Goal: Task Accomplishment & Management: Use online tool/utility

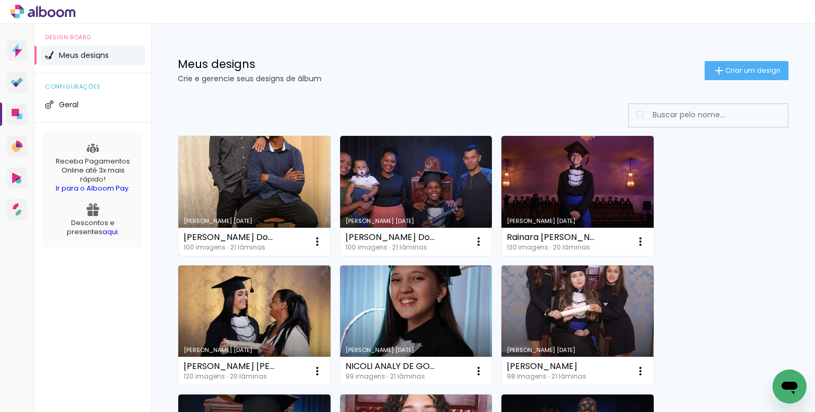
click at [276, 182] on link "Criado em [DATE]" at bounding box center [254, 196] width 152 height 120
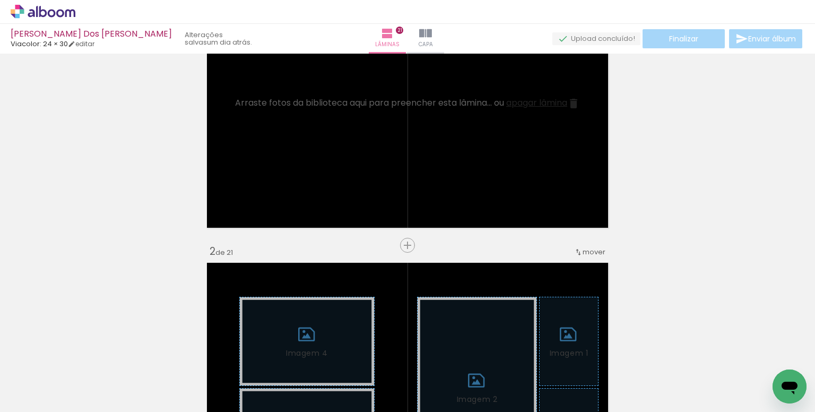
scroll to position [106, 0]
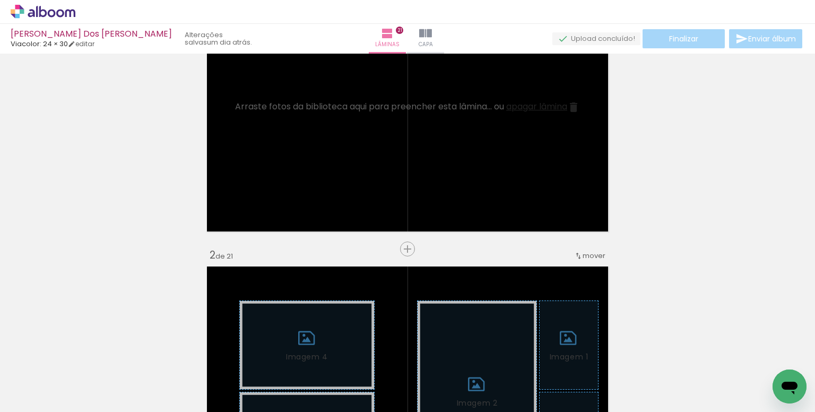
click at [47, 393] on span "Adicionar Fotos" at bounding box center [38, 398] width 32 height 12
click at [0, 0] on input "file" at bounding box center [0, 0] width 0 height 0
click at [423, 356] on iron-icon at bounding box center [423, 354] width 11 height 11
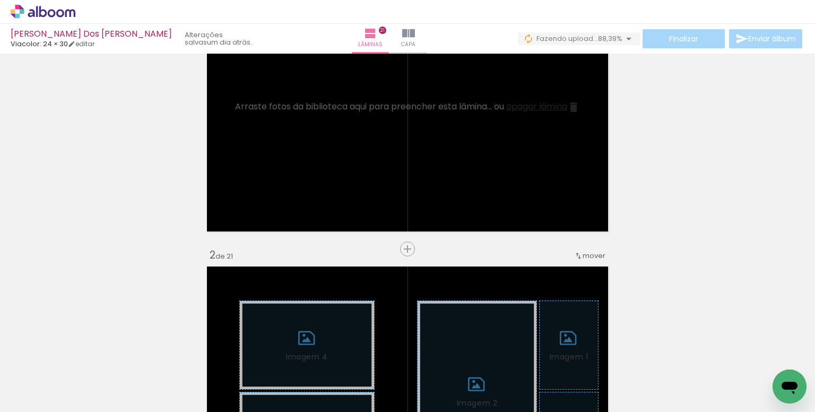
drag, startPoint x: 312, startPoint y: 353, endPoint x: 326, endPoint y: 354, distance: 13.8
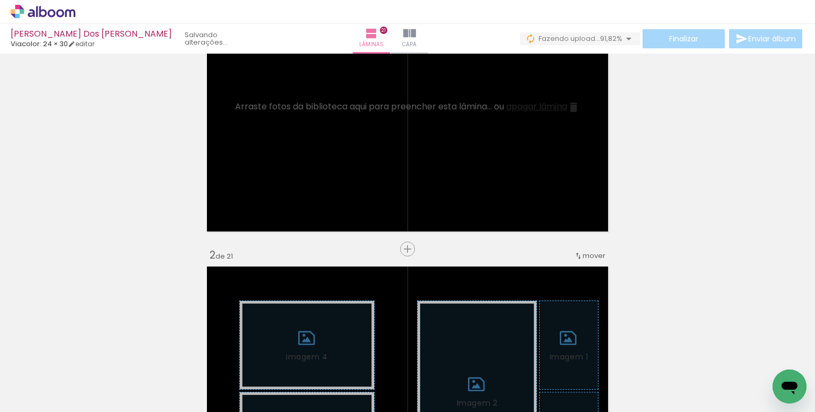
drag, startPoint x: 407, startPoint y: 351, endPoint x: 436, endPoint y: 365, distance: 33.0
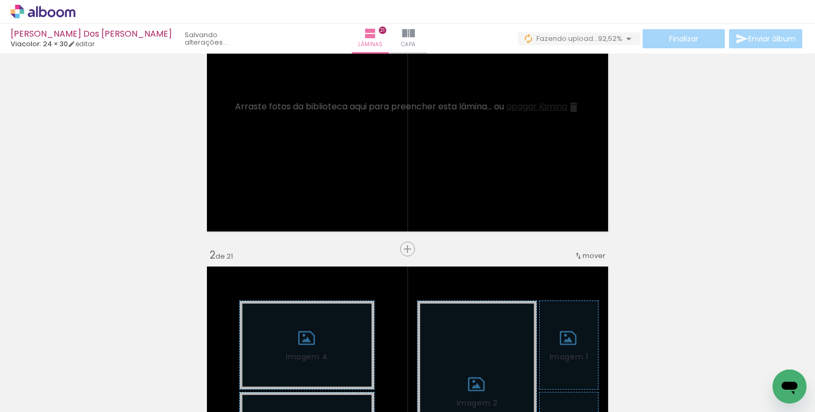
scroll to position [0, 4232]
click at [780, 351] on iron-icon at bounding box center [785, 354] width 11 height 11
drag, startPoint x: 546, startPoint y: 352, endPoint x: 561, endPoint y: 359, distance: 15.9
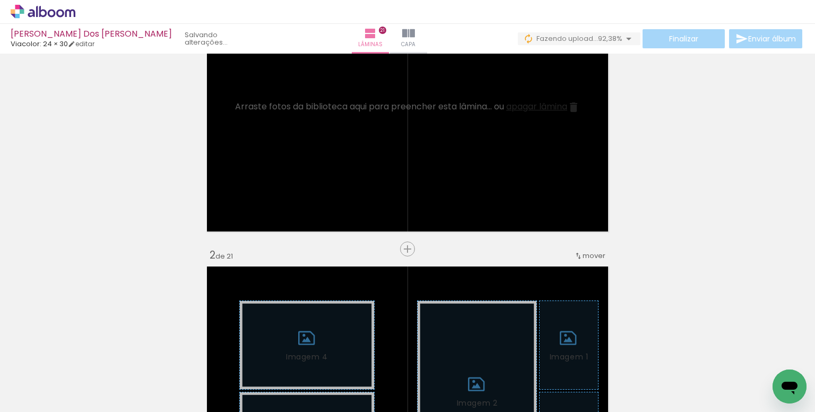
scroll to position [0, 4441]
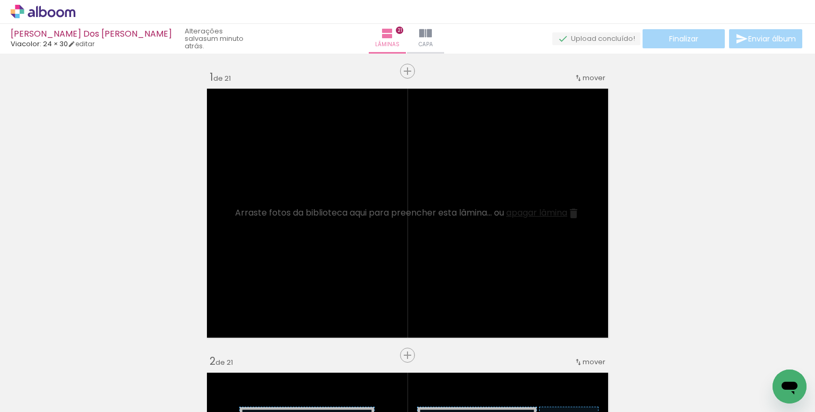
scroll to position [0, 5140]
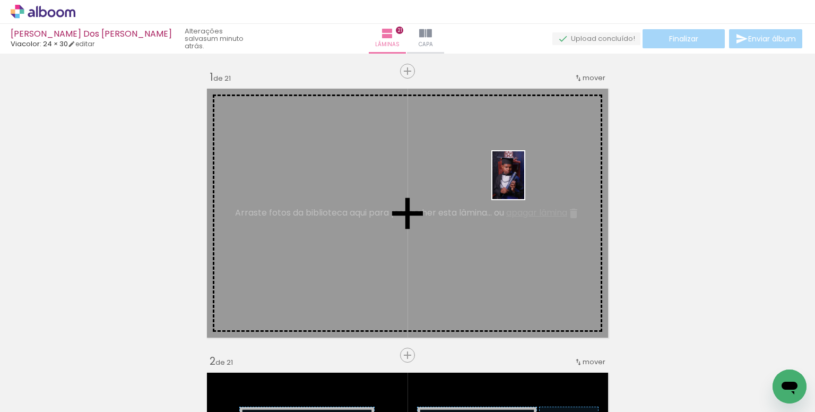
drag, startPoint x: 503, startPoint y: 359, endPoint x: 525, endPoint y: 183, distance: 177.6
click at [525, 183] on quentale-workspace at bounding box center [407, 206] width 815 height 412
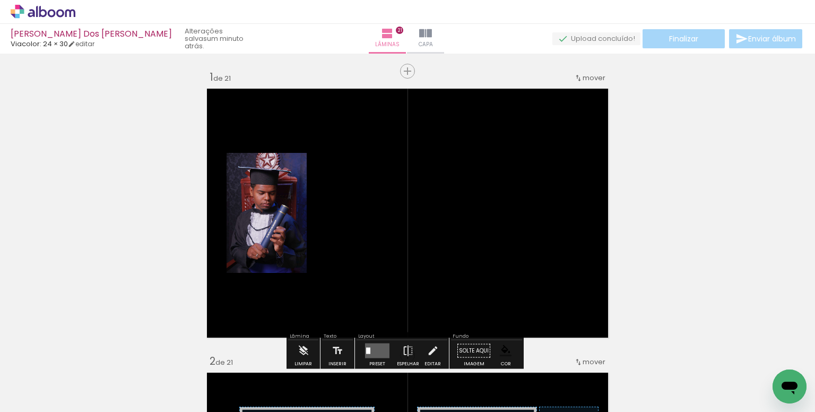
click at [256, 228] on paper-item at bounding box center [260, 227] width 19 height 7
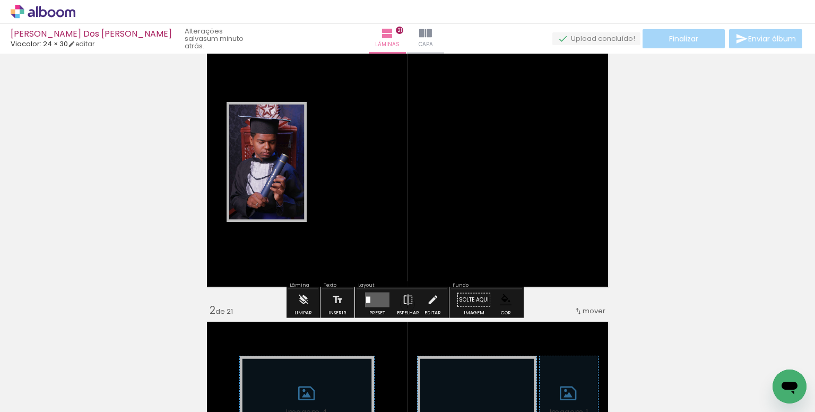
scroll to position [53, 0]
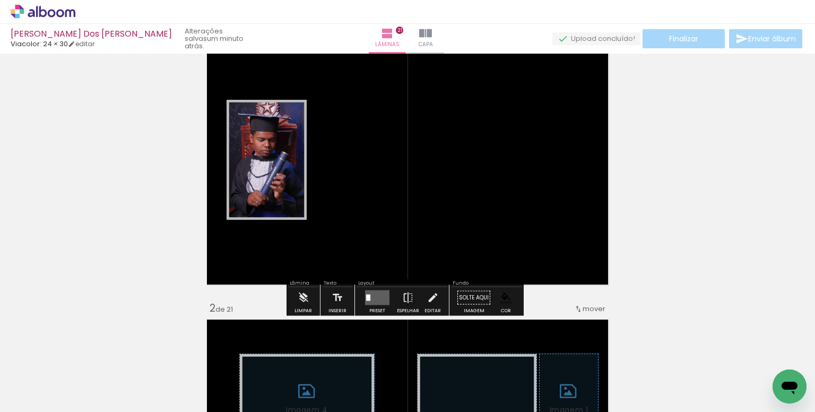
click at [384, 295] on quentale-layouter at bounding box center [377, 297] width 24 height 15
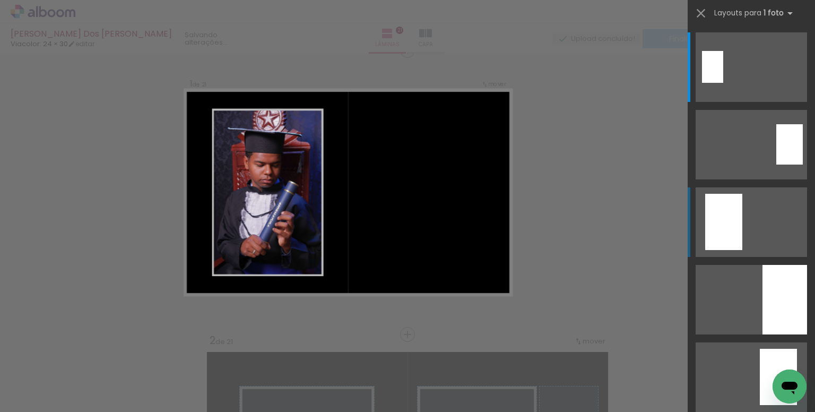
scroll to position [13, 0]
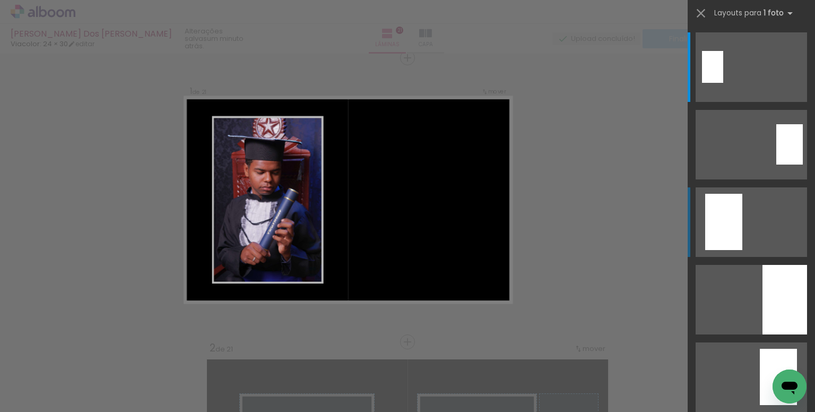
click at [777, 102] on quentale-layouter at bounding box center [751, 67] width 111 height 70
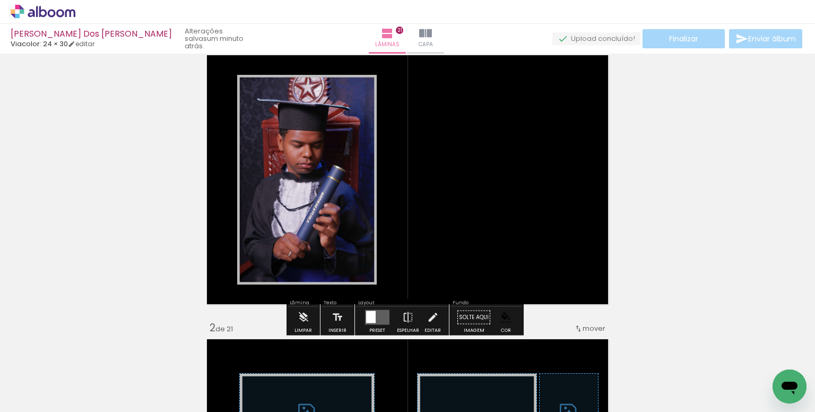
scroll to position [66, 0]
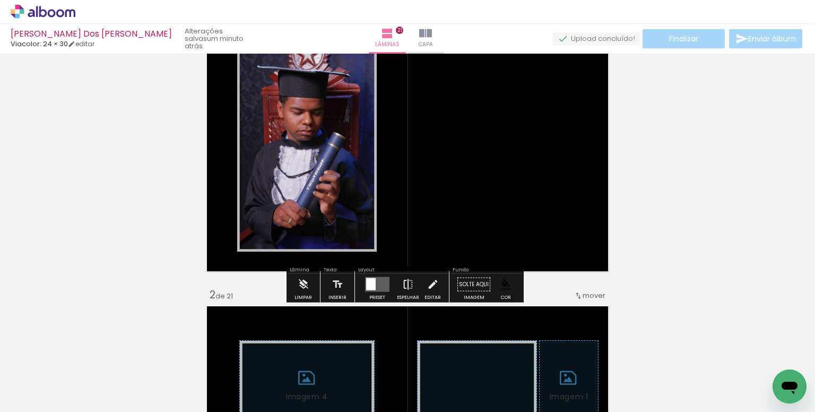
click at [405, 282] on iron-icon at bounding box center [408, 284] width 12 height 21
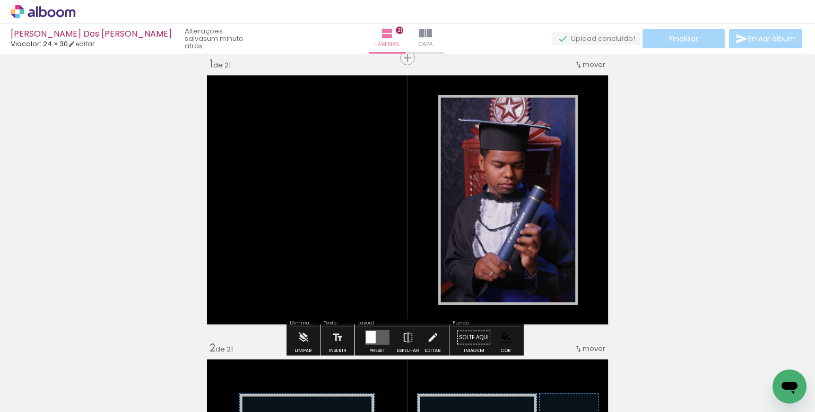
scroll to position [0, 5221]
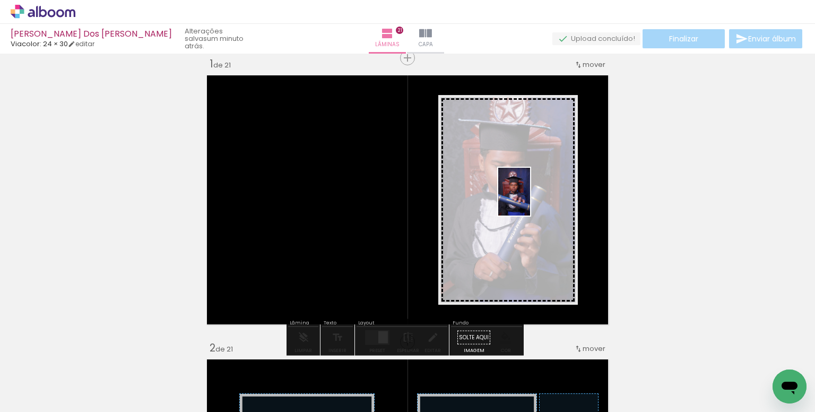
drag, startPoint x: 537, startPoint y: 379, endPoint x: 530, endPoint y: 200, distance: 179.6
click at [530, 200] on quentale-workspace at bounding box center [407, 206] width 815 height 412
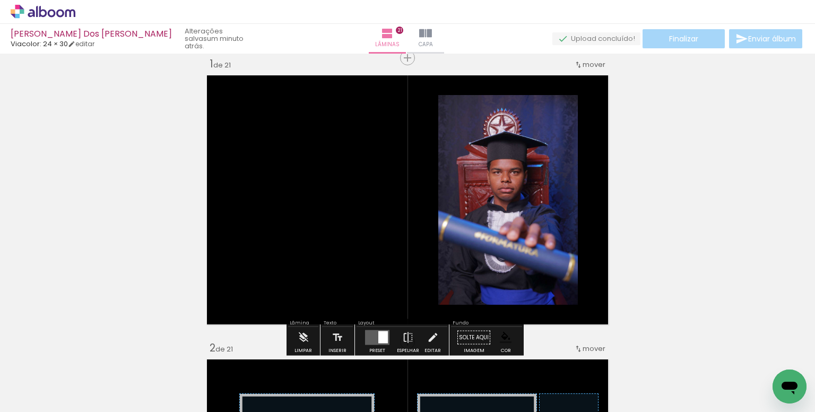
click at [57, 376] on iron-icon at bounding box center [54, 380] width 8 height 8
click at [0, 0] on slot "Não utilizadas" at bounding box center [0, 0] width 0 height 0
type input "Não utilizadas"
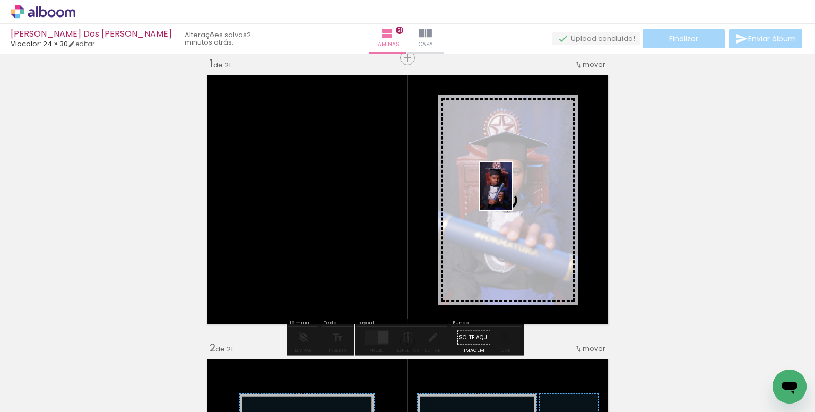
drag, startPoint x: 499, startPoint y: 363, endPoint x: 512, endPoint y: 194, distance: 169.4
click at [512, 194] on quentale-workspace at bounding box center [407, 206] width 815 height 412
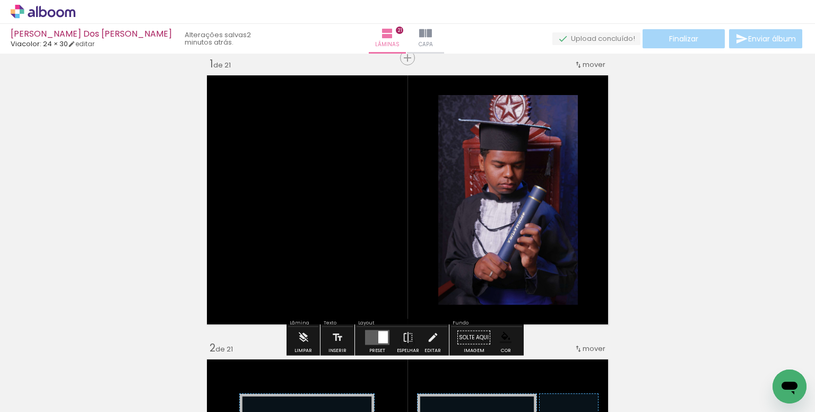
click at [546, 153] on paper-item at bounding box center [546, 153] width 19 height 7
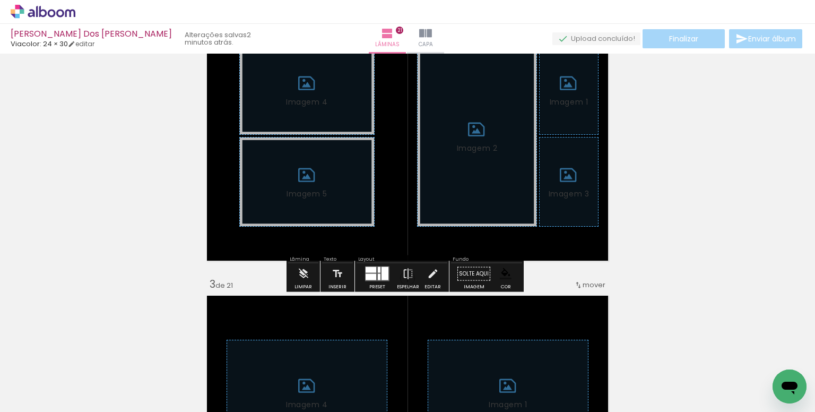
scroll to position [385, 0]
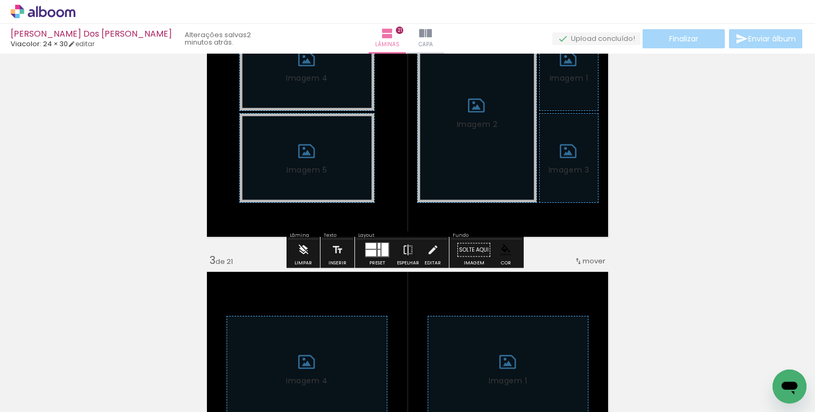
click at [302, 255] on iron-icon at bounding box center [304, 249] width 12 height 21
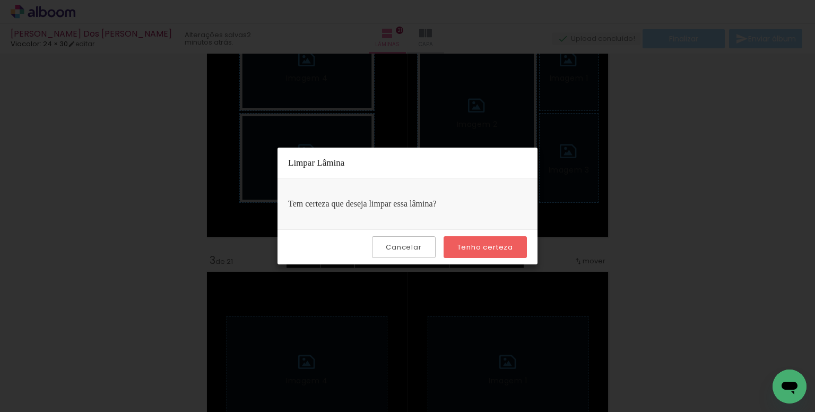
click at [0, 0] on slot "Tenho certeza" at bounding box center [0, 0] width 0 height 0
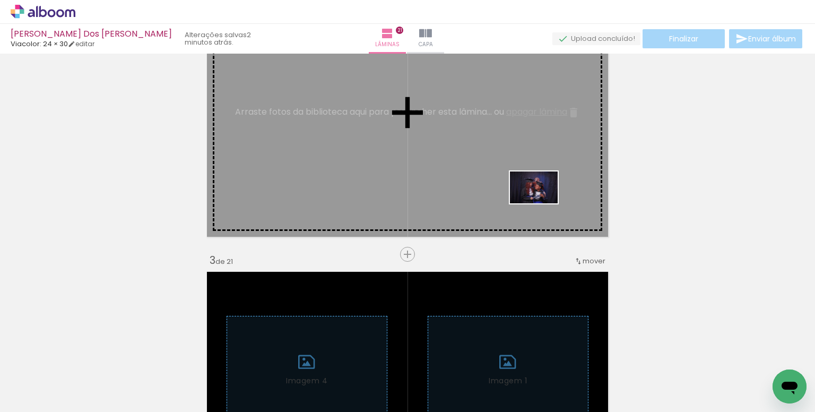
drag, startPoint x: 650, startPoint y: 373, endPoint x: 542, endPoint y: 203, distance: 200.7
click at [542, 203] on quentale-workspace at bounding box center [407, 206] width 815 height 412
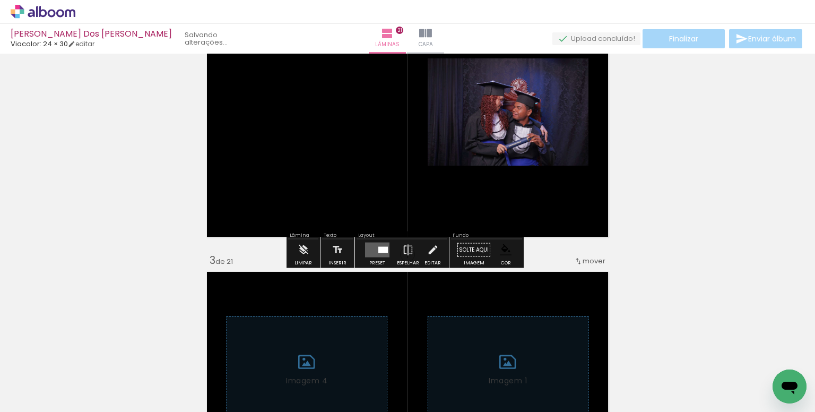
scroll to position [0, 5102]
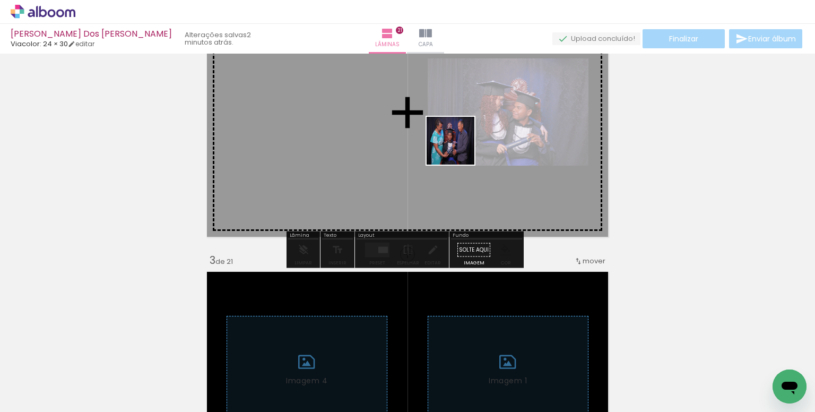
drag, startPoint x: 682, startPoint y: 319, endPoint x: 465, endPoint y: 203, distance: 245.8
click at [384, 115] on quentale-workspace at bounding box center [407, 206] width 815 height 412
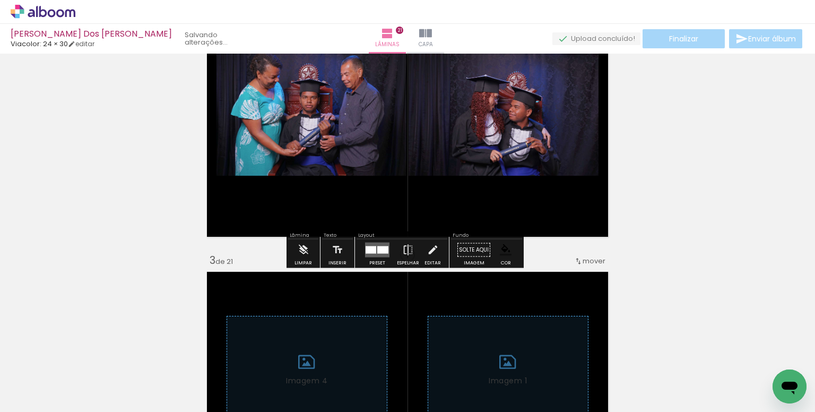
scroll to position [0, 5042]
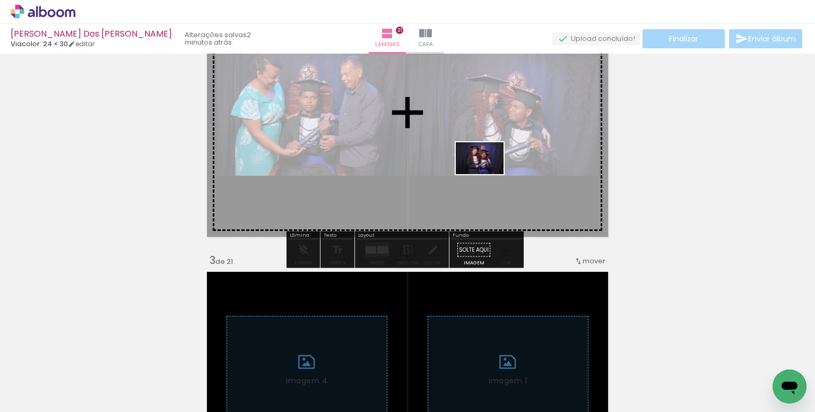
drag, startPoint x: 554, startPoint y: 375, endPoint x: 606, endPoint y: 311, distance: 82.7
click at [486, 179] on quentale-workspace at bounding box center [407, 206] width 815 height 412
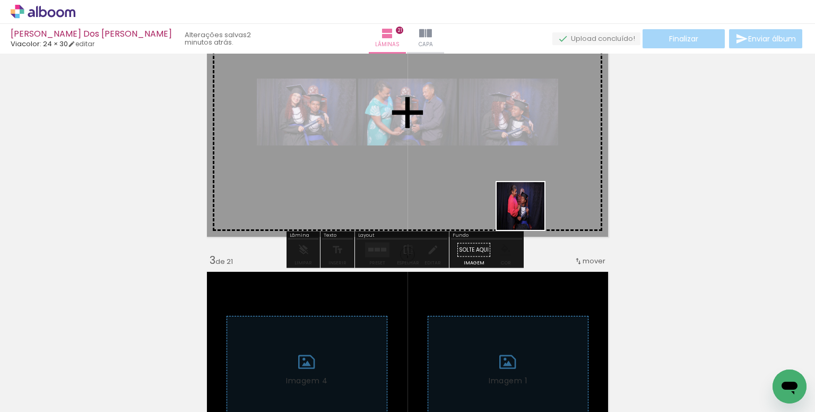
drag, startPoint x: 593, startPoint y: 364, endPoint x: 513, endPoint y: 231, distance: 155.2
click at [507, 187] on quentale-workspace at bounding box center [407, 206] width 815 height 412
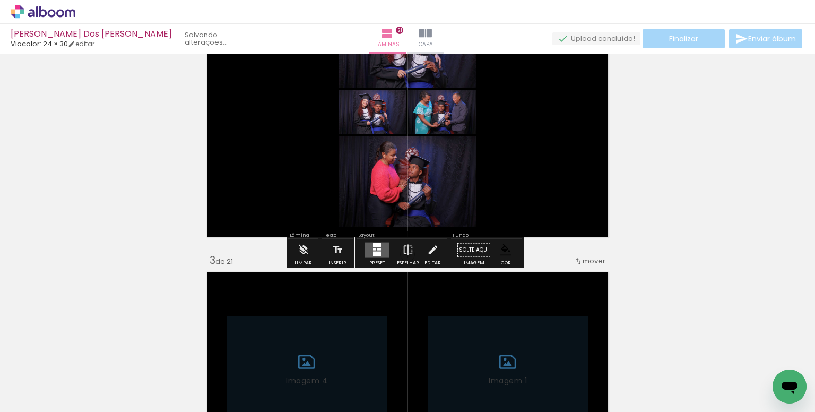
scroll to position [0, 4923]
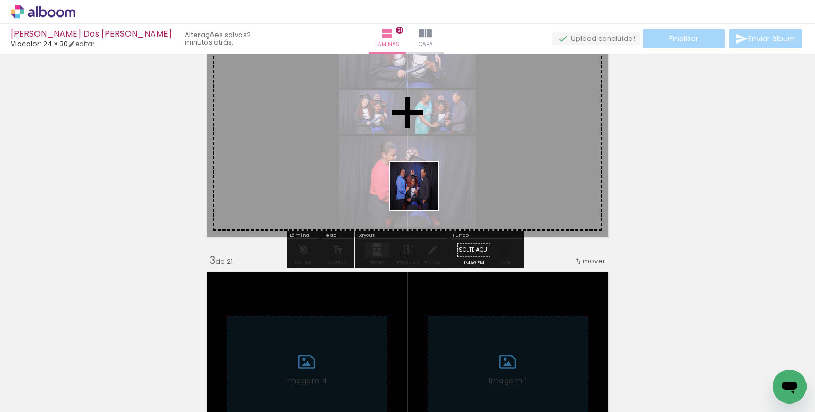
drag, startPoint x: 431, startPoint y: 312, endPoint x: 420, endPoint y: 186, distance: 126.3
click at [420, 186] on quentale-workspace at bounding box center [407, 206] width 815 height 412
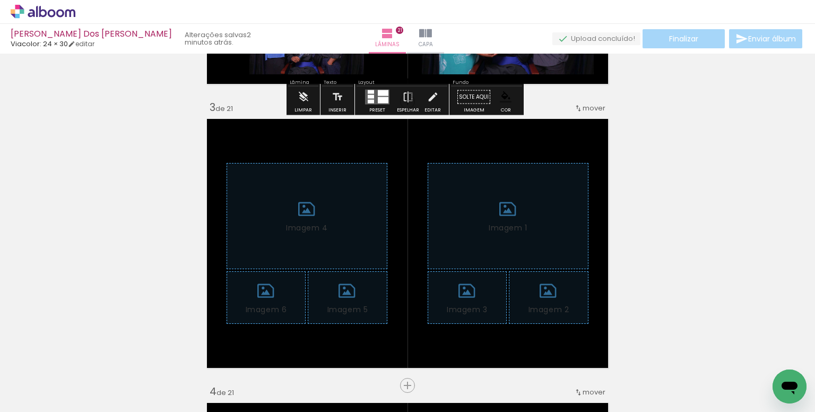
scroll to position [650, 0]
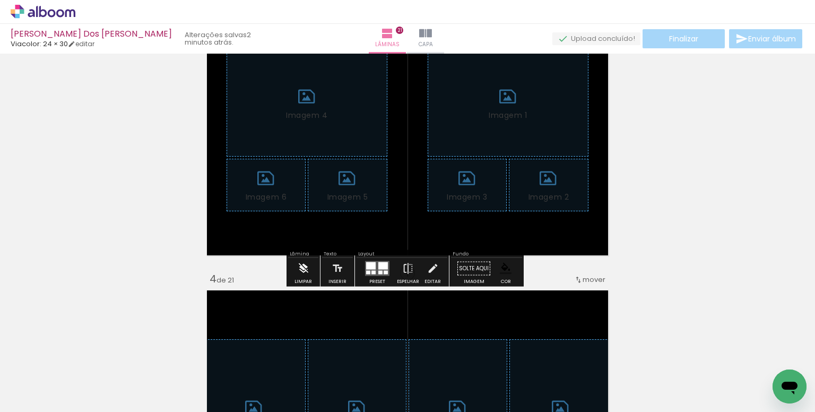
click at [298, 273] on iron-icon at bounding box center [304, 268] width 12 height 21
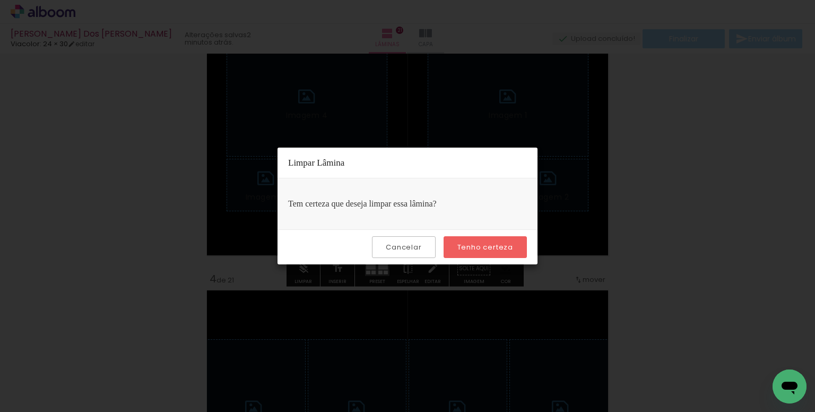
click at [0, 0] on slot "Tenho certeza" at bounding box center [0, 0] width 0 height 0
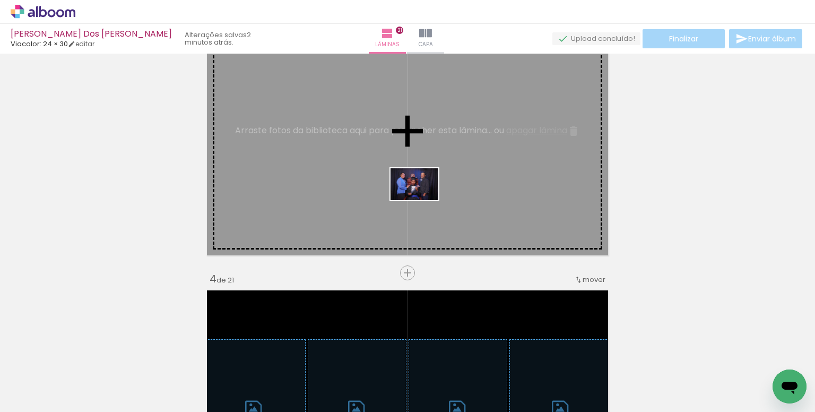
drag, startPoint x: 418, startPoint y: 376, endPoint x: 423, endPoint y: 200, distance: 176.3
click at [423, 200] on quentale-workspace at bounding box center [407, 206] width 815 height 412
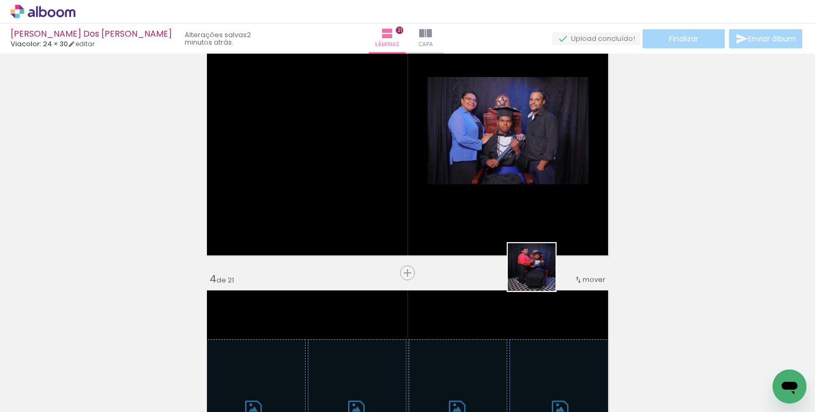
drag, startPoint x: 543, startPoint y: 375, endPoint x: 673, endPoint y: 310, distance: 145.8
click at [495, 195] on quentale-workspace at bounding box center [407, 206] width 815 height 412
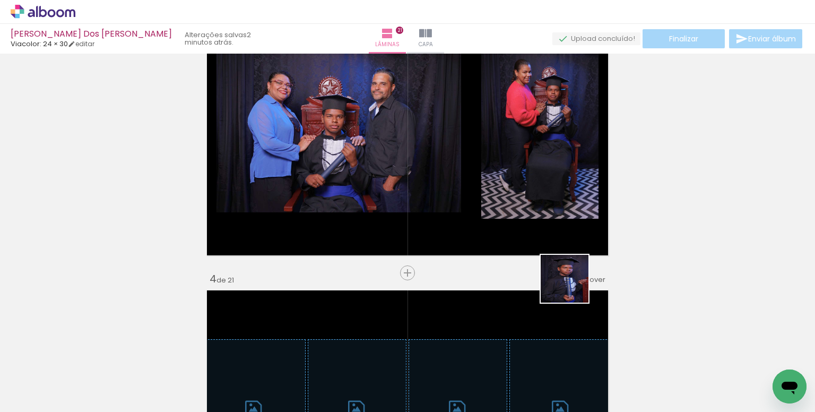
drag, startPoint x: 580, startPoint y: 297, endPoint x: 486, endPoint y: 159, distance: 166.7
click at [486, 159] on quentale-workspace at bounding box center [407, 206] width 815 height 412
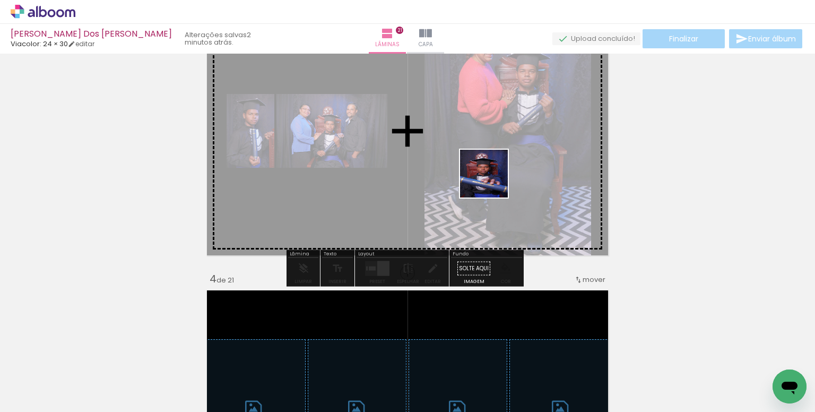
drag, startPoint x: 629, startPoint y: 297, endPoint x: 758, endPoint y: 282, distance: 130.3
click at [480, 173] on quentale-workspace at bounding box center [407, 206] width 815 height 412
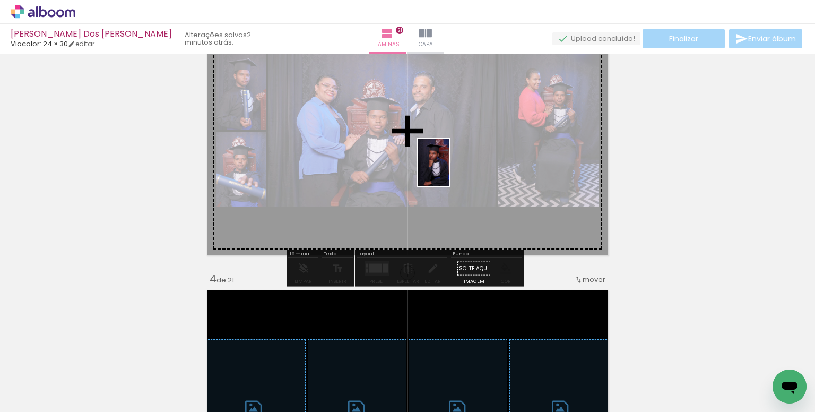
drag, startPoint x: 765, startPoint y: 354, endPoint x: 450, endPoint y: 170, distance: 364.5
click at [450, 170] on quentale-workspace at bounding box center [407, 206] width 815 height 412
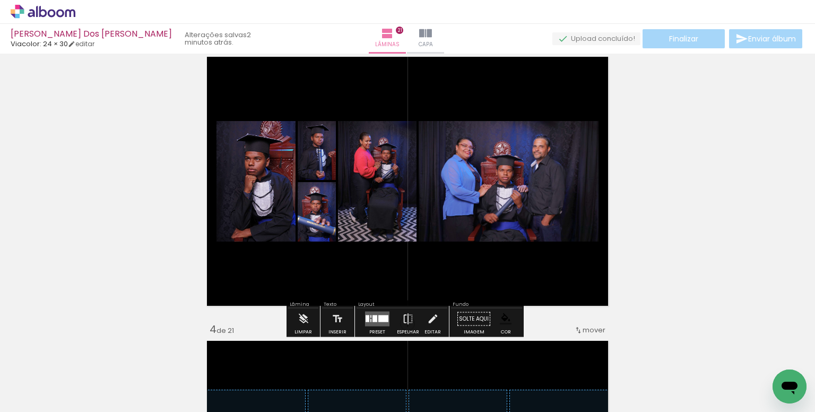
scroll to position [597, 0]
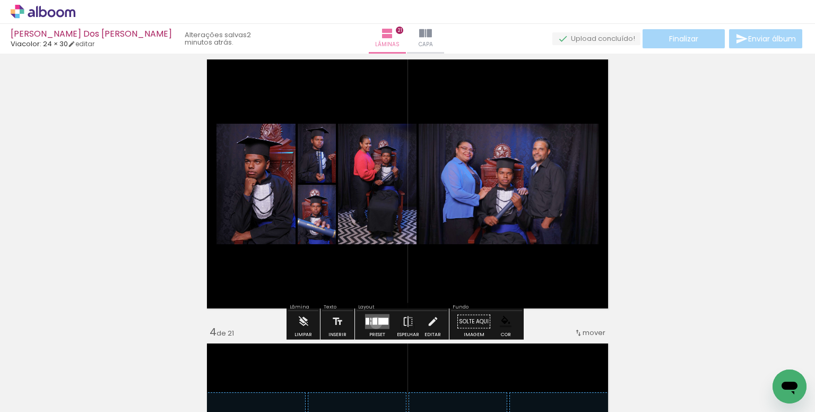
click at [374, 322] on div at bounding box center [375, 321] width 5 height 7
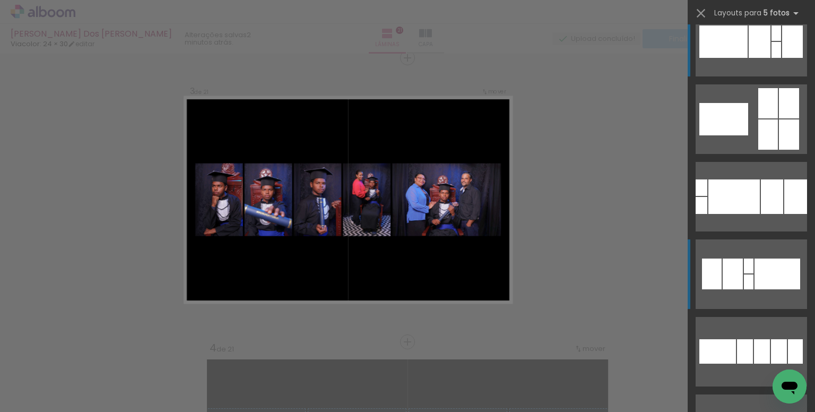
scroll to position [0, 0]
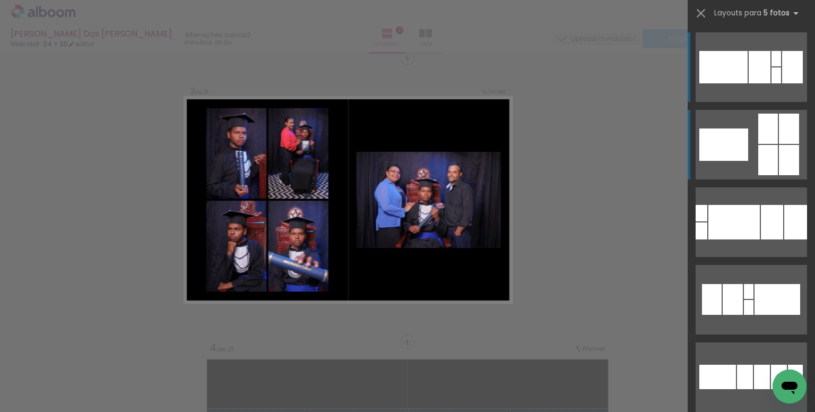
click at [772, 83] on div at bounding box center [777, 75] width 10 height 16
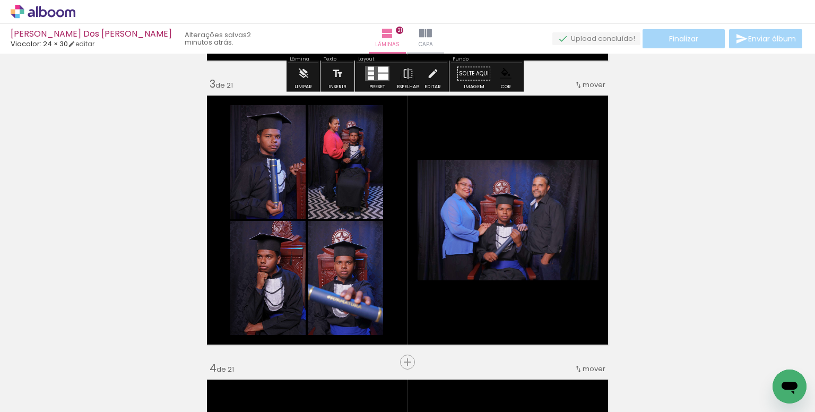
scroll to position [581, 0]
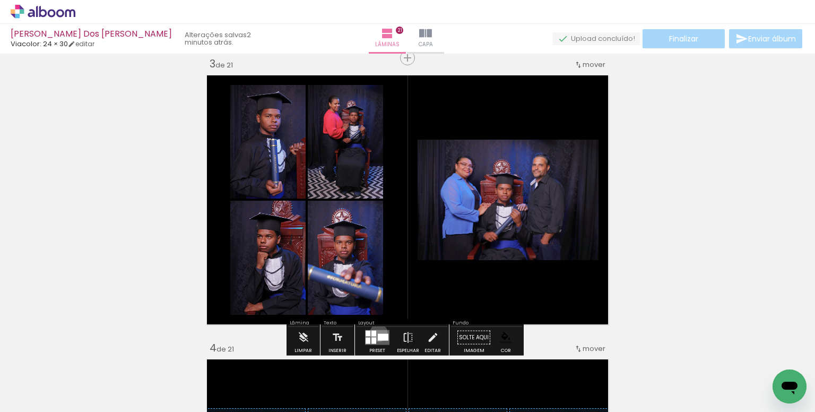
click at [376, 332] on quentale-layouter at bounding box center [377, 337] width 24 height 15
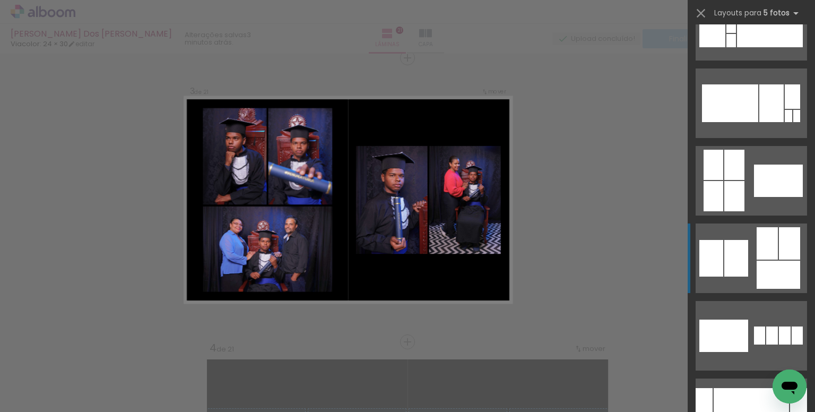
scroll to position [715, 0]
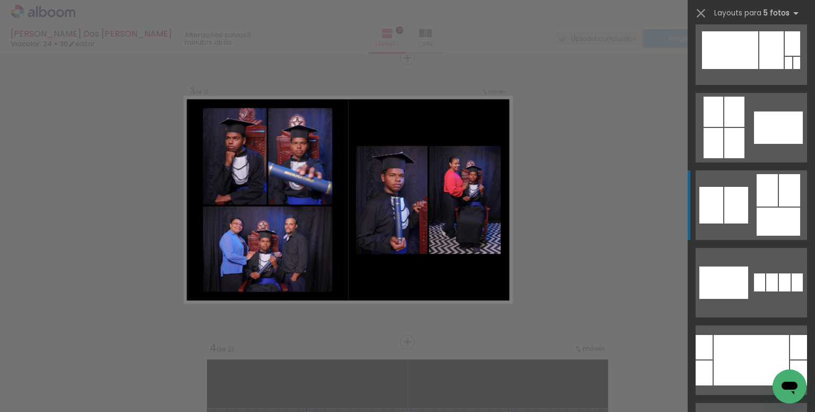
click at [767, 273] on div at bounding box center [773, 282] width 12 height 18
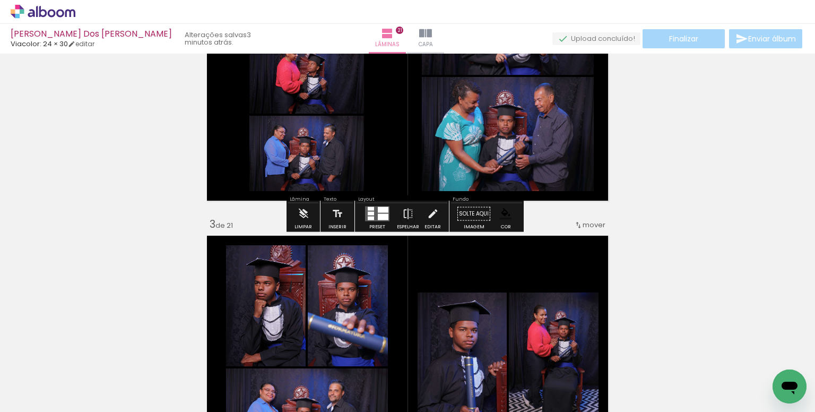
scroll to position [581, 0]
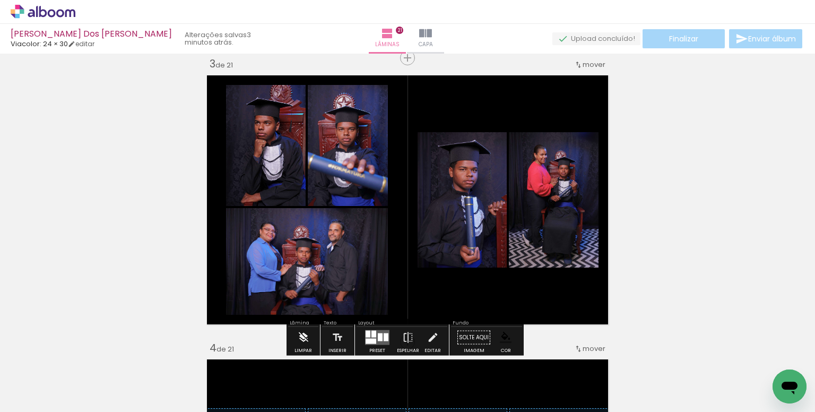
click at [306, 335] on iron-icon at bounding box center [304, 337] width 12 height 21
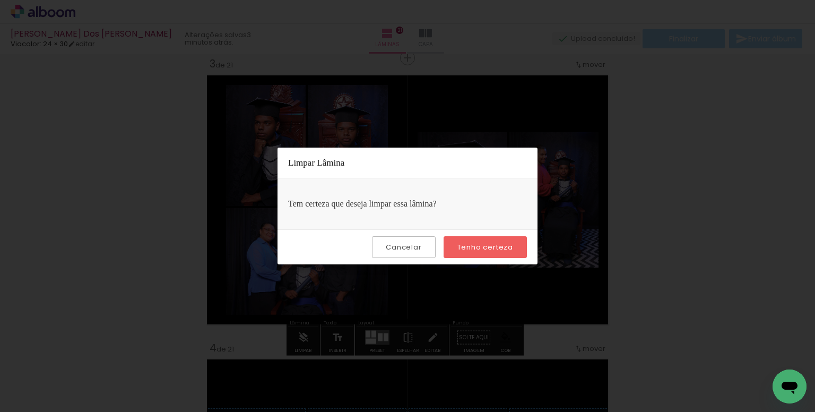
click at [508, 241] on paper-button "Tenho certeza" at bounding box center [485, 247] width 83 height 22
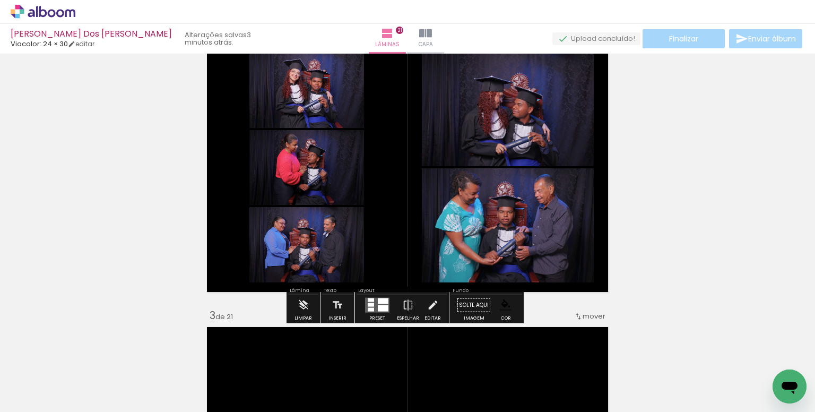
scroll to position [316, 0]
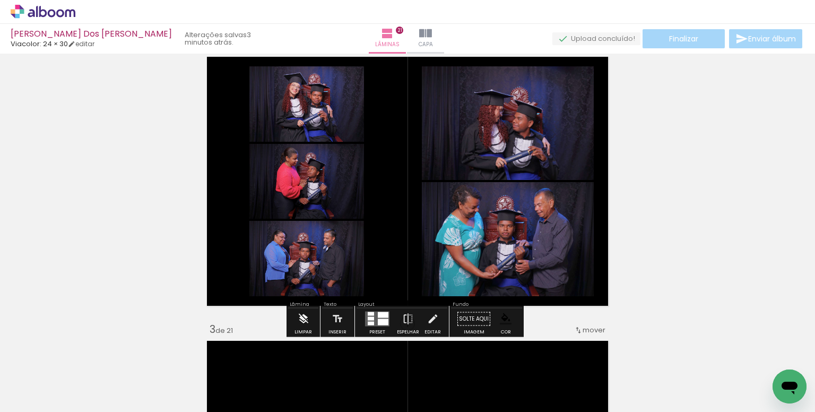
click at [303, 317] on iron-icon at bounding box center [304, 318] width 12 height 21
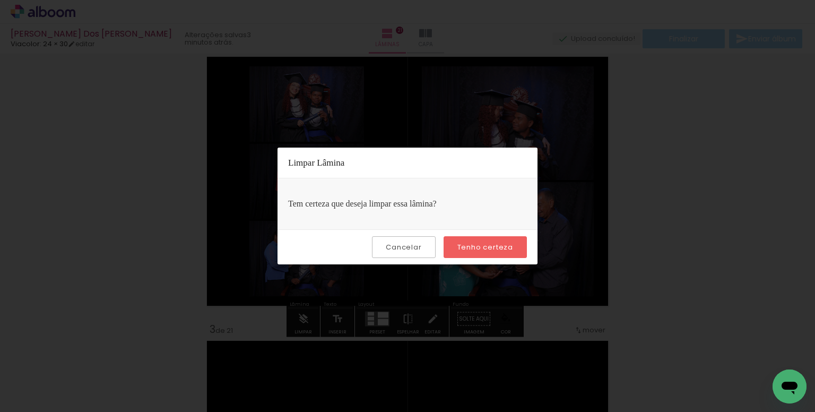
click at [469, 254] on paper-button "Tenho certeza" at bounding box center [485, 247] width 83 height 22
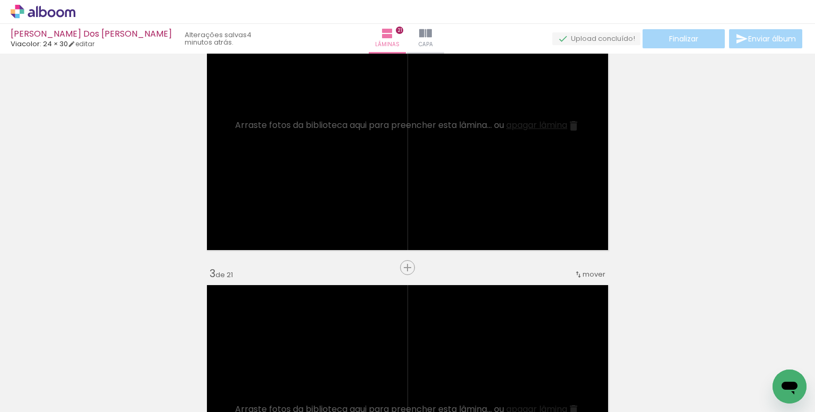
scroll to position [0, 4736]
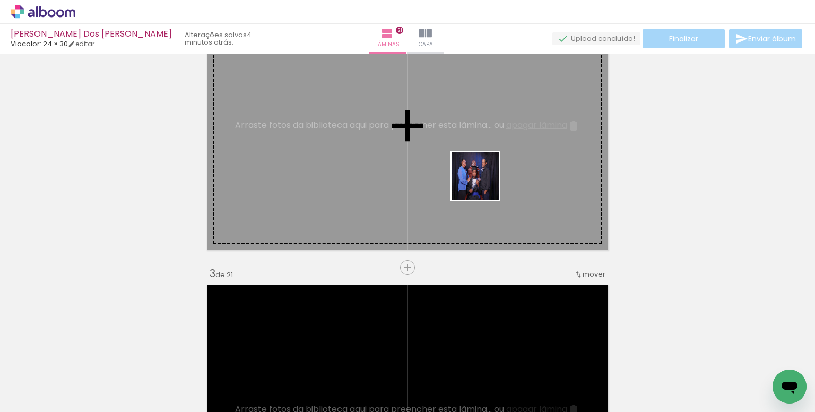
drag, startPoint x: 513, startPoint y: 267, endPoint x: 476, endPoint y: 153, distance: 119.7
click at [476, 153] on quentale-workspace at bounding box center [407, 206] width 815 height 412
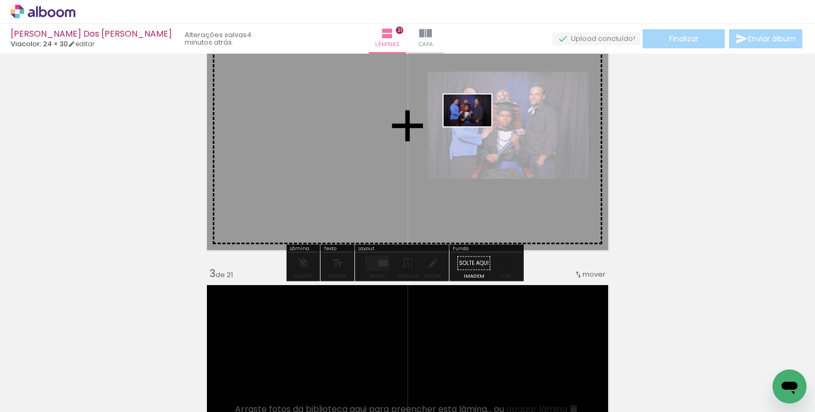
drag, startPoint x: 533, startPoint y: 368, endPoint x: 476, endPoint y: 126, distance: 248.3
click at [476, 126] on quentale-workspace at bounding box center [407, 206] width 815 height 412
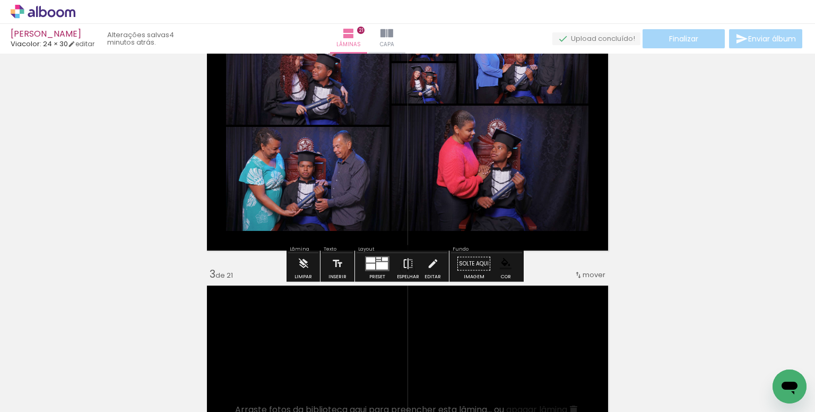
scroll to position [372, 0]
click at [377, 260] on div at bounding box center [378, 260] width 5 height 1
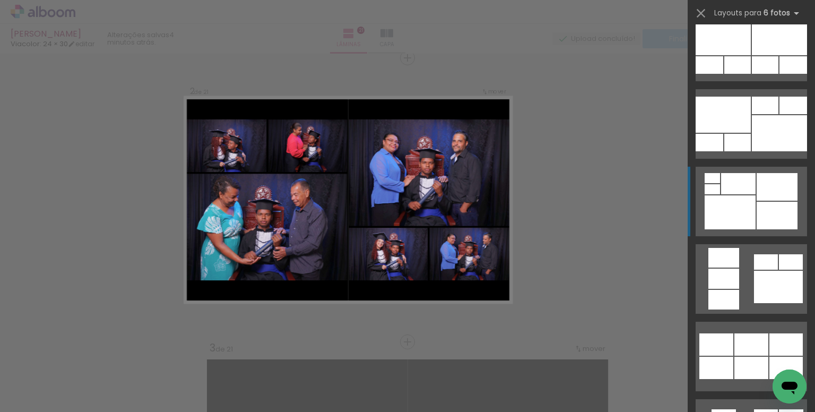
scroll to position [956, 0]
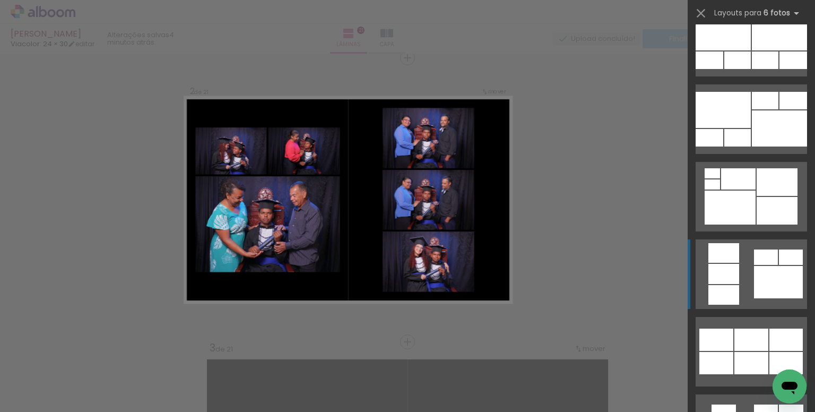
click at [748, 231] on quentale-layouter at bounding box center [751, 197] width 111 height 70
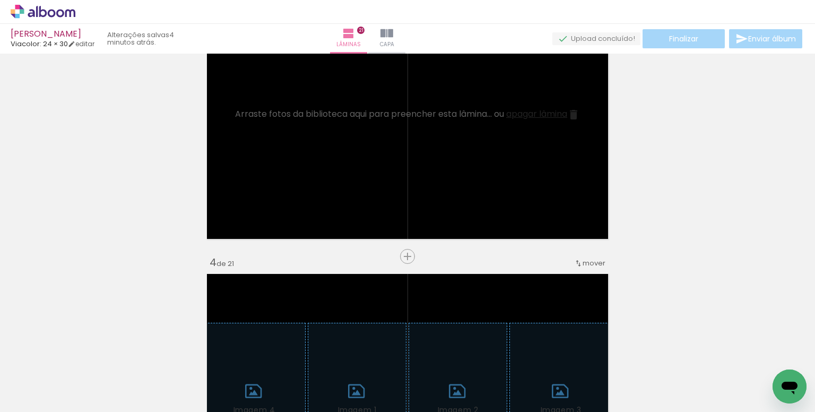
scroll to position [669, 0]
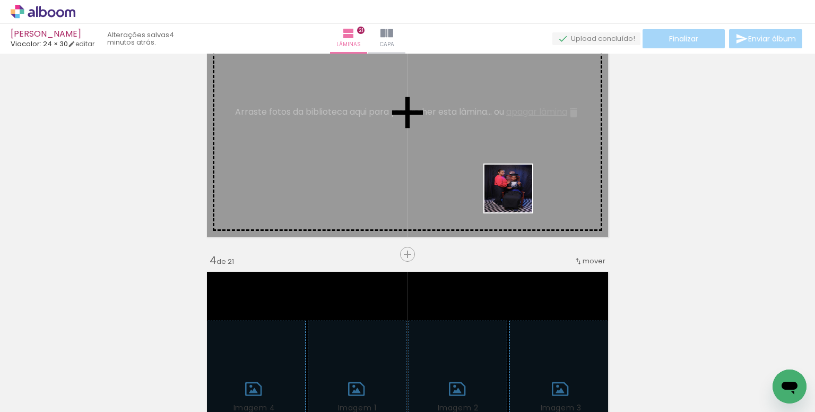
drag, startPoint x: 545, startPoint y: 377, endPoint x: 508, endPoint y: 158, distance: 222.5
click at [508, 158] on quentale-workspace at bounding box center [407, 206] width 815 height 412
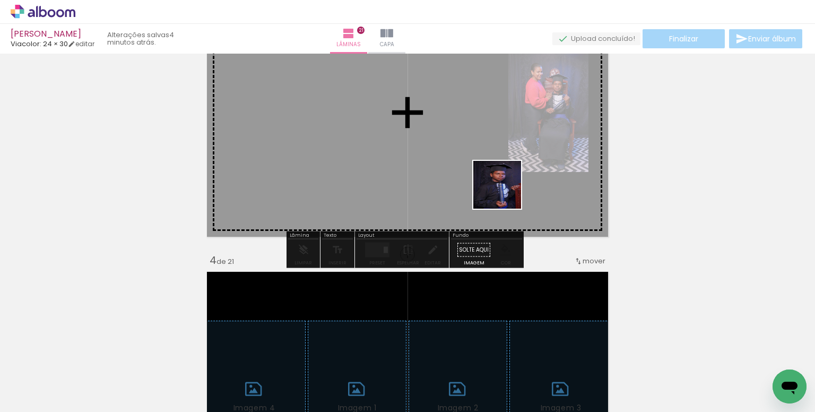
drag, startPoint x: 550, startPoint y: 251, endPoint x: 485, endPoint y: 170, distance: 103.8
click at [485, 170] on quentale-workspace at bounding box center [407, 206] width 815 height 412
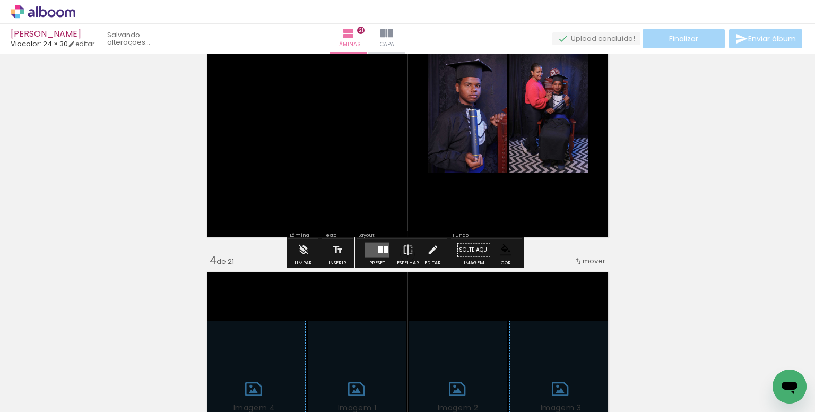
scroll to position [0, 4685]
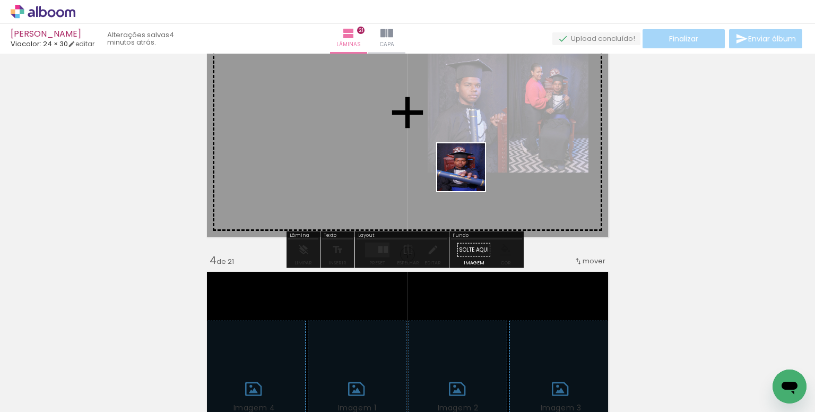
drag, startPoint x: 631, startPoint y: 323, endPoint x: 439, endPoint y: 152, distance: 257.2
click at [439, 152] on quentale-workspace at bounding box center [407, 206] width 815 height 412
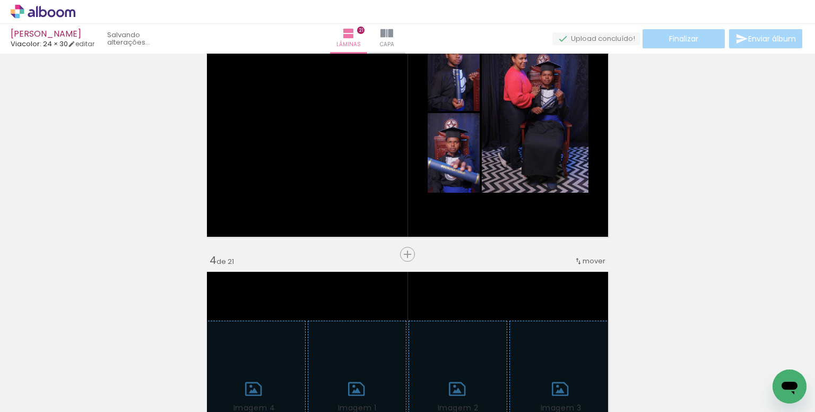
scroll to position [0, 4626]
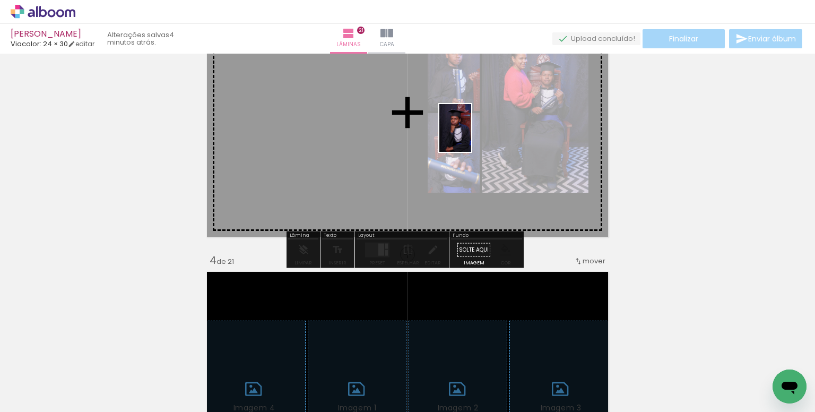
drag, startPoint x: 771, startPoint y: 370, endPoint x: 434, endPoint y: 116, distance: 422.0
click at [434, 116] on quentale-workspace at bounding box center [407, 206] width 815 height 412
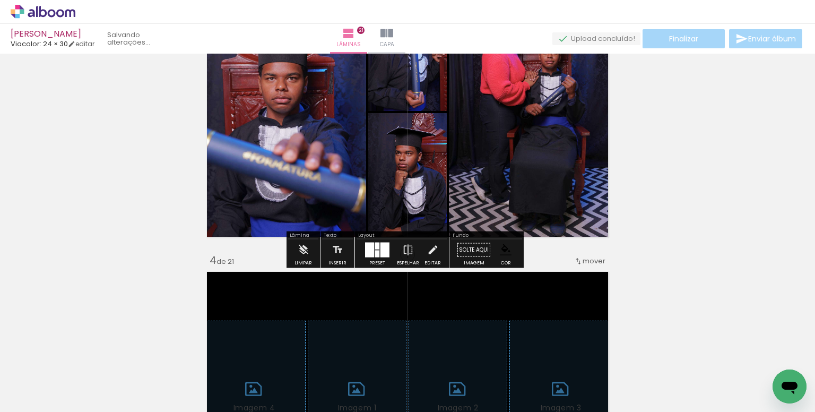
scroll to position [0, 4566]
click at [375, 255] on div at bounding box center [377, 254] width 4 height 7
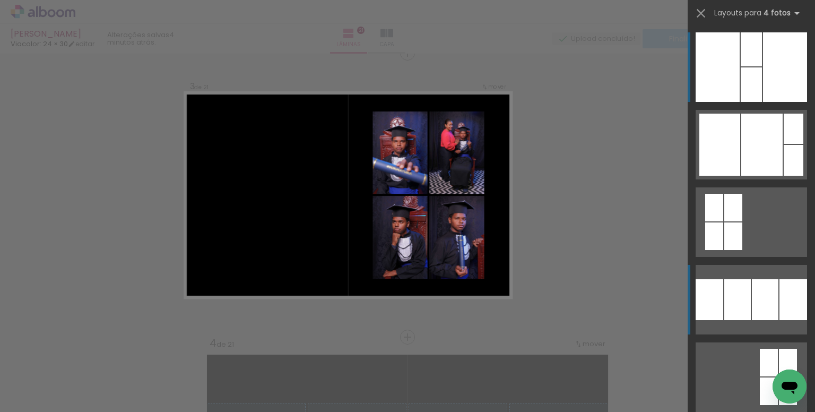
scroll to position [581, 0]
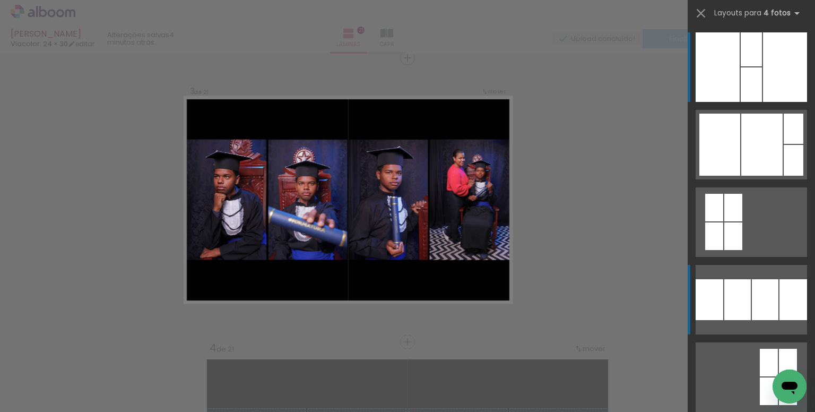
click at [743, 221] on div at bounding box center [734, 208] width 18 height 28
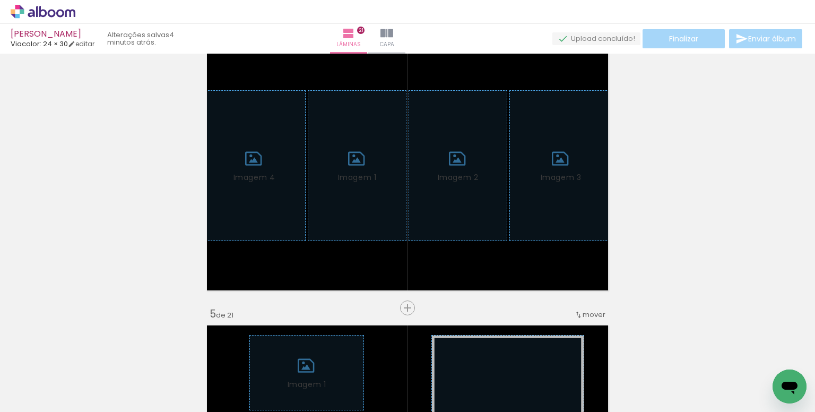
scroll to position [953, 0]
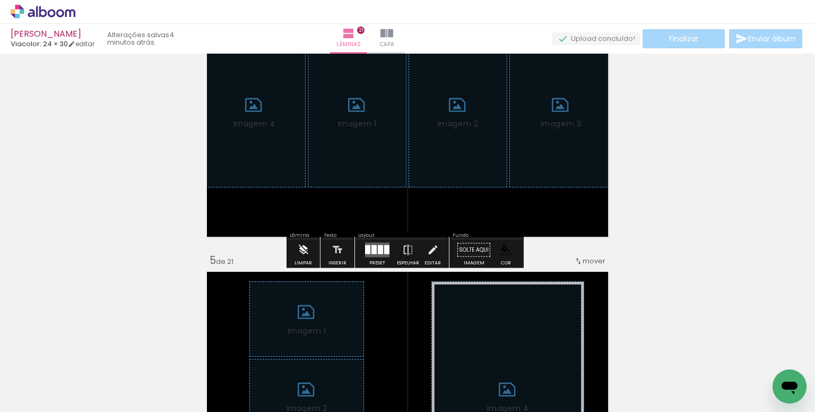
click at [303, 253] on iron-icon at bounding box center [304, 249] width 12 height 21
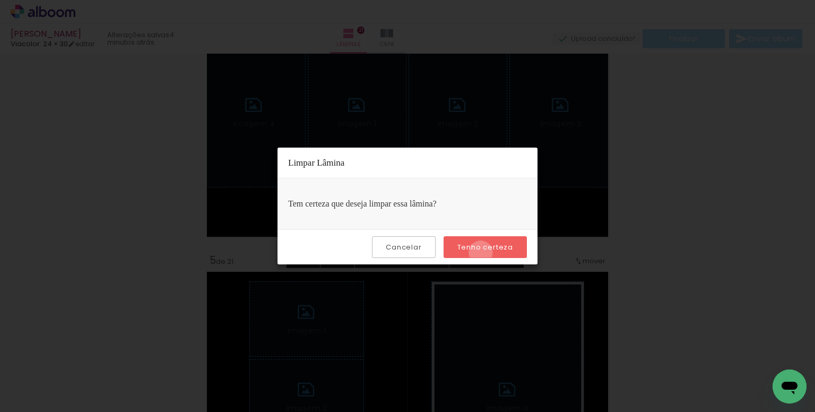
click at [483, 252] on paper-button "Tenho certeza" at bounding box center [485, 247] width 83 height 22
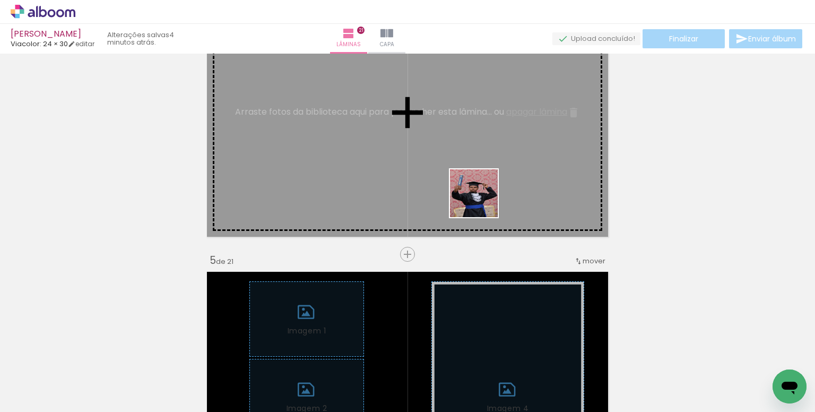
drag, startPoint x: 492, startPoint y: 381, endPoint x: 482, endPoint y: 199, distance: 181.9
click at [482, 199] on quentale-workspace at bounding box center [407, 206] width 815 height 412
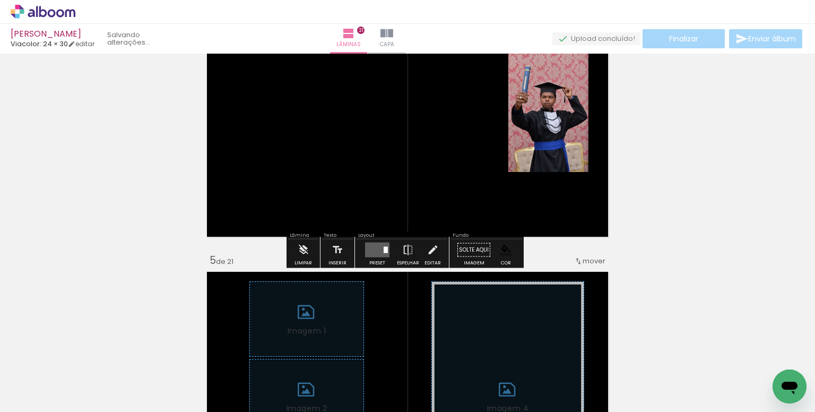
scroll to position [0, 4507]
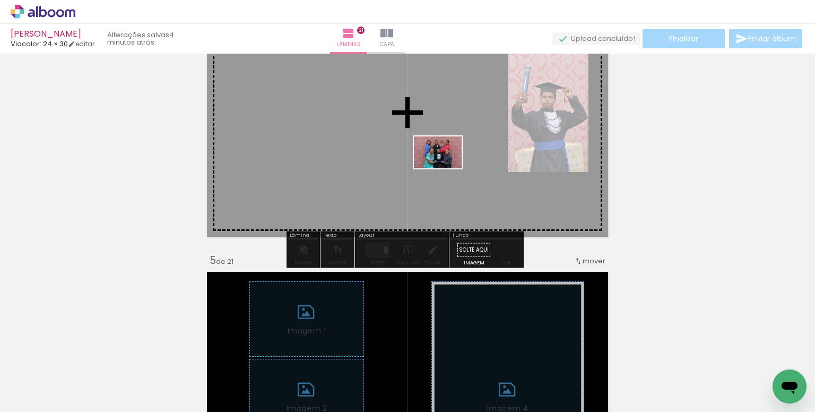
drag, startPoint x: 488, startPoint y: 346, endPoint x: 446, endPoint y: 168, distance: 182.9
click at [446, 168] on quentale-workspace at bounding box center [407, 206] width 815 height 412
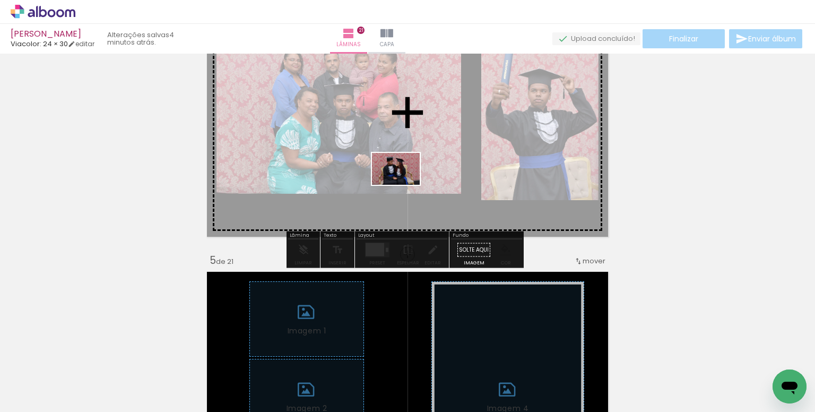
drag, startPoint x: 378, startPoint y: 371, endPoint x: 404, endPoint y: 185, distance: 188.2
click at [404, 185] on quentale-workspace at bounding box center [407, 206] width 815 height 412
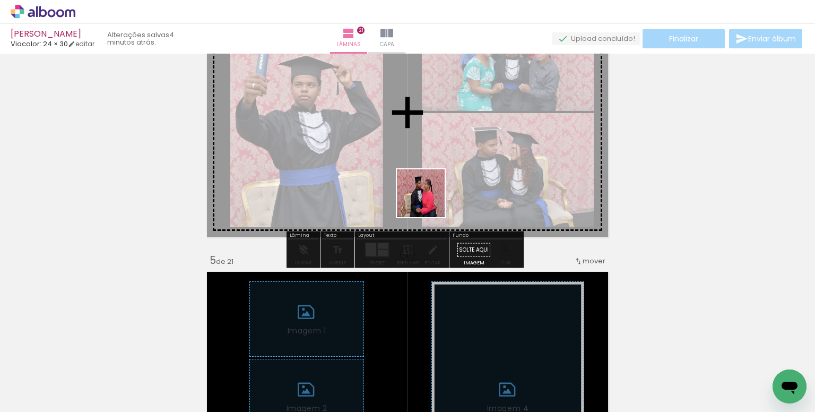
drag, startPoint x: 408, startPoint y: 356, endPoint x: 429, endPoint y: 201, distance: 156.0
click at [429, 201] on quentale-workspace at bounding box center [407, 206] width 815 height 412
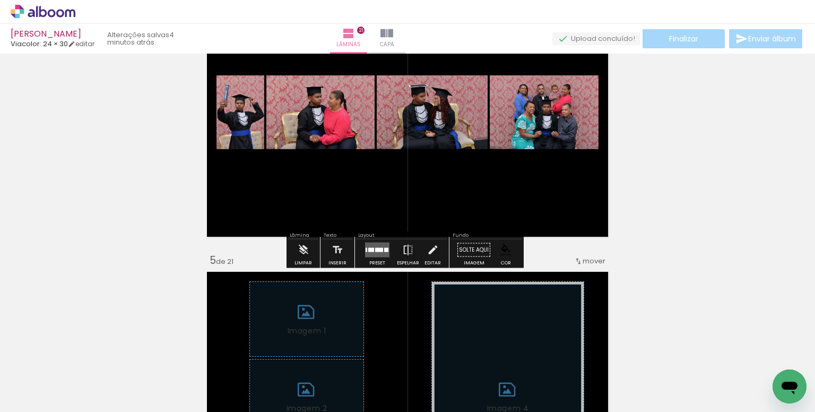
scroll to position [0, 2713]
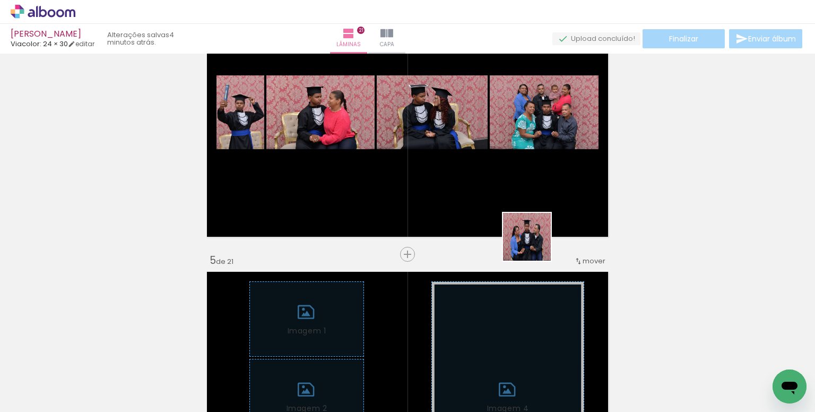
drag, startPoint x: 557, startPoint y: 308, endPoint x: 484, endPoint y: 166, distance: 159.3
click at [484, 166] on quentale-workspace at bounding box center [407, 206] width 815 height 412
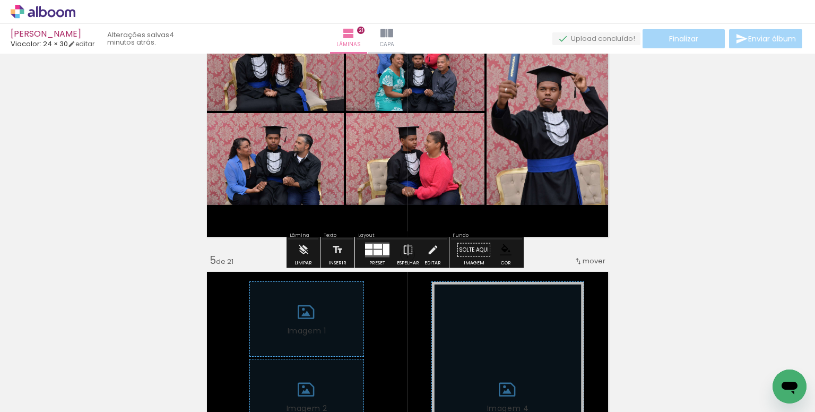
click at [374, 256] on quentale-layouter at bounding box center [377, 250] width 24 height 15
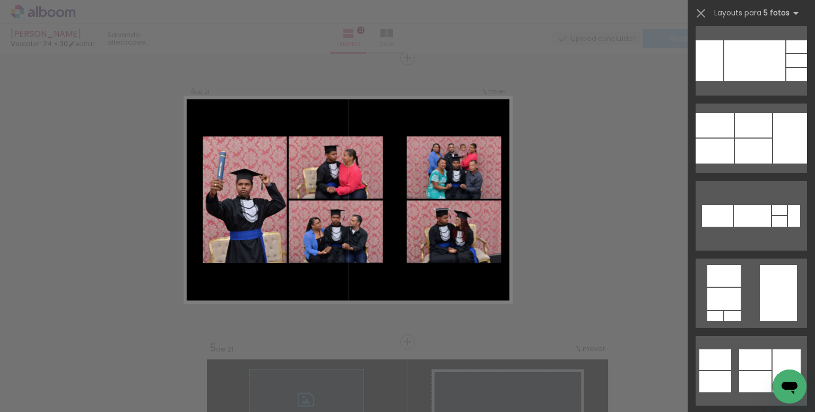
scroll to position [584, 0]
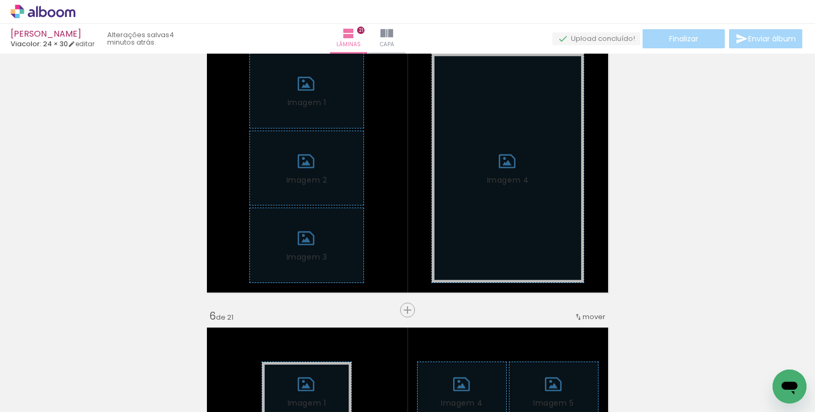
scroll to position [1184, 0]
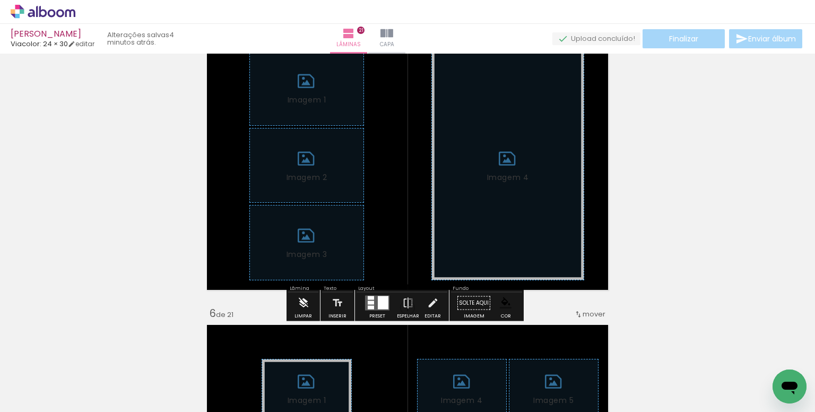
click at [304, 303] on iron-icon at bounding box center [304, 303] width 12 height 21
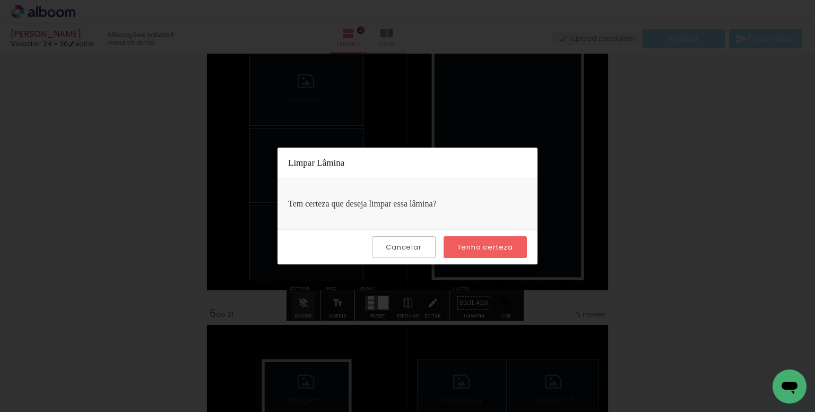
drag, startPoint x: 465, startPoint y: 249, endPoint x: 465, endPoint y: 255, distance: 5.9
click at [0, 0] on slot "Tenho certeza" at bounding box center [0, 0] width 0 height 0
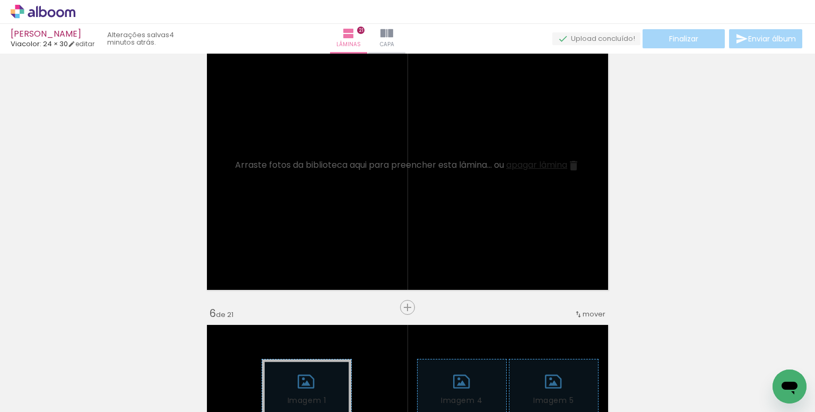
scroll to position [0, 2073]
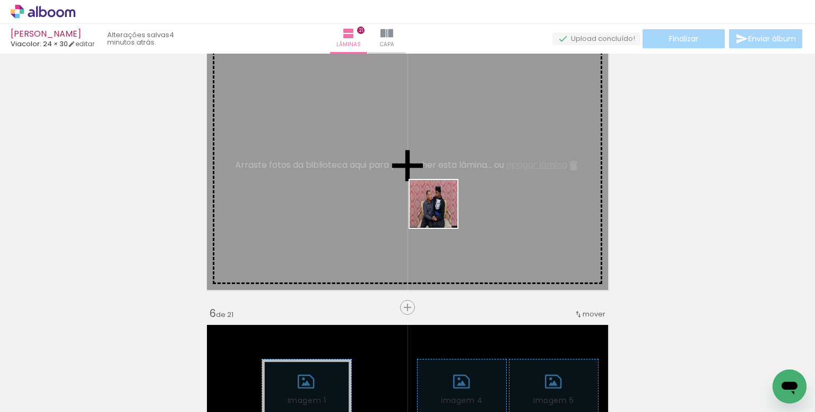
drag, startPoint x: 409, startPoint y: 379, endPoint x: 443, endPoint y: 204, distance: 178.5
click at [443, 204] on quentale-workspace at bounding box center [407, 206] width 815 height 412
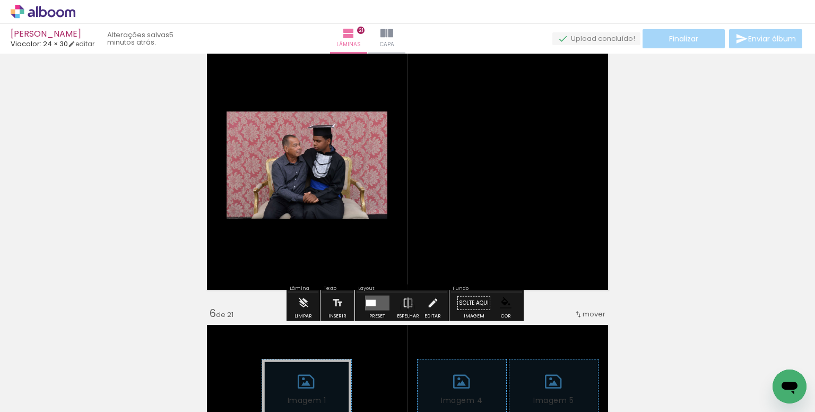
scroll to position [0, 1404]
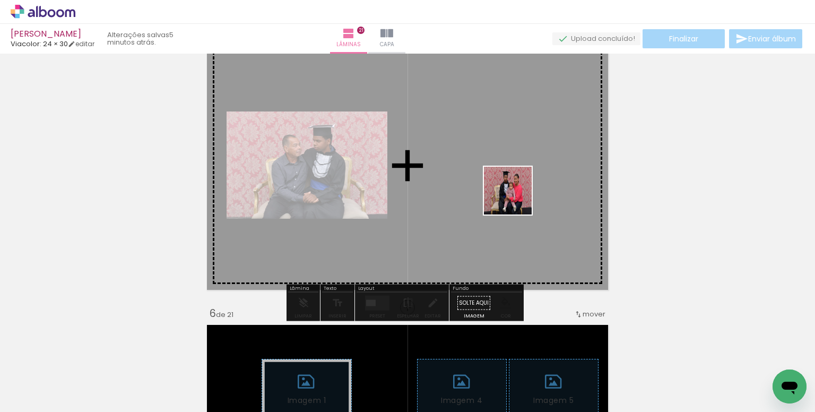
drag, startPoint x: 553, startPoint y: 324, endPoint x: 516, endPoint y: 199, distance: 130.7
click at [516, 199] on quentale-workspace at bounding box center [407, 206] width 815 height 412
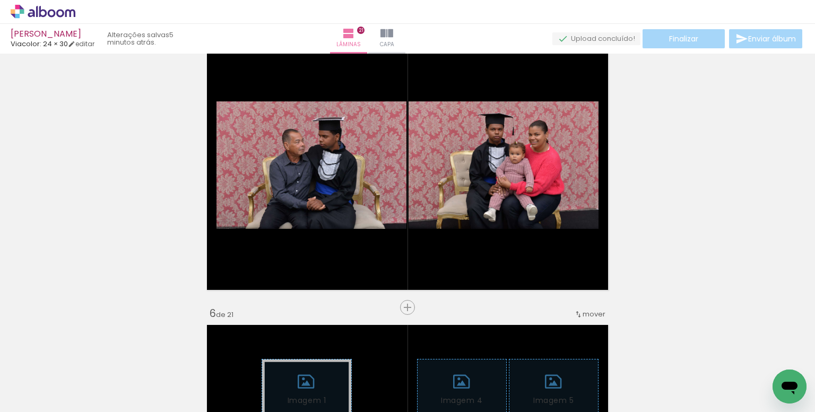
scroll to position [0, 702]
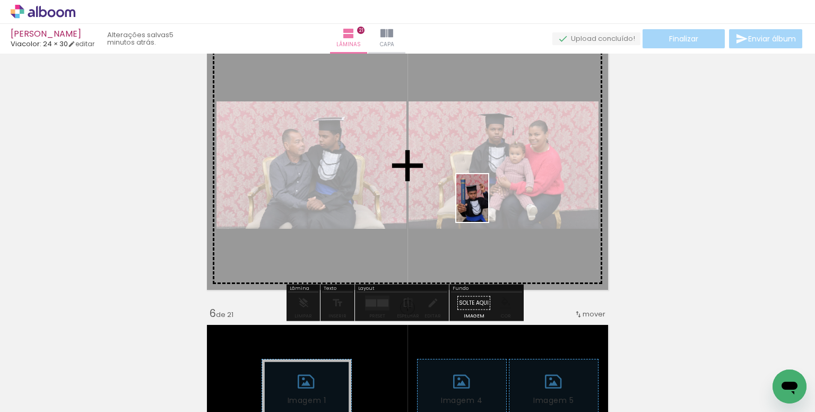
drag, startPoint x: 479, startPoint y: 385, endPoint x: 488, endPoint y: 206, distance: 179.7
click at [488, 206] on quentale-workspace at bounding box center [407, 206] width 815 height 412
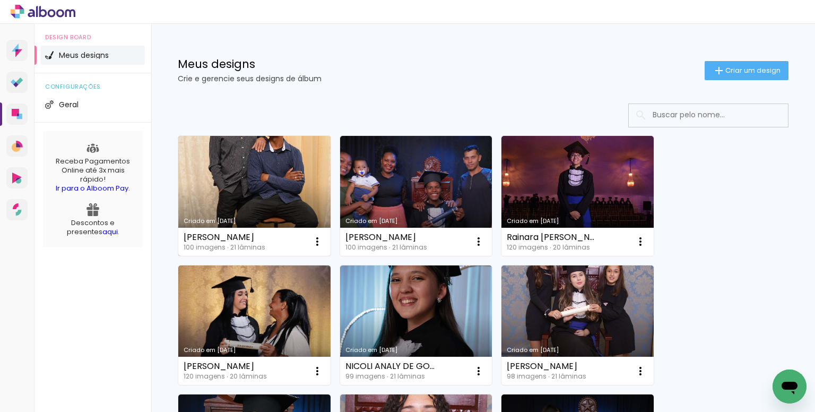
click at [259, 175] on link "Criado em [DATE]" at bounding box center [254, 196] width 152 height 120
click at [310, 243] on paper-icon-button at bounding box center [317, 241] width 21 height 21
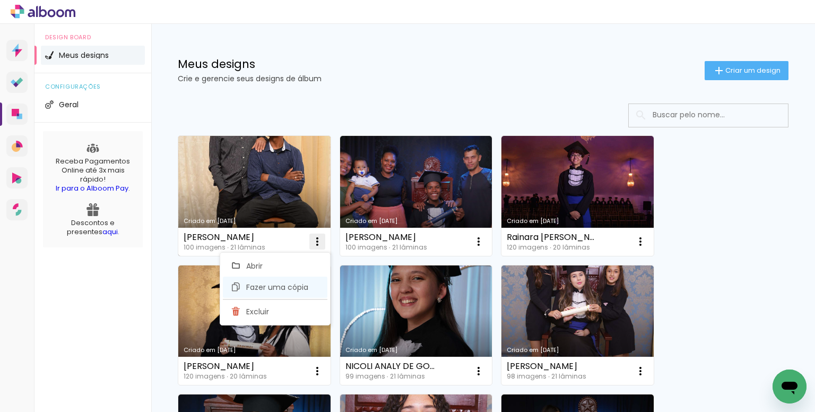
click at [270, 284] on span "Fazer uma cópia" at bounding box center [277, 287] width 62 height 7
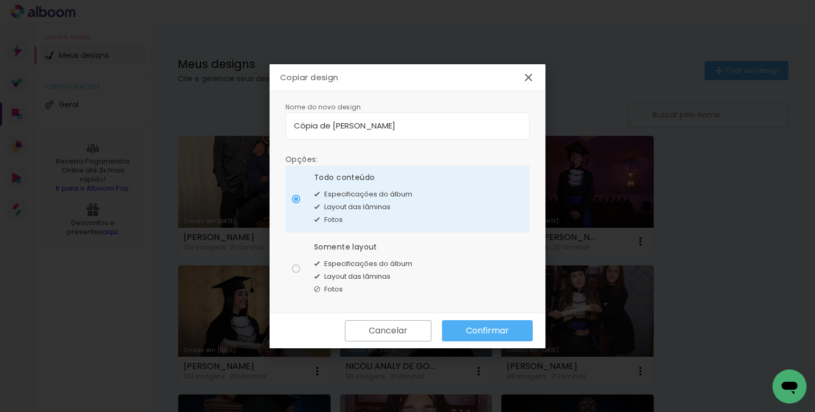
drag, startPoint x: 451, startPoint y: 117, endPoint x: 221, endPoint y: 124, distance: 230.5
click at [221, 124] on body "link( href="../../bower_components/polymer/polymer.html" rel="import" ) picture…" at bounding box center [407, 206] width 815 height 412
drag, startPoint x: 469, startPoint y: 131, endPoint x: 178, endPoint y: 94, distance: 293.3
click at [167, 96] on body "link( href="../../bower_components/polymer/polymer.html" rel="import" ) picture…" at bounding box center [407, 206] width 815 height 412
click at [447, 123] on input "Cópia de Rodrigo Dos Santos Castilho" at bounding box center [407, 125] width 227 height 12
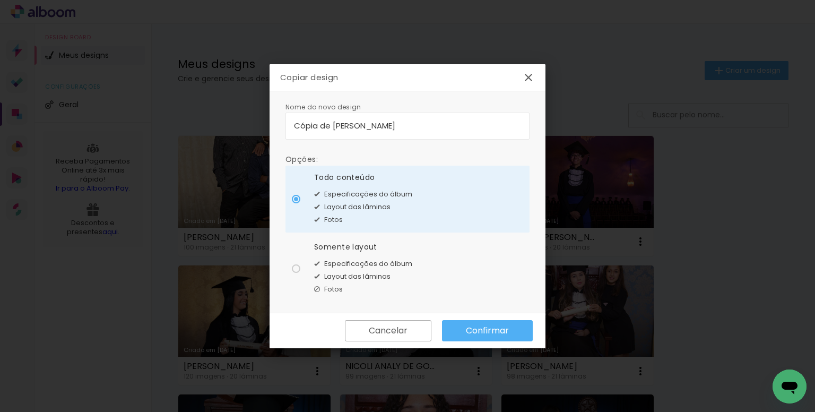
drag, startPoint x: 449, startPoint y: 124, endPoint x: 229, endPoint y: 126, distance: 219.8
click at [229, 126] on body "link( href="../../bower_components/polymer/polymer.html" rel="import" ) picture…" at bounding box center [407, 206] width 815 height 412
click at [331, 124] on input "Rafaela sousa SIlva" at bounding box center [407, 125] width 227 height 12
type input "[PERSON_NAME]"
type paper-input "[PERSON_NAME]"
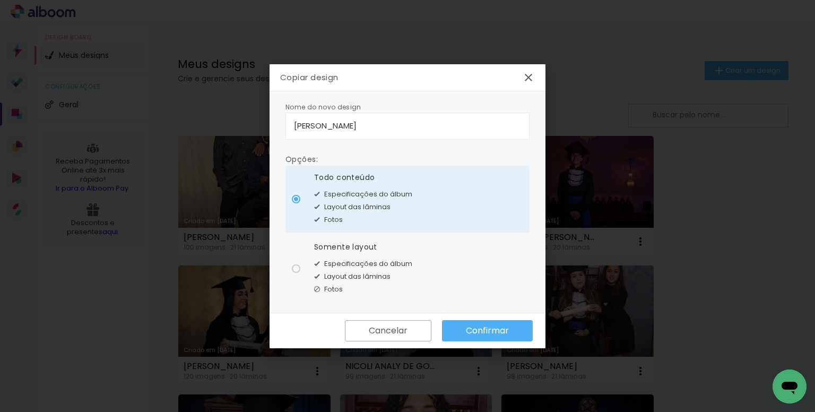
click at [329, 226] on div "Somente layout Especificações do álbum Layout das lâminas Fotos" at bounding box center [363, 199] width 98 height 54
type paper-radio-button "on"
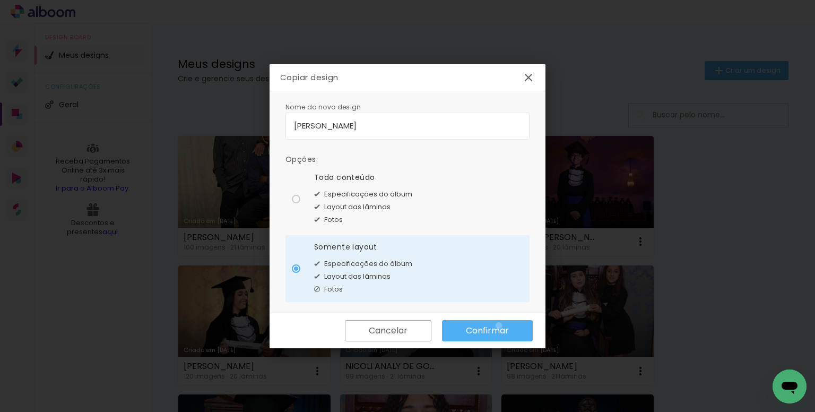
click at [0, 0] on slot "Confirmar" at bounding box center [0, 0] width 0 height 0
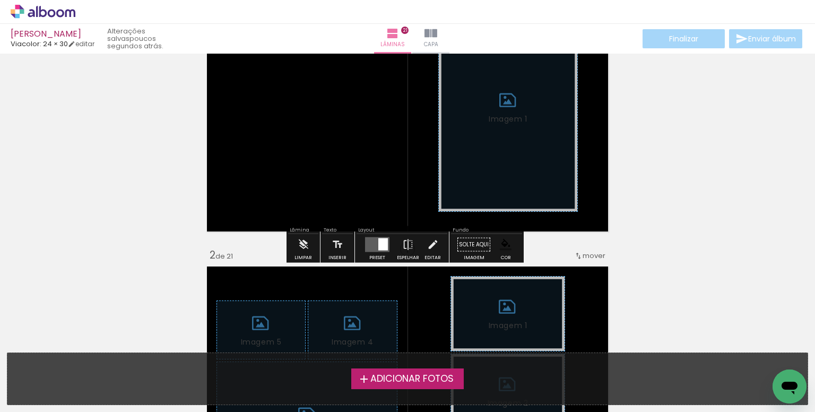
scroll to position [159, 0]
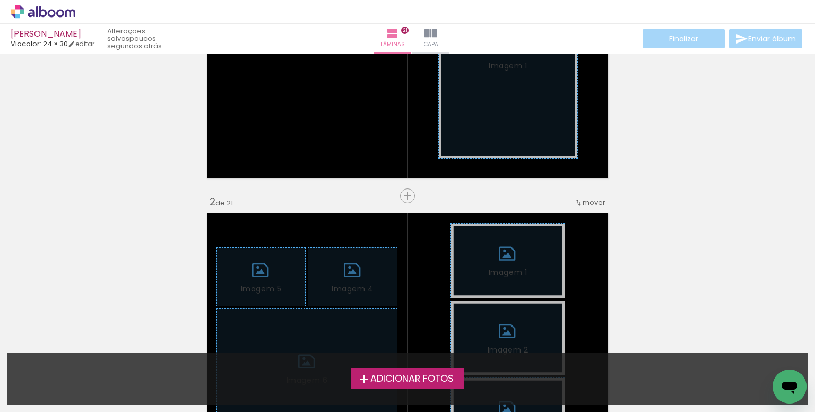
click at [387, 383] on span "Adicionar Fotos" at bounding box center [412, 379] width 83 height 10
click at [0, 0] on input "file" at bounding box center [0, 0] width 0 height 0
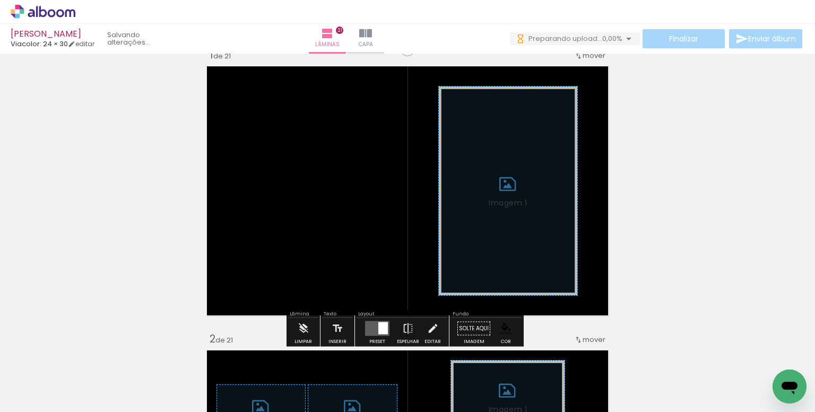
scroll to position [53, 0]
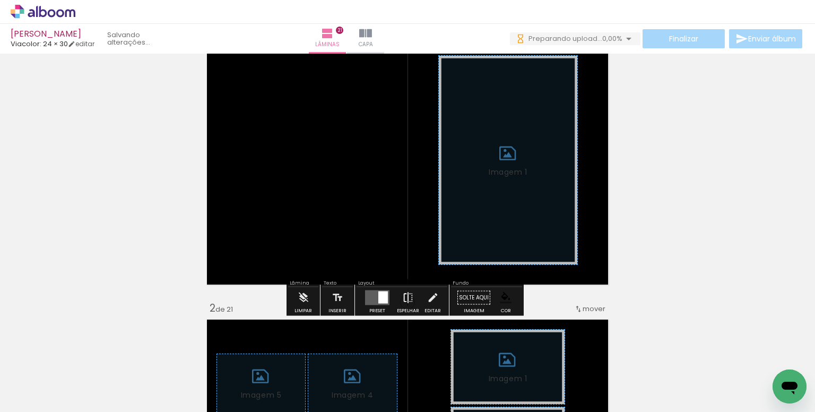
click at [306, 299] on iron-icon at bounding box center [304, 297] width 12 height 21
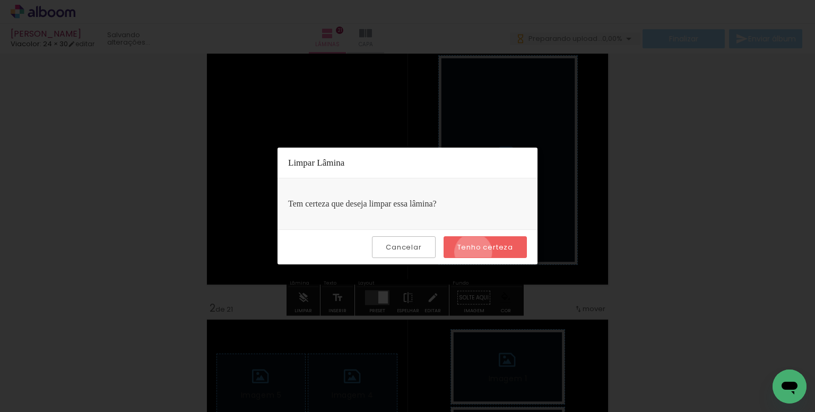
click at [475, 252] on paper-button "Tenho certeza" at bounding box center [485, 247] width 83 height 22
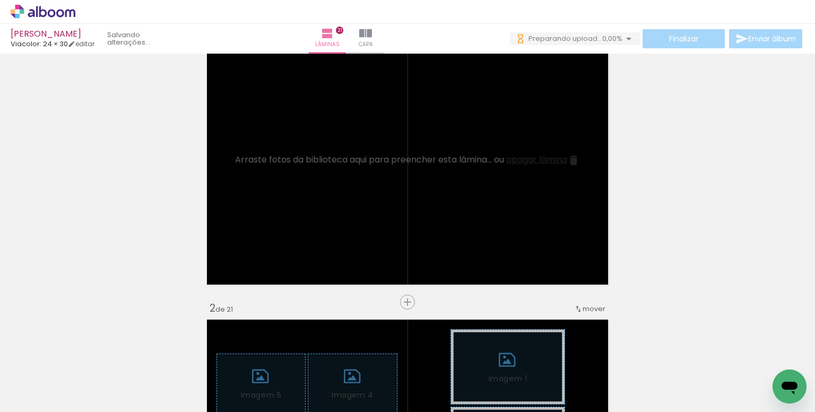
scroll to position [0, 0]
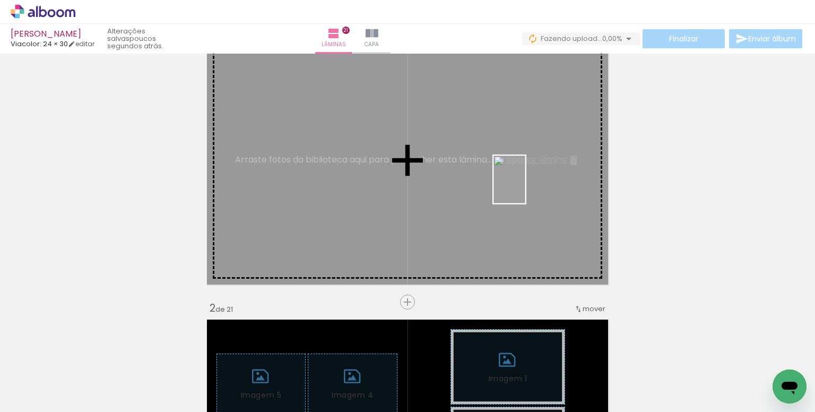
drag, startPoint x: 770, startPoint y: 352, endPoint x: 526, endPoint y: 187, distance: 294.5
click at [526, 187] on quentale-workspace at bounding box center [407, 206] width 815 height 412
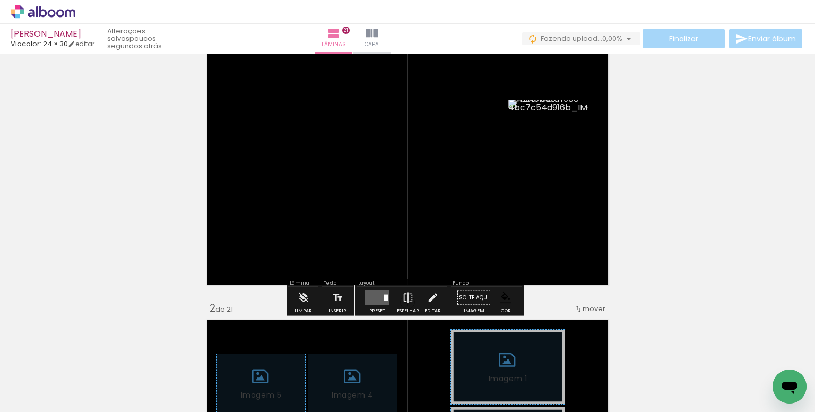
click at [544, 173] on paper-item at bounding box center [542, 174] width 19 height 7
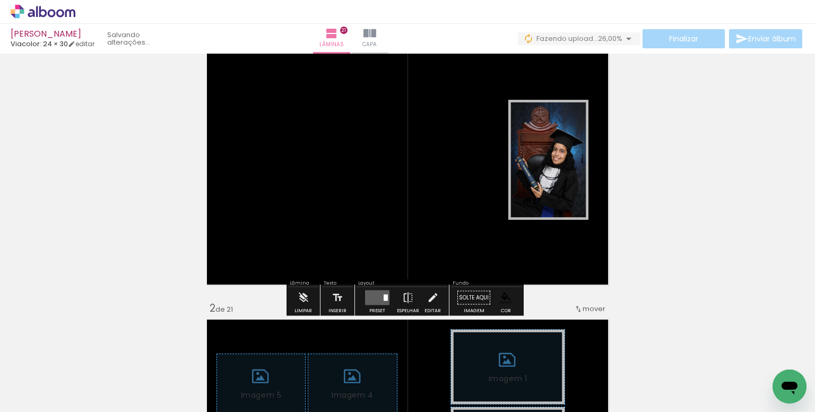
click at [372, 296] on quentale-layouter at bounding box center [377, 297] width 24 height 15
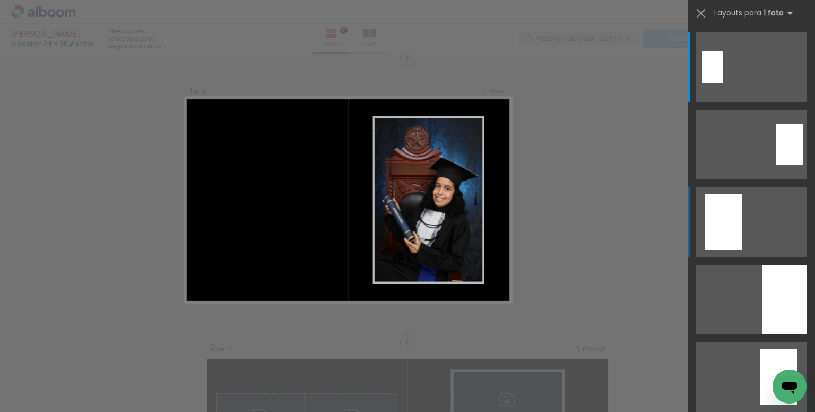
click at [765, 102] on quentale-layouter at bounding box center [751, 67] width 111 height 70
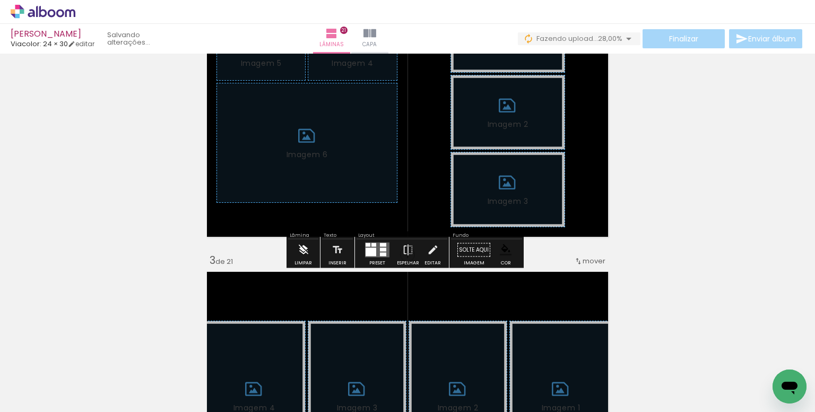
click at [304, 251] on iron-icon at bounding box center [304, 249] width 12 height 21
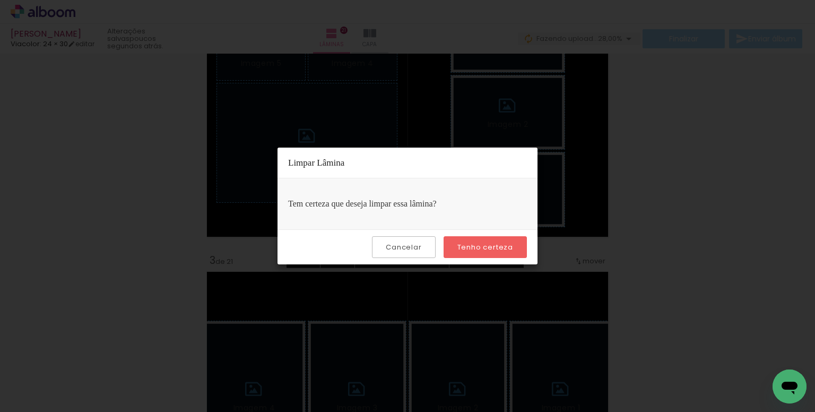
click at [478, 238] on paper-button "Tenho certeza" at bounding box center [485, 247] width 83 height 22
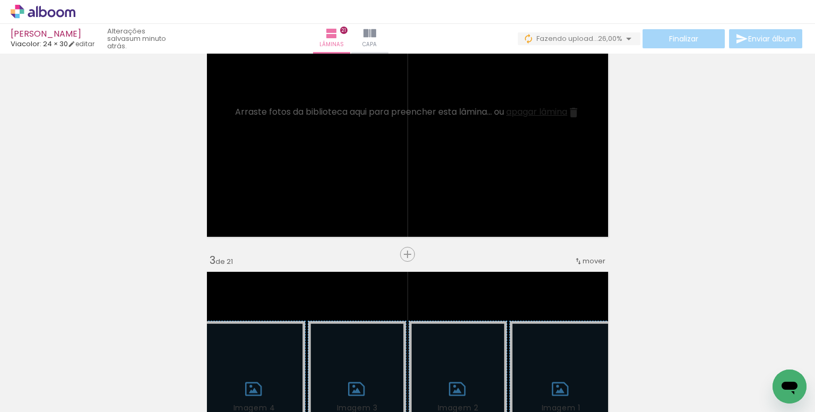
click at [50, 376] on input "Todas as fotos" at bounding box center [30, 379] width 40 height 9
click at [0, 0] on slot "Não utilizadas" at bounding box center [0, 0] width 0 height 0
type input "Não utilizadas"
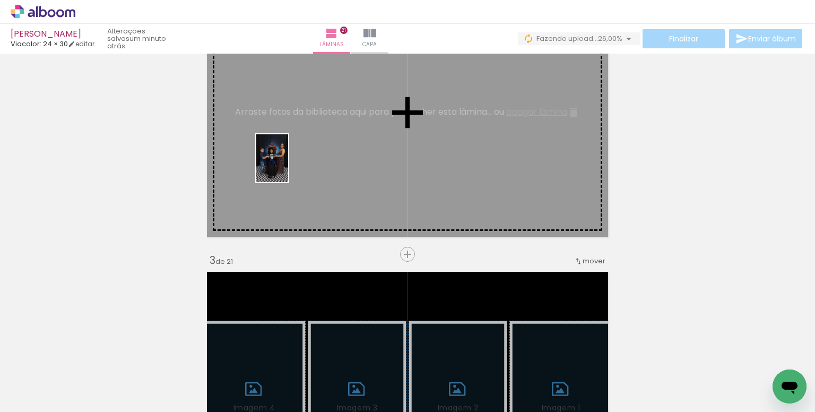
drag, startPoint x: 102, startPoint y: 380, endPoint x: 301, endPoint y: 158, distance: 298.2
click at [304, 154] on quentale-workspace at bounding box center [407, 206] width 815 height 412
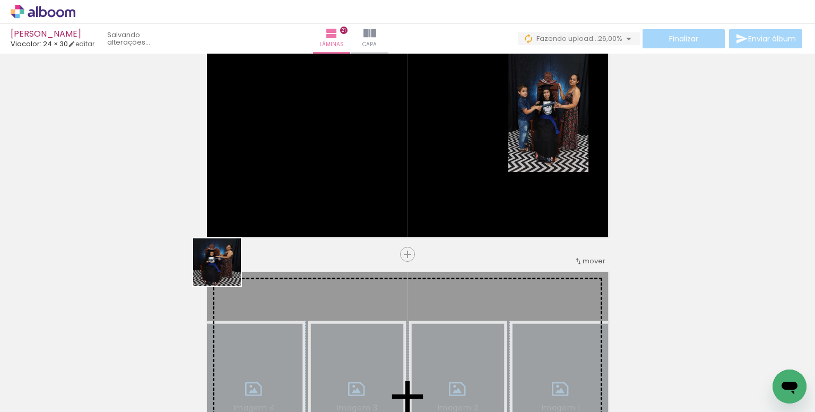
drag, startPoint x: 135, startPoint y: 351, endPoint x: 297, endPoint y: 177, distance: 238.2
click at [297, 177] on quentale-workspace at bounding box center [407, 206] width 815 height 412
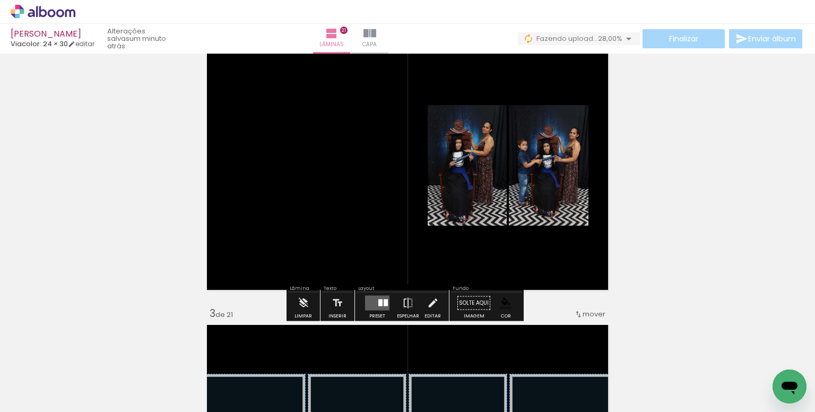
click at [384, 299] on div at bounding box center [386, 302] width 4 height 7
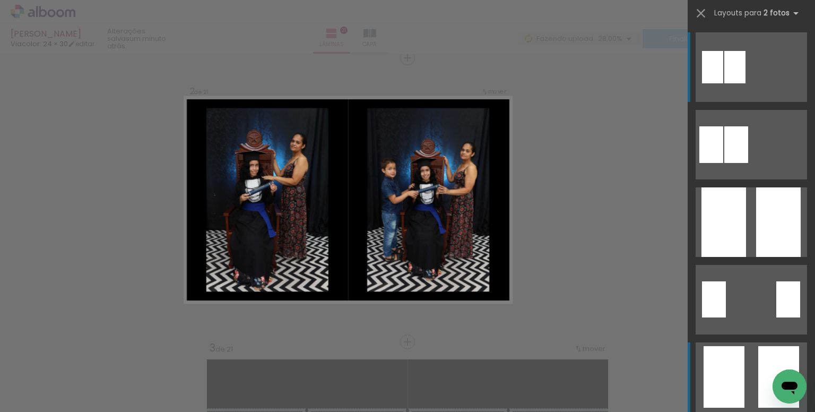
click at [749, 102] on quentale-layouter at bounding box center [751, 67] width 111 height 70
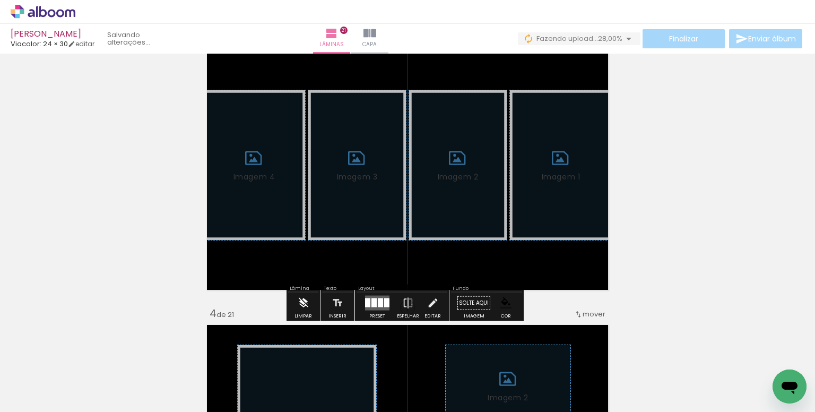
click at [312, 304] on paper-button "Limpar" at bounding box center [303, 306] width 23 height 27
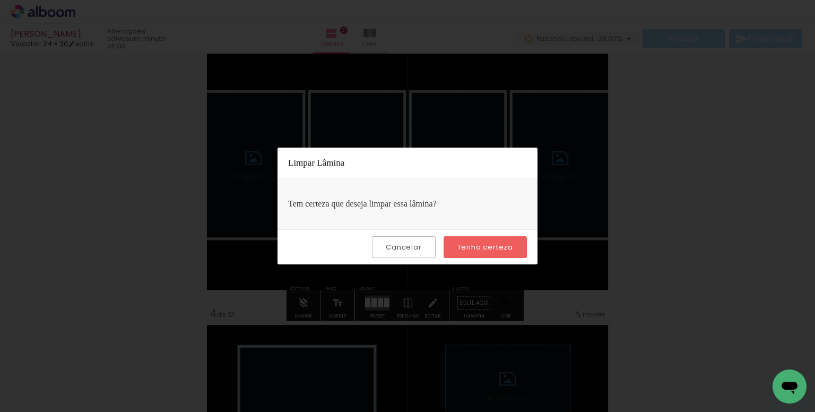
click at [0, 0] on slot "Tenho certeza" at bounding box center [0, 0] width 0 height 0
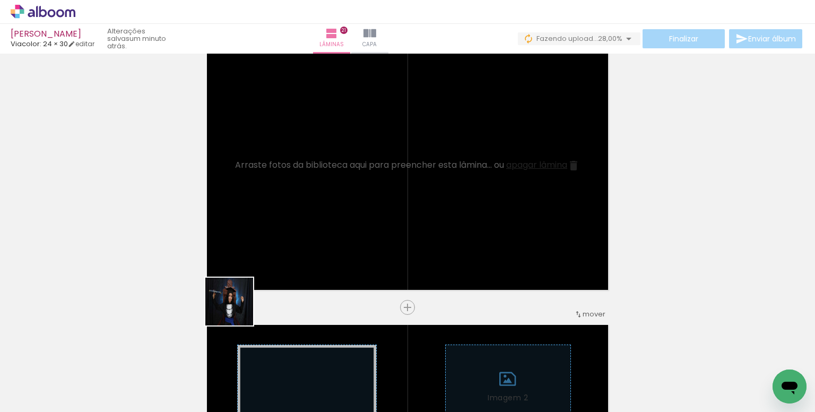
drag, startPoint x: 237, startPoint y: 310, endPoint x: 300, endPoint y: 221, distance: 108.1
click at [300, 221] on quentale-workspace at bounding box center [407, 206] width 815 height 412
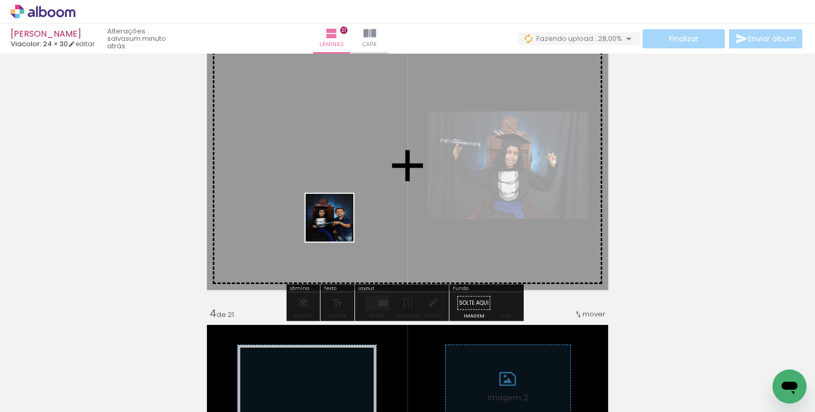
drag, startPoint x: 298, startPoint y: 383, endPoint x: 338, endPoint y: 226, distance: 162.6
click at [338, 226] on quentale-workspace at bounding box center [407, 206] width 815 height 412
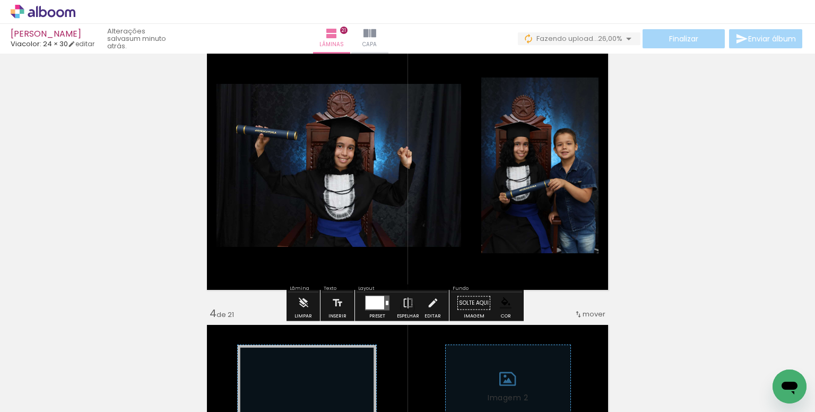
drag, startPoint x: 376, startPoint y: 298, endPoint x: 421, endPoint y: 281, distance: 47.9
click at [376, 298] on div at bounding box center [375, 302] width 19 height 13
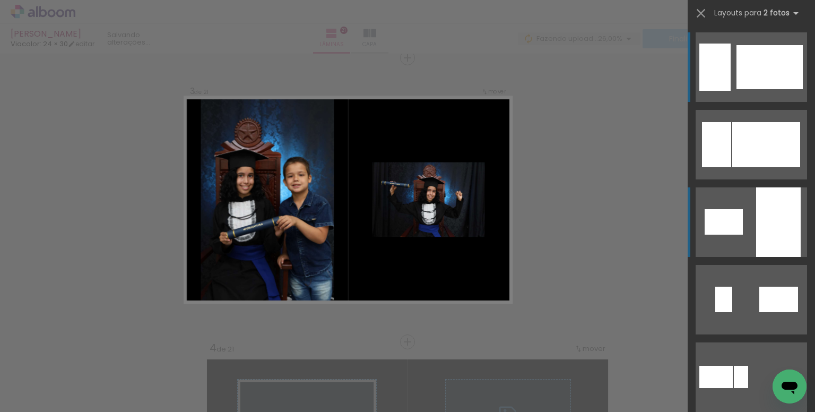
drag, startPoint x: 746, startPoint y: 77, endPoint x: 747, endPoint y: 251, distance: 174.1
click at [0, 0] on slot at bounding box center [0, 0] width 0 height 0
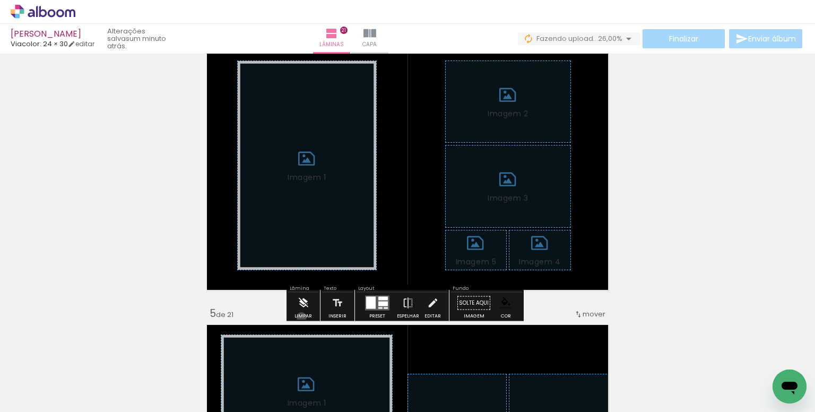
click at [302, 316] on div "Limpar" at bounding box center [304, 316] width 18 height 5
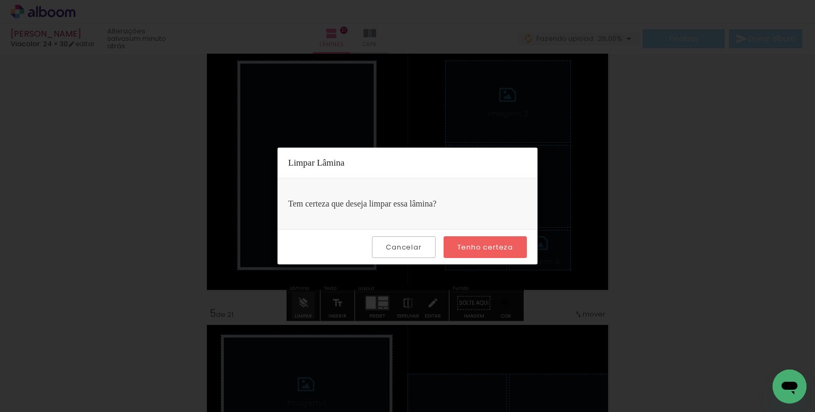
click at [0, 0] on slot "Tenho certeza" at bounding box center [0, 0] width 0 height 0
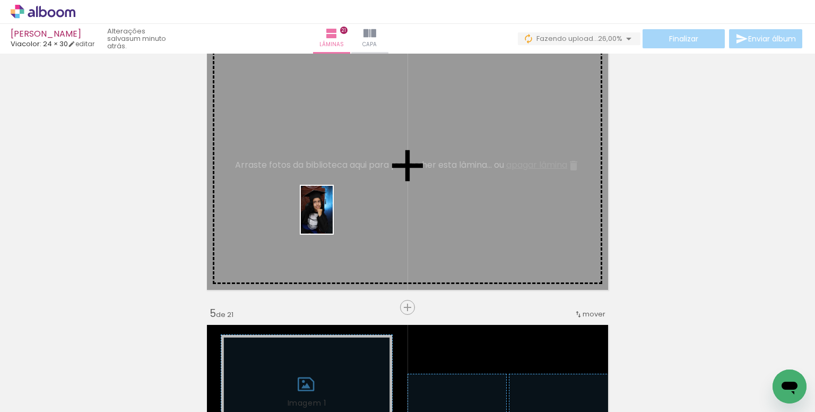
drag, startPoint x: 295, startPoint y: 364, endPoint x: 333, endPoint y: 218, distance: 150.8
click at [333, 218] on quentale-workspace at bounding box center [407, 206] width 815 height 412
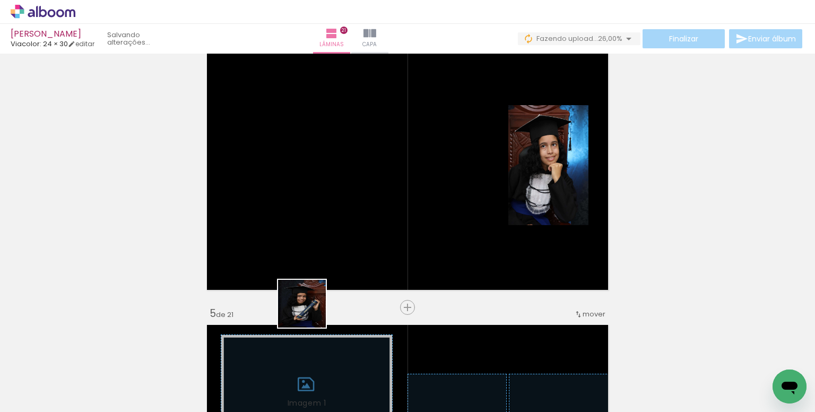
drag, startPoint x: 300, startPoint y: 347, endPoint x: 316, endPoint y: 216, distance: 132.6
click at [316, 216] on quentale-workspace at bounding box center [407, 206] width 815 height 412
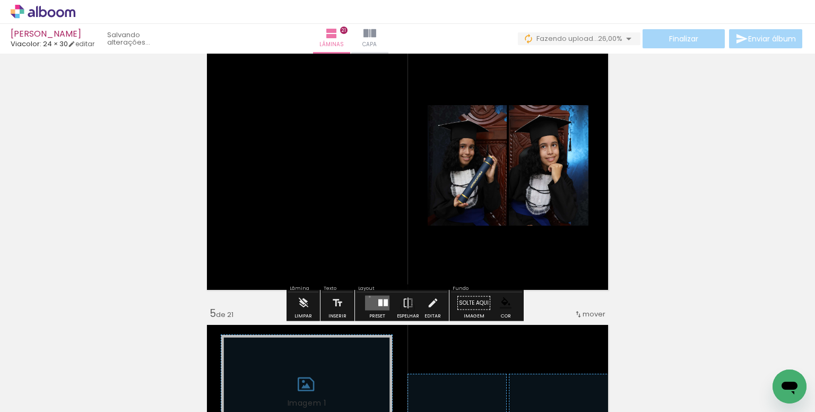
drag, startPoint x: 367, startPoint y: 296, endPoint x: 435, endPoint y: 273, distance: 71.9
click at [369, 296] on quentale-layouter at bounding box center [377, 303] width 24 height 15
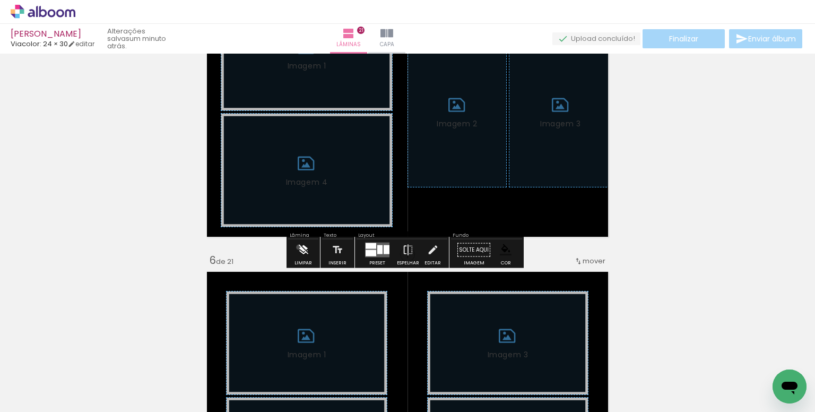
click at [299, 247] on iron-icon at bounding box center [304, 249] width 12 height 21
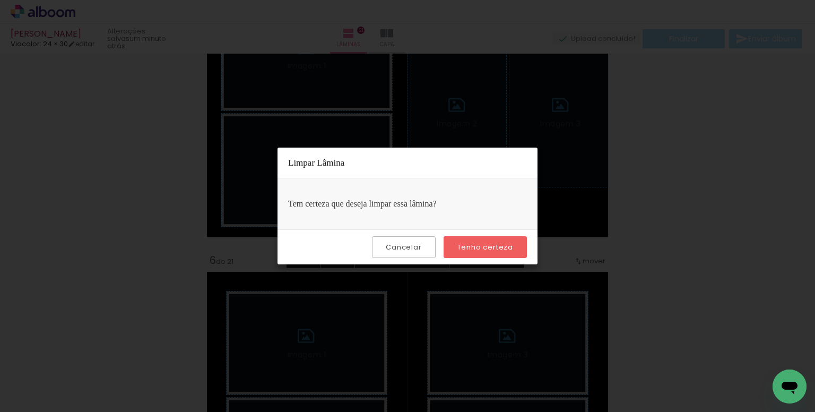
click at [0, 0] on slot "Tenho certeza" at bounding box center [0, 0] width 0 height 0
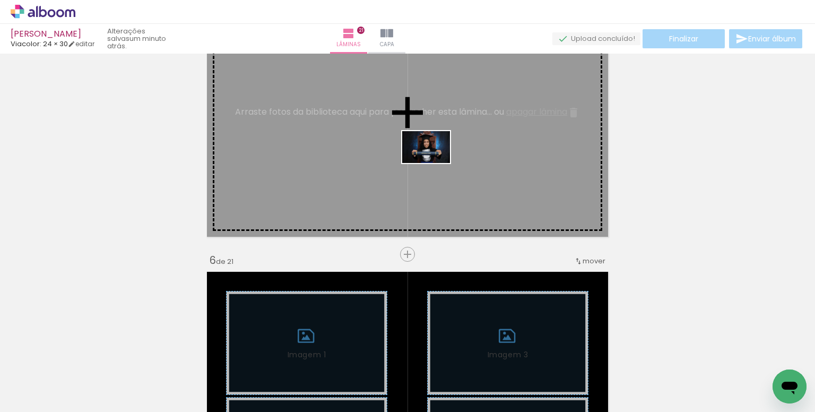
drag, startPoint x: 470, startPoint y: 379, endPoint x: 609, endPoint y: 272, distance: 175.4
click at [434, 163] on quentale-workspace at bounding box center [407, 206] width 815 height 412
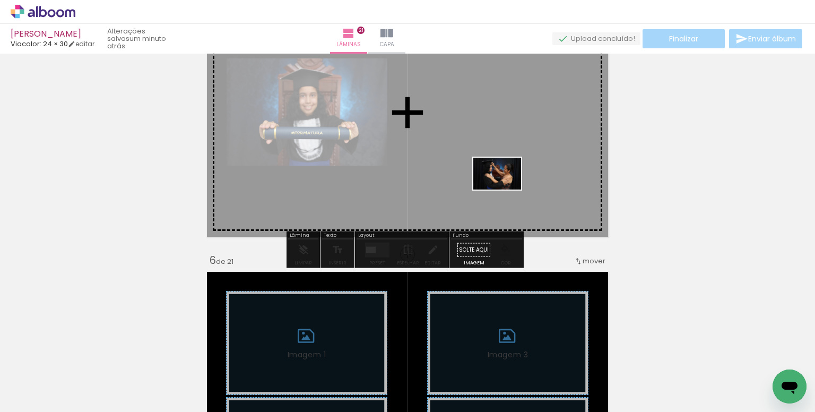
drag, startPoint x: 703, startPoint y: 379, endPoint x: 505, endPoint y: 190, distance: 274.1
click at [505, 190] on quentale-workspace at bounding box center [407, 206] width 815 height 412
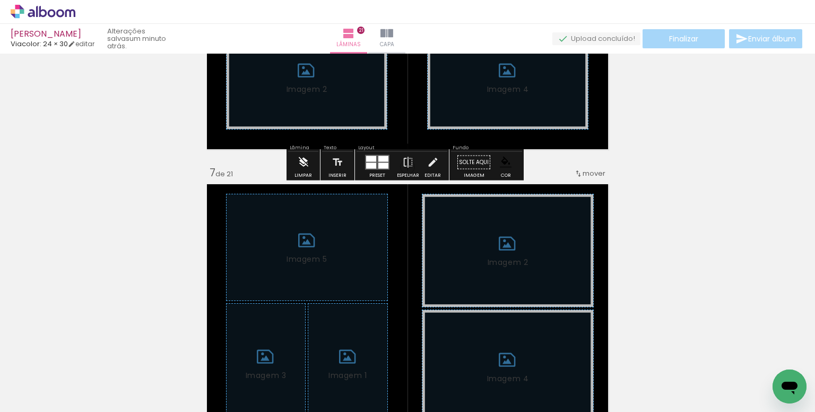
click at [298, 168] on iron-icon at bounding box center [304, 162] width 12 height 21
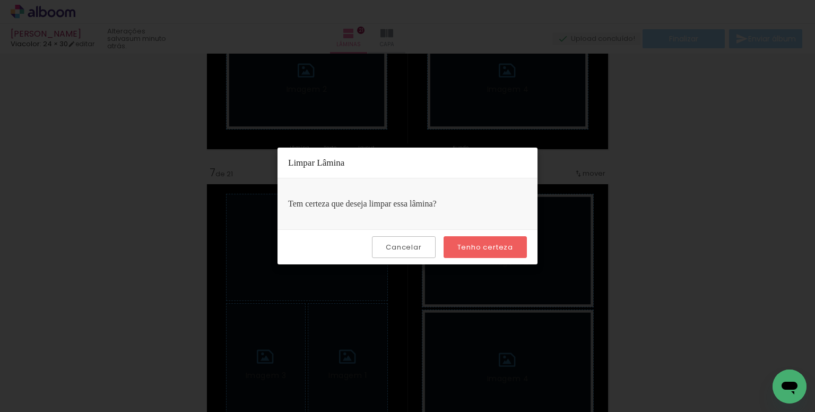
click at [490, 241] on paper-button "Tenho certeza" at bounding box center [485, 247] width 83 height 22
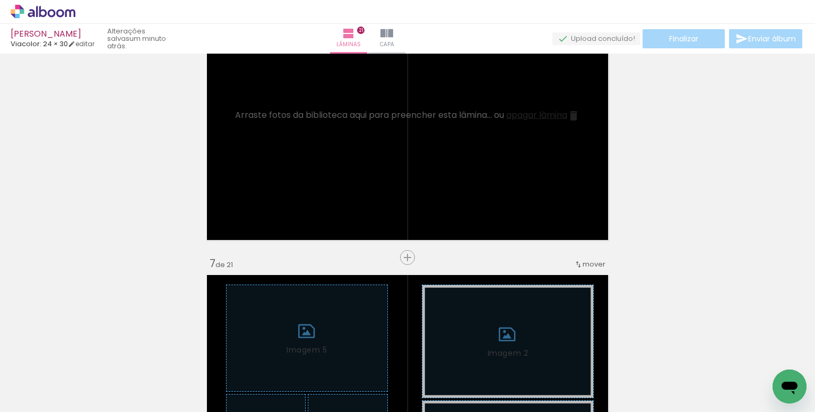
scroll to position [1503, 0]
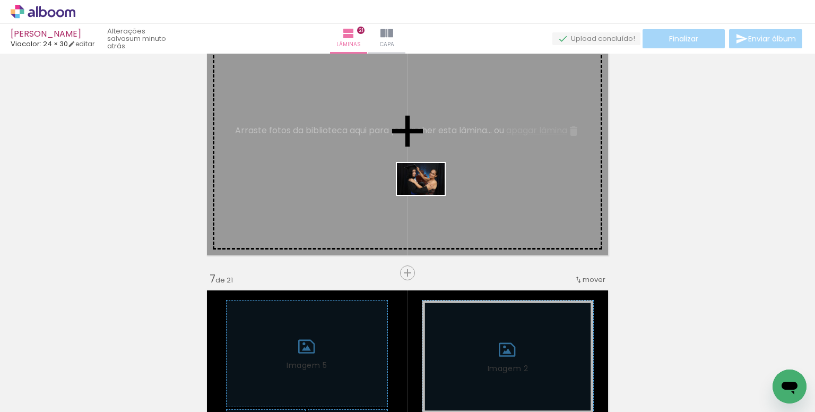
drag, startPoint x: 465, startPoint y: 377, endPoint x: 618, endPoint y: 311, distance: 166.7
click at [431, 196] on quentale-workspace at bounding box center [407, 206] width 815 height 412
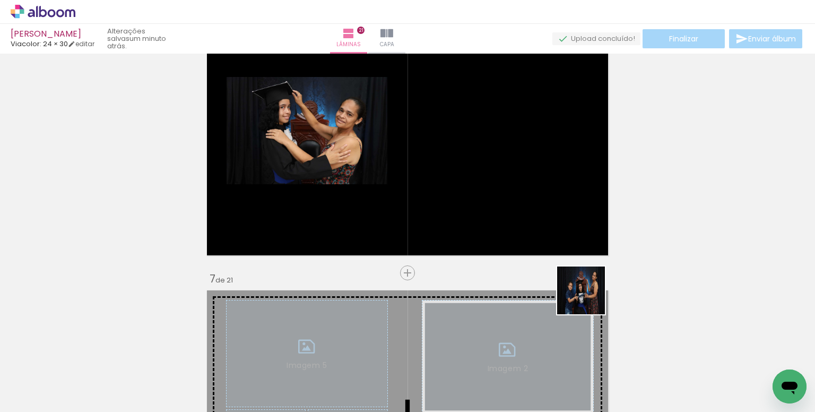
drag, startPoint x: 589, startPoint y: 298, endPoint x: 501, endPoint y: 190, distance: 140.0
click at [501, 190] on quentale-workspace at bounding box center [407, 206] width 815 height 412
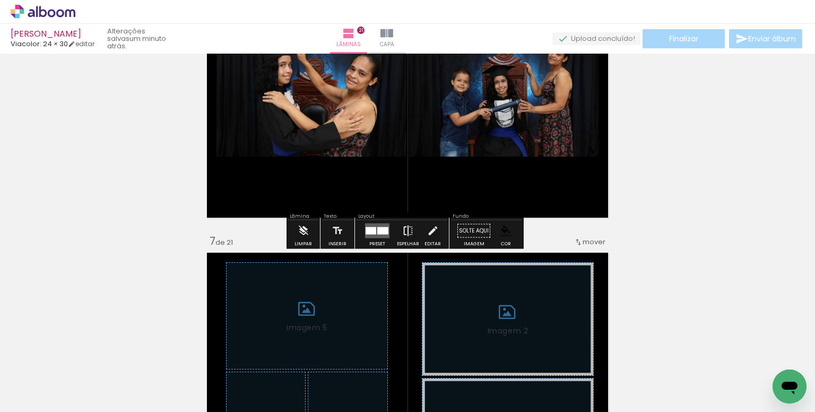
scroll to position [1715, 0]
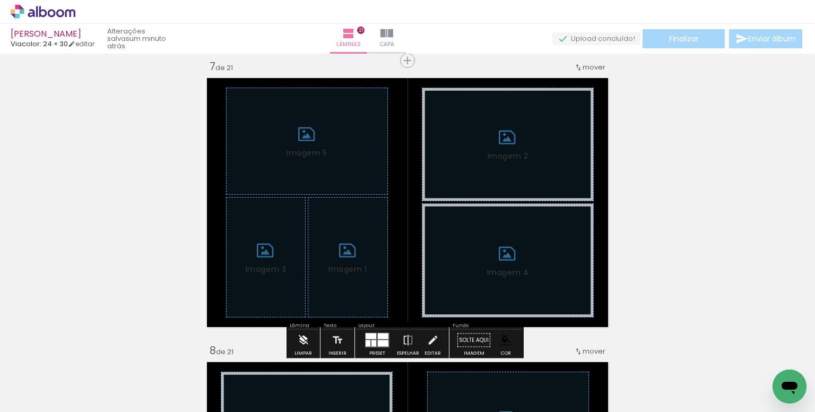
click at [299, 336] on iron-icon at bounding box center [304, 340] width 12 height 21
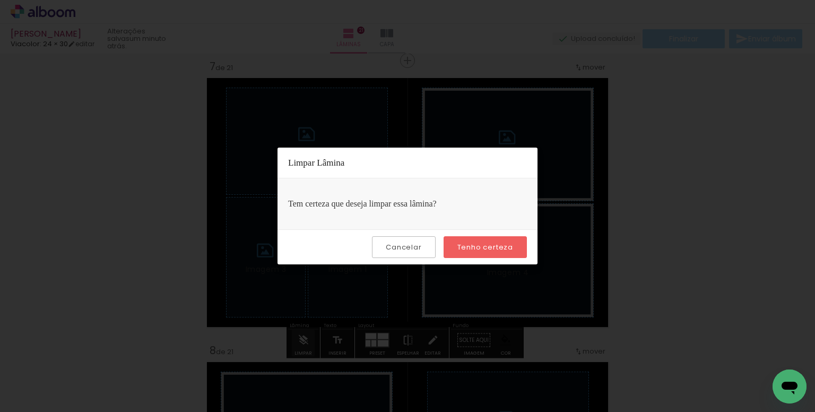
click at [0, 0] on slot "Tenho certeza" at bounding box center [0, 0] width 0 height 0
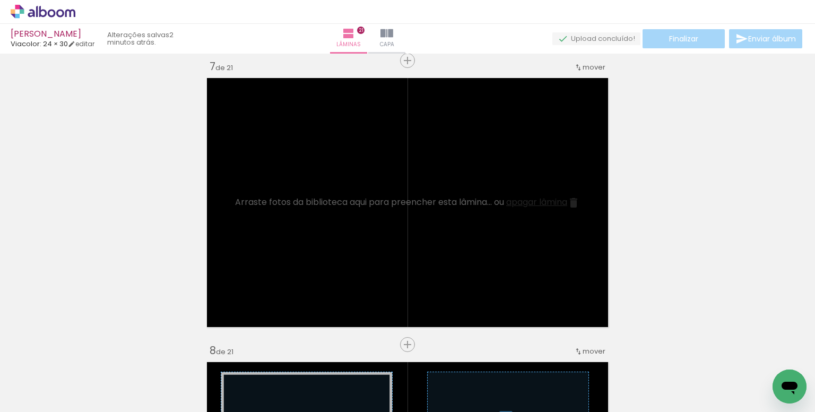
scroll to position [0, 638]
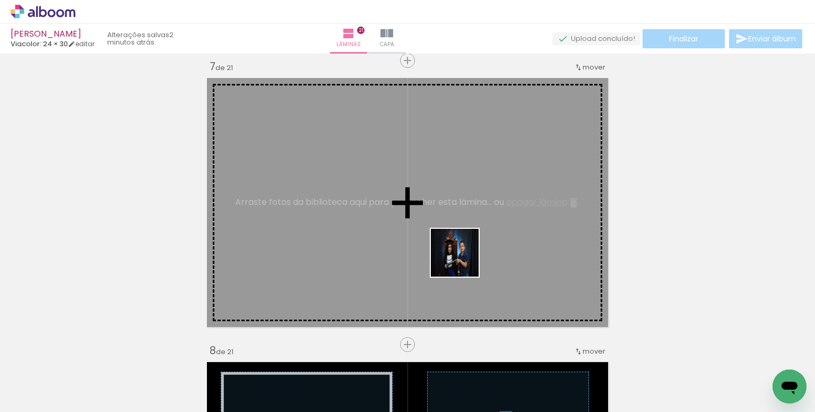
drag, startPoint x: 517, startPoint y: 332, endPoint x: 436, endPoint y: 226, distance: 133.4
click at [436, 226] on quentale-workspace at bounding box center [407, 206] width 815 height 412
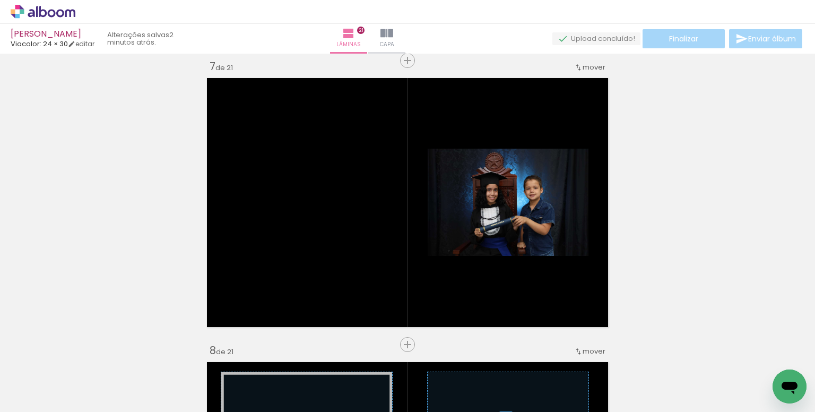
scroll to position [0, 995]
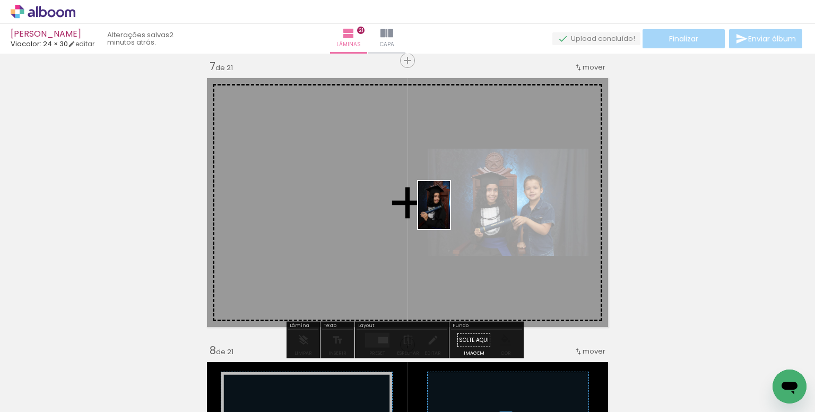
drag, startPoint x: 671, startPoint y: 382, endPoint x: 450, endPoint y: 213, distance: 278.0
click at [450, 213] on quentale-workspace at bounding box center [407, 206] width 815 height 412
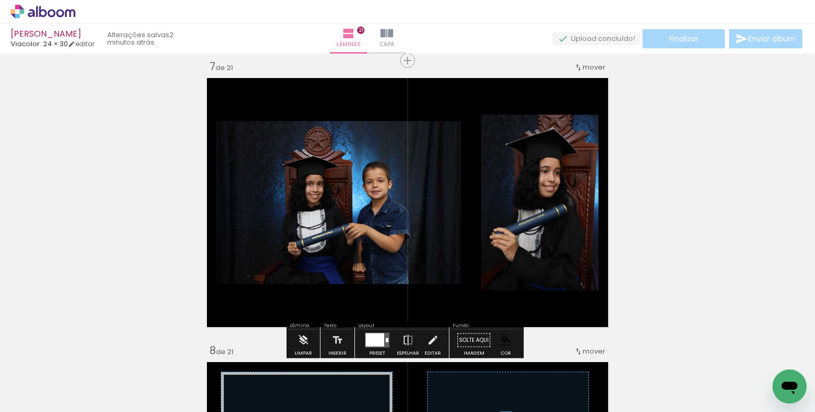
click at [374, 334] on div at bounding box center [375, 339] width 19 height 13
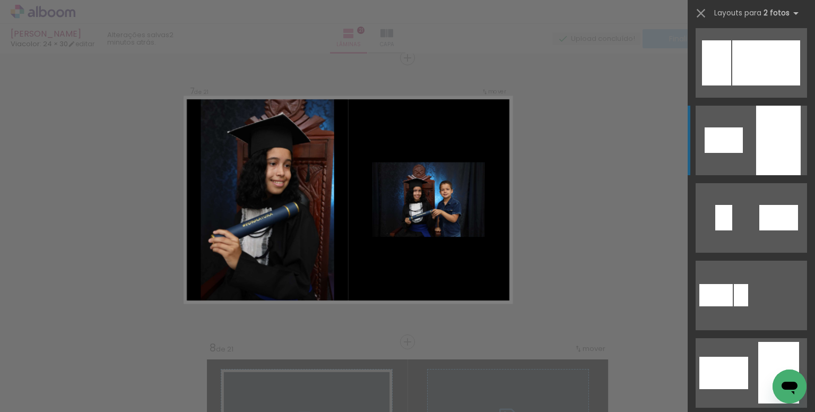
scroll to position [212, 0]
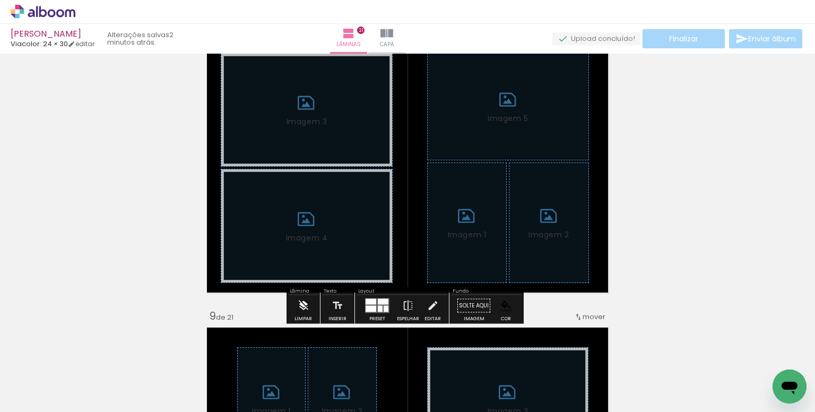
scroll to position [2036, 0]
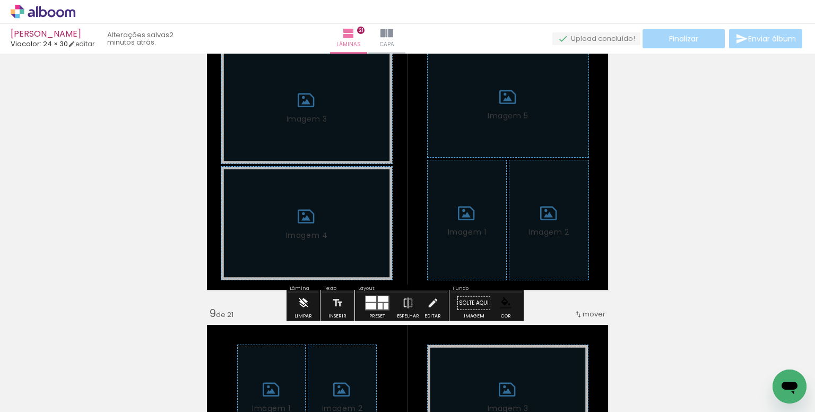
click at [310, 302] on paper-button "Limpar" at bounding box center [303, 306] width 23 height 27
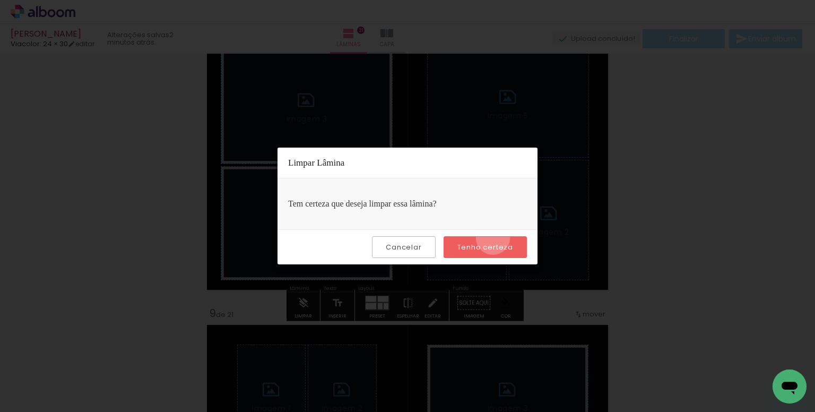
click at [495, 237] on paper-button "Tenho certeza" at bounding box center [485, 247] width 83 height 22
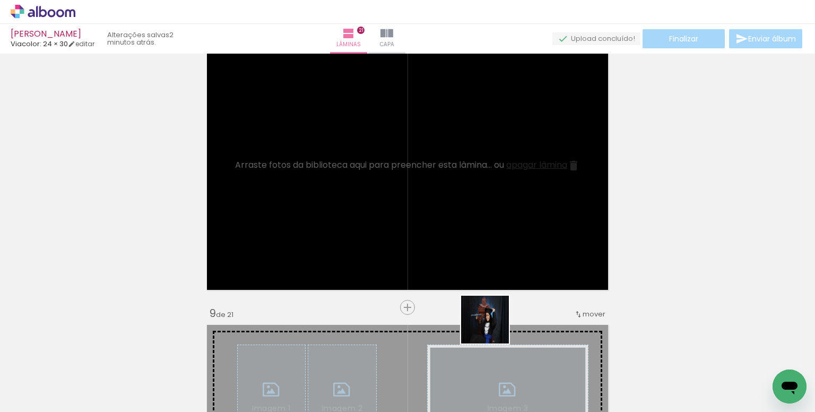
drag, startPoint x: 486, startPoint y: 381, endPoint x: 563, endPoint y: 338, distance: 87.5
click at [477, 235] on quentale-workspace at bounding box center [407, 206] width 815 height 412
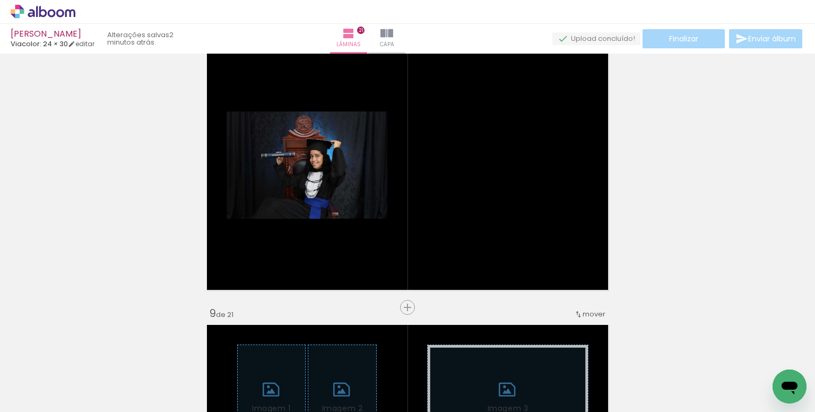
scroll to position [0, 0]
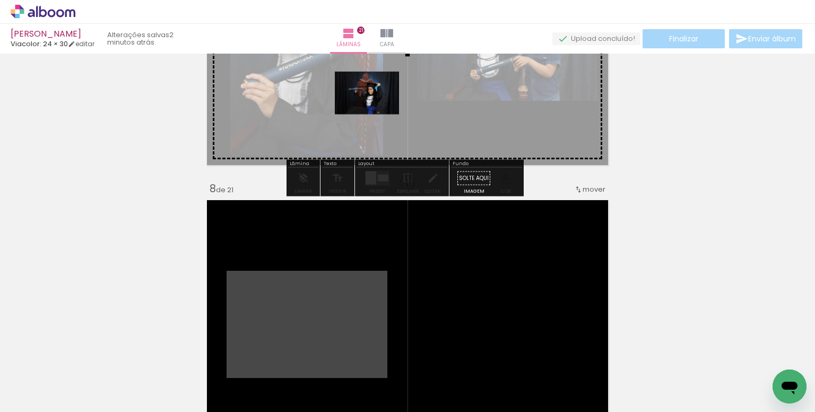
drag, startPoint x: 348, startPoint y: 201, endPoint x: 363, endPoint y: 92, distance: 110.4
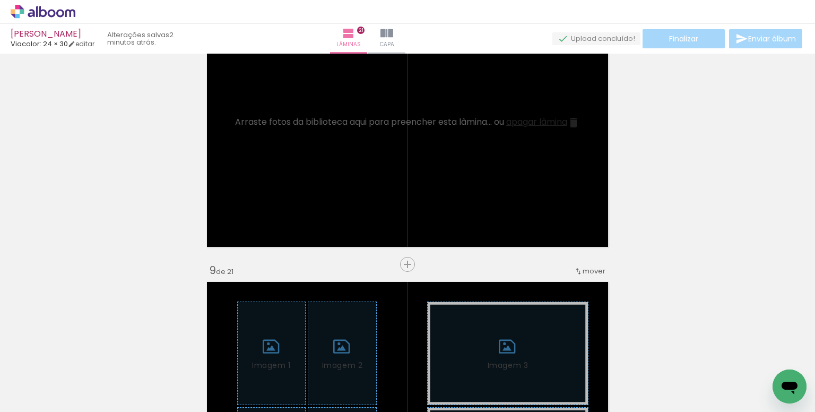
scroll to position [2036, 0]
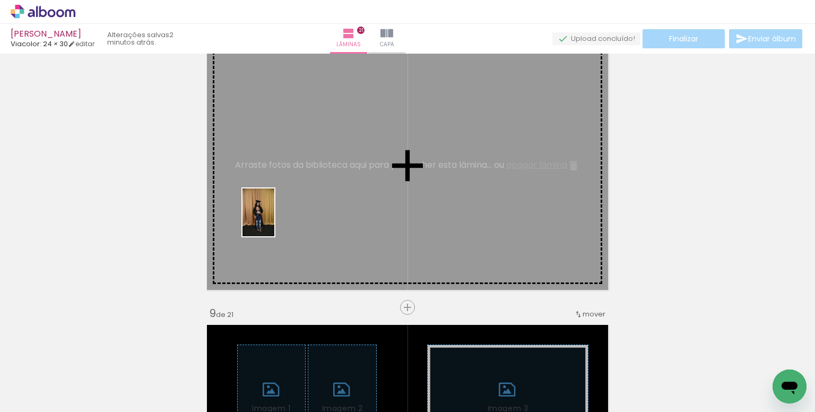
drag, startPoint x: 174, startPoint y: 364, endPoint x: 274, endPoint y: 220, distance: 175.3
click at [274, 220] on quentale-workspace at bounding box center [407, 206] width 815 height 412
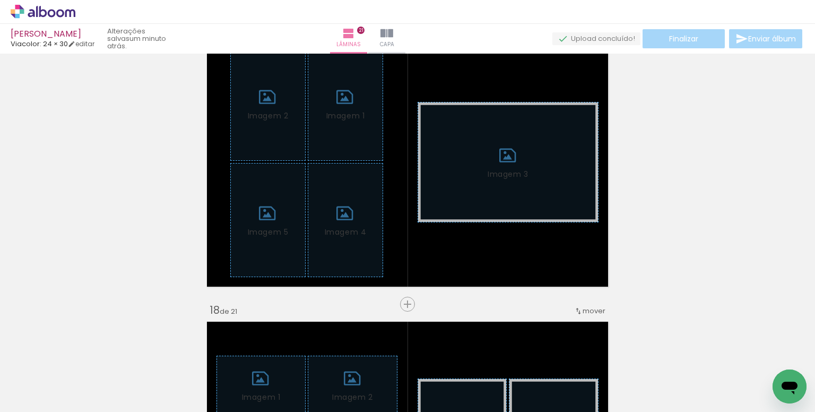
scroll to position [4624, 0]
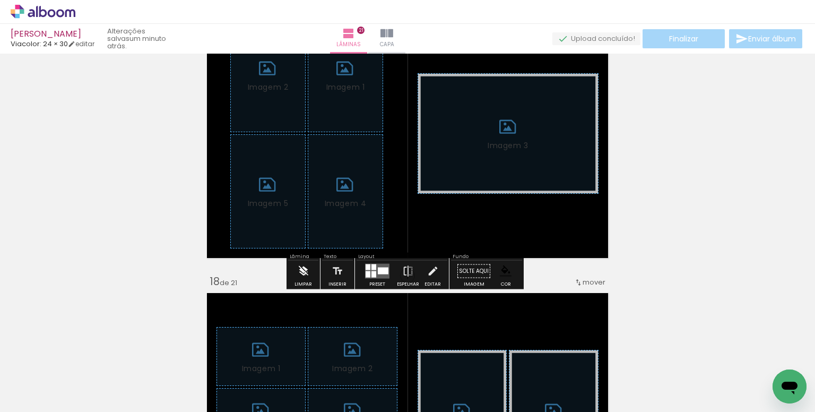
click at [304, 273] on iron-icon at bounding box center [304, 271] width 12 height 21
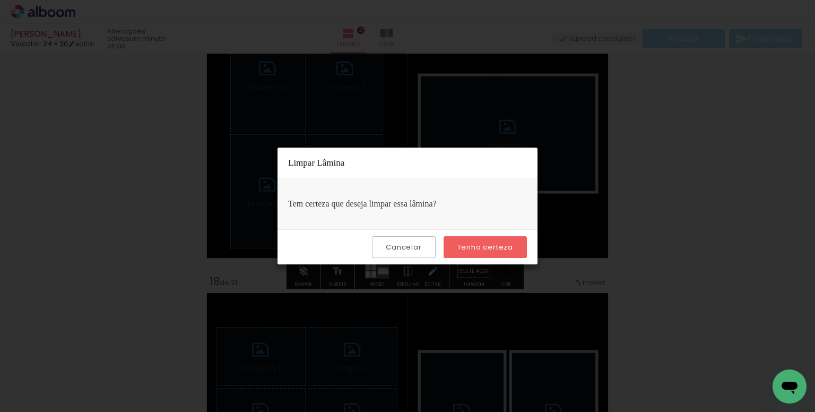
click at [0, 0] on slot "Tenho certeza" at bounding box center [0, 0] width 0 height 0
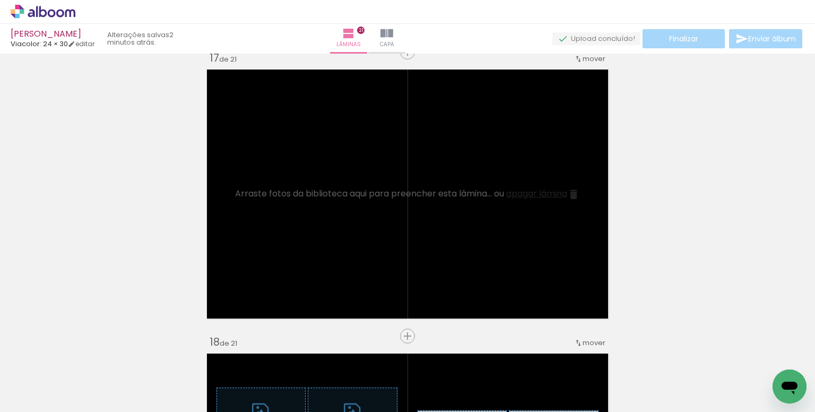
scroll to position [4571, 0]
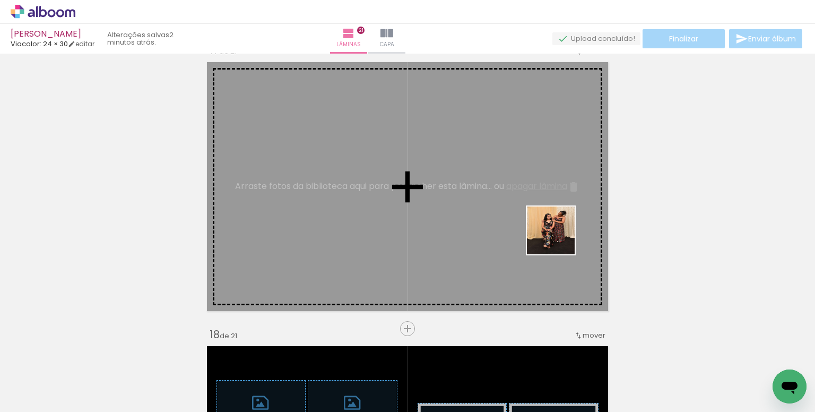
drag, startPoint x: 774, startPoint y: 371, endPoint x: 559, endPoint y: 238, distance: 252.2
click at [559, 238] on quentale-workspace at bounding box center [407, 206] width 815 height 412
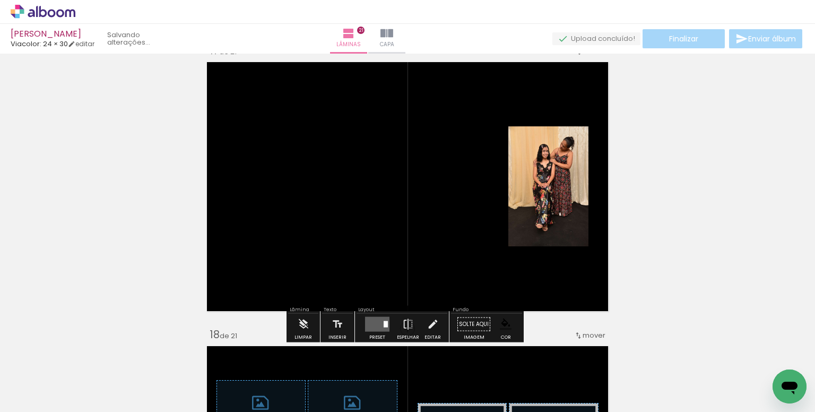
scroll to position [0, 226]
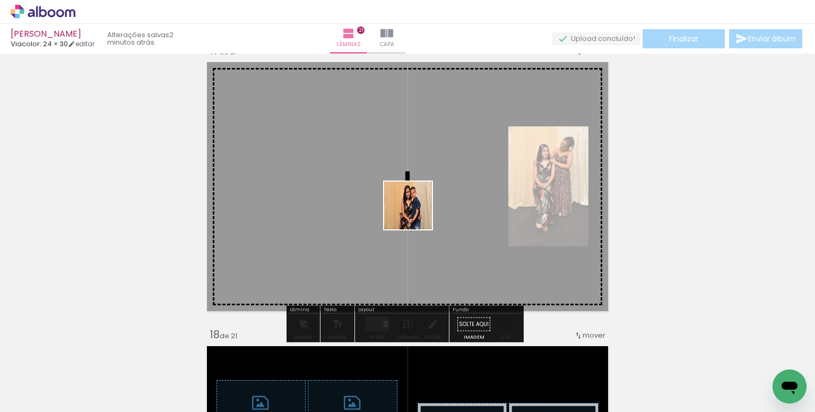
drag, startPoint x: 420, startPoint y: 370, endPoint x: 414, endPoint y: 201, distance: 169.5
click at [414, 201] on quentale-workspace at bounding box center [407, 206] width 815 height 412
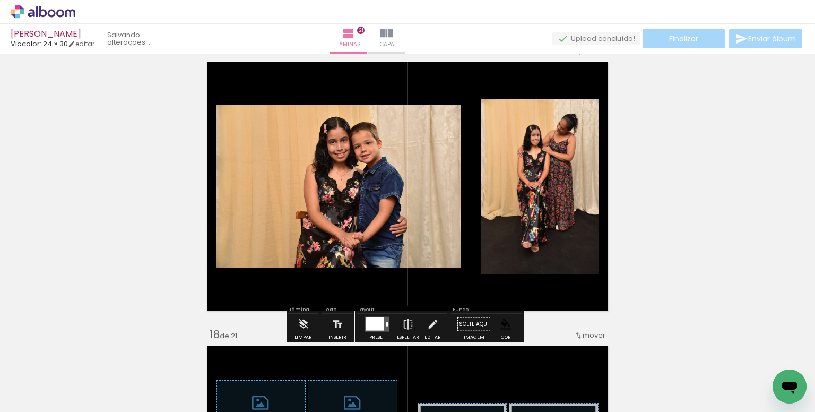
scroll to position [0, 166]
click at [370, 325] on div at bounding box center [375, 323] width 19 height 13
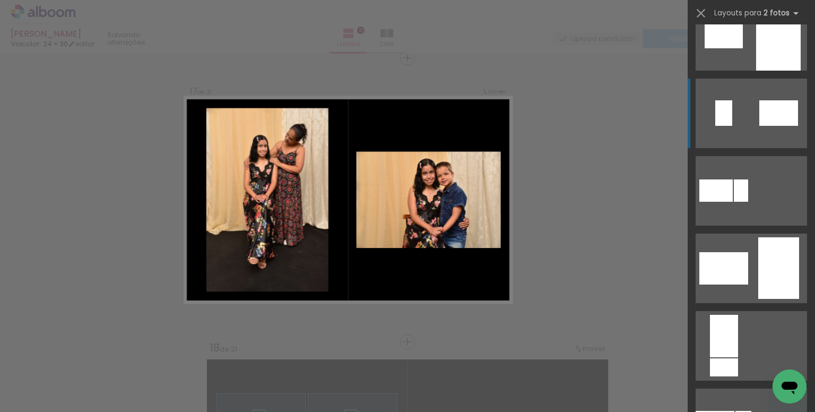
scroll to position [265, 0]
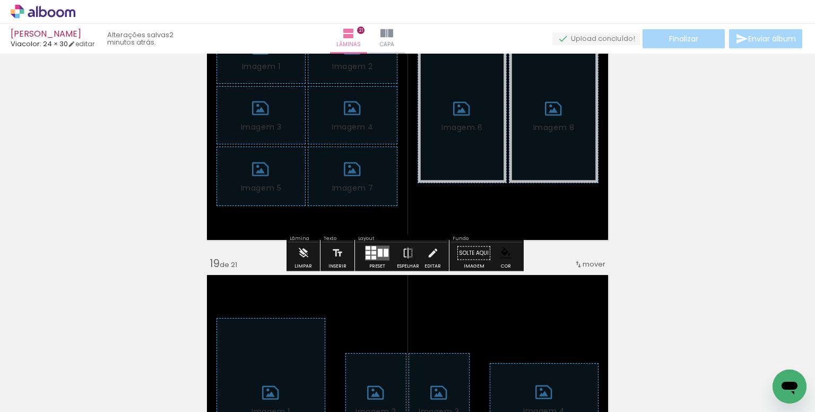
scroll to position [4930, 0]
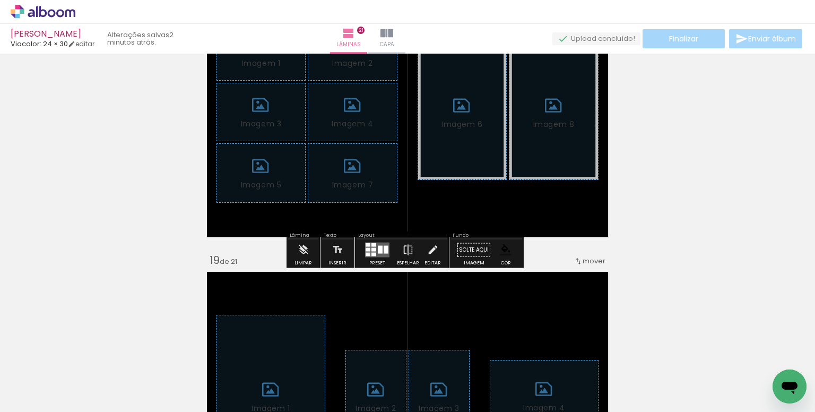
drag, startPoint x: 304, startPoint y: 255, endPoint x: 423, endPoint y: 255, distance: 119.5
click at [308, 255] on iron-icon at bounding box center [304, 249] width 12 height 21
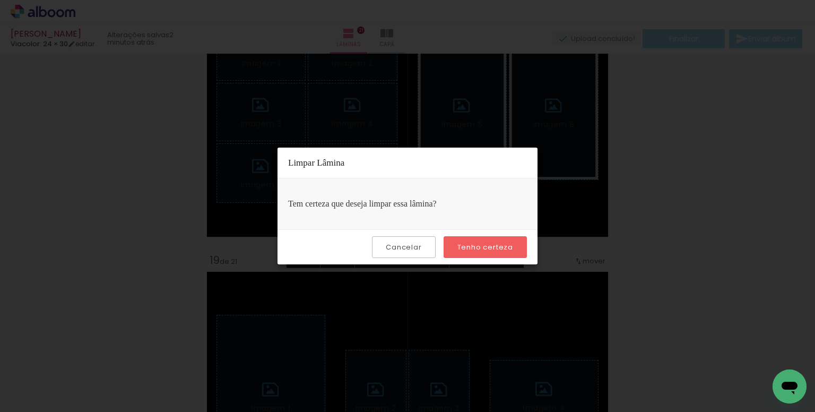
click at [0, 0] on slot "Tenho certeza" at bounding box center [0, 0] width 0 height 0
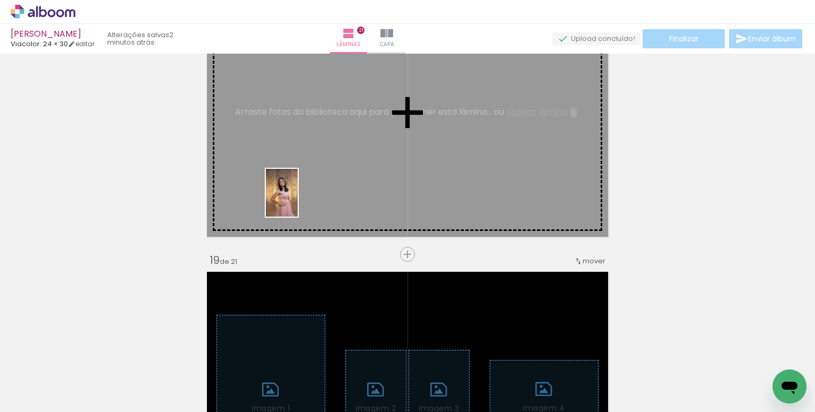
drag, startPoint x: 119, startPoint y: 368, endPoint x: 308, endPoint y: 192, distance: 258.4
click at [308, 192] on quentale-workspace at bounding box center [407, 206] width 815 height 412
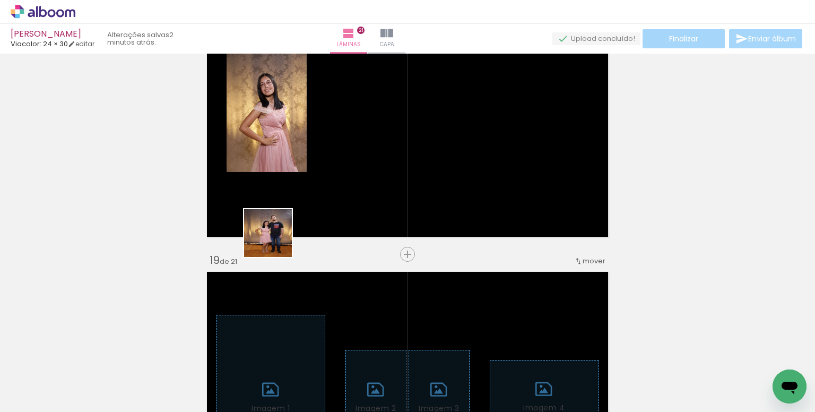
drag, startPoint x: 178, startPoint y: 381, endPoint x: 173, endPoint y: 302, distance: 79.3
click at [285, 213] on quentale-workspace at bounding box center [407, 206] width 815 height 412
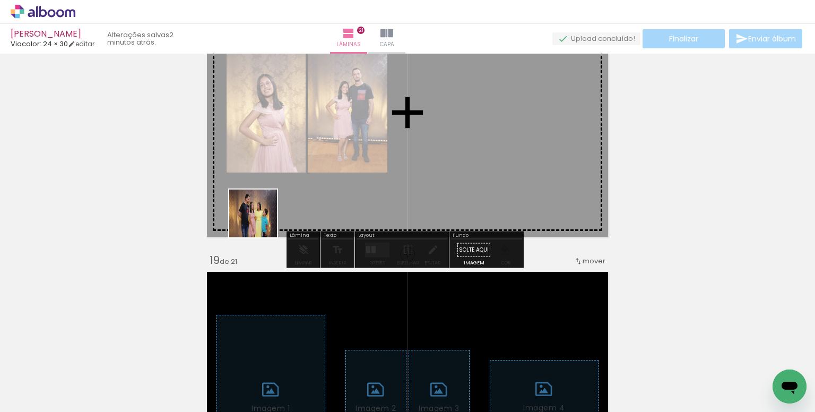
drag, startPoint x: 127, startPoint y: 354, endPoint x: 291, endPoint y: 175, distance: 242.7
click at [291, 175] on quentale-workspace at bounding box center [407, 206] width 815 height 412
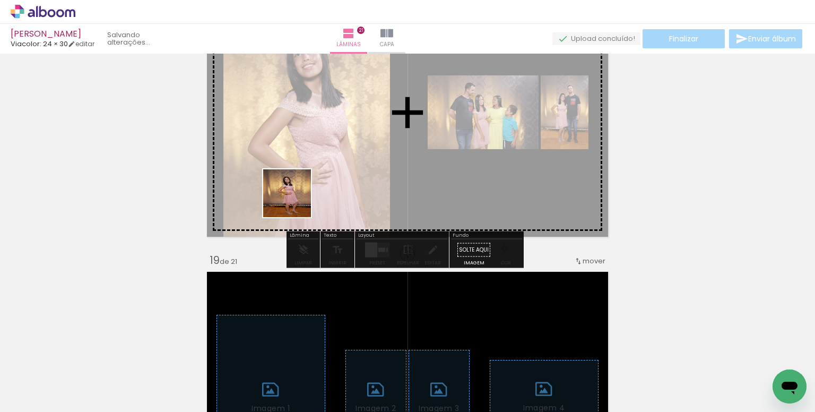
drag, startPoint x: 169, startPoint y: 374, endPoint x: 305, endPoint y: 182, distance: 236.1
click at [305, 182] on quentale-workspace at bounding box center [407, 206] width 815 height 412
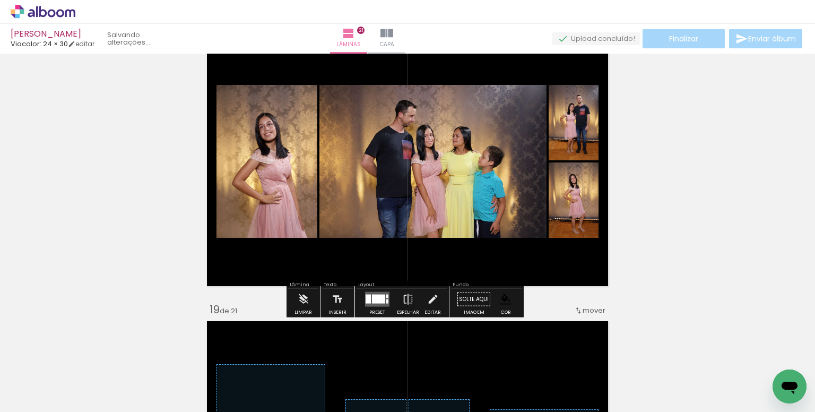
scroll to position [4876, 0]
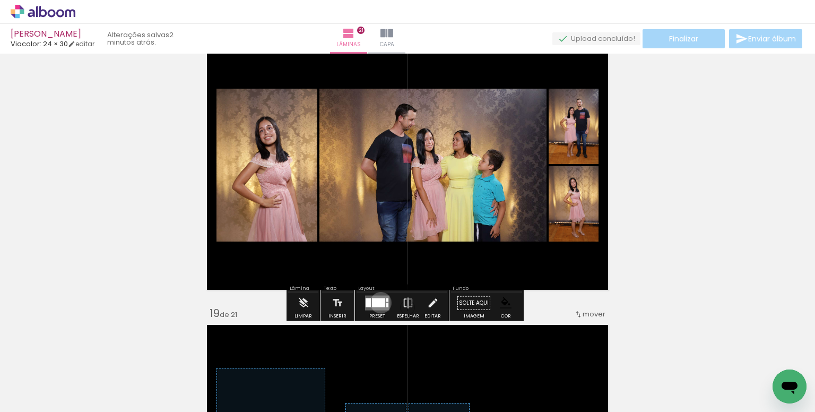
click at [379, 302] on div at bounding box center [378, 302] width 13 height 9
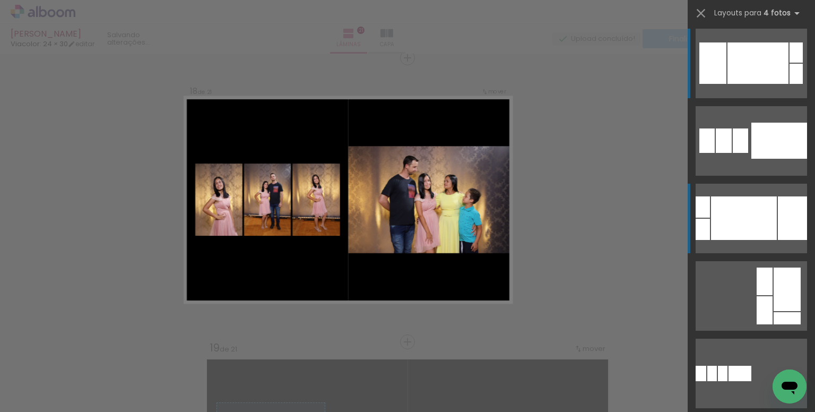
scroll to position [0, 0]
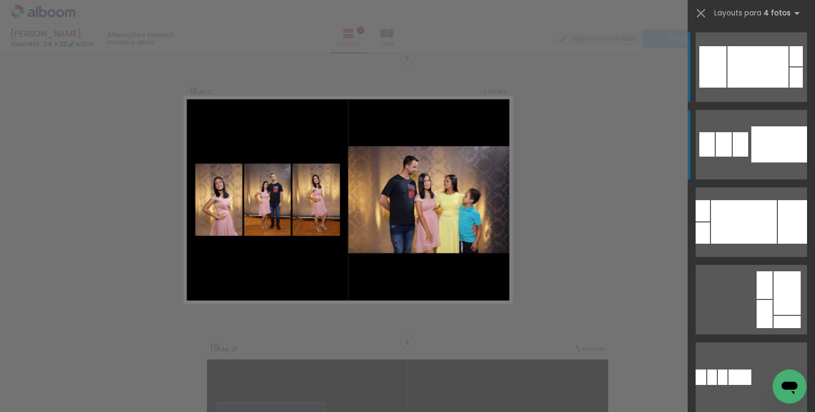
click at [778, 200] on div at bounding box center [792, 222] width 29 height 44
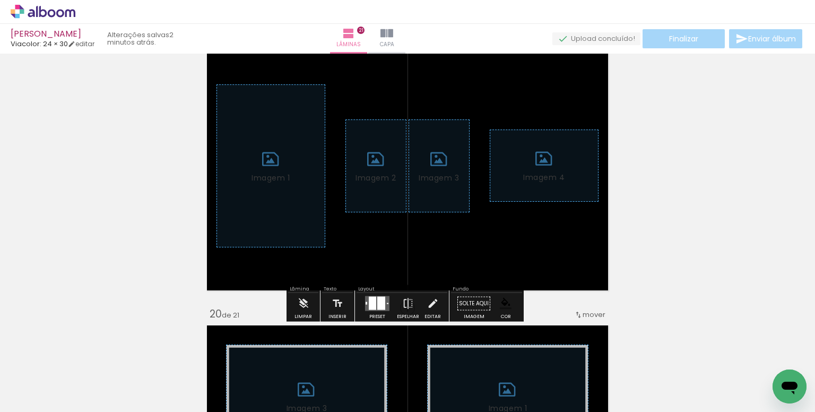
scroll to position [5161, 0]
click at [298, 300] on iron-icon at bounding box center [304, 303] width 12 height 21
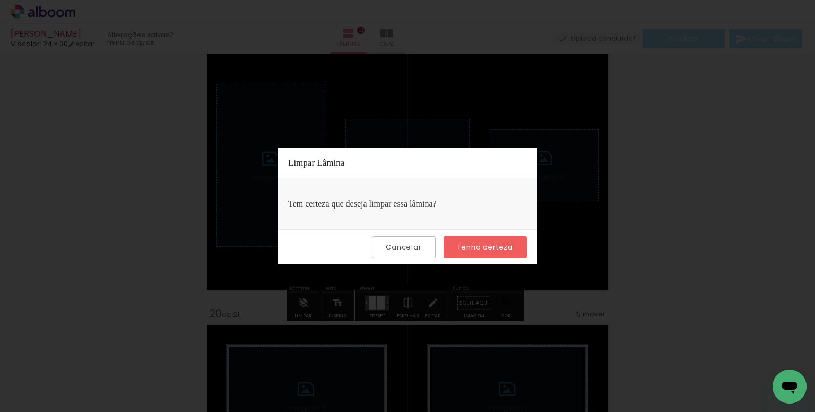
click at [0, 0] on slot "Tenho certeza" at bounding box center [0, 0] width 0 height 0
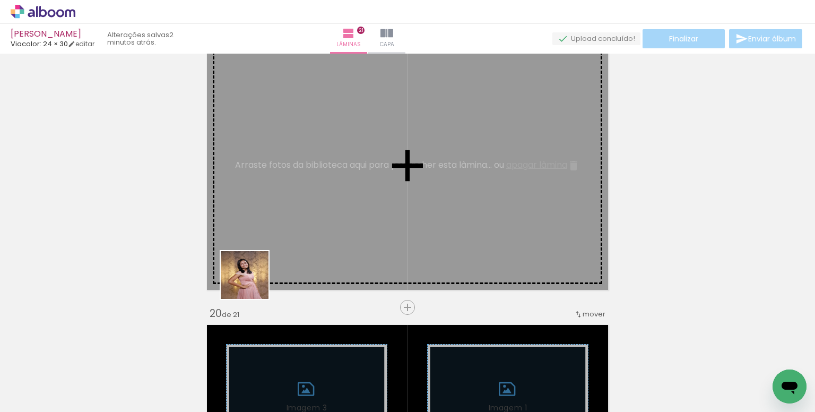
drag, startPoint x: 170, startPoint y: 372, endPoint x: 306, endPoint y: 217, distance: 206.1
click at [306, 217] on quentale-workspace at bounding box center [407, 206] width 815 height 412
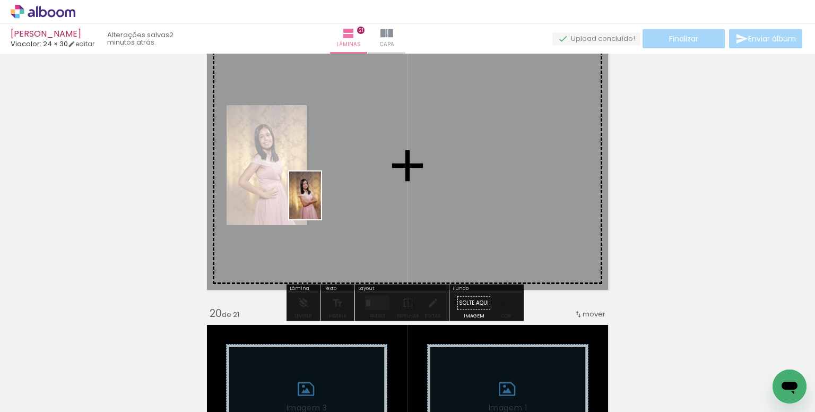
drag, startPoint x: 245, startPoint y: 362, endPoint x: 321, endPoint y: 203, distance: 175.7
click at [321, 203] on quentale-workspace at bounding box center [407, 206] width 815 height 412
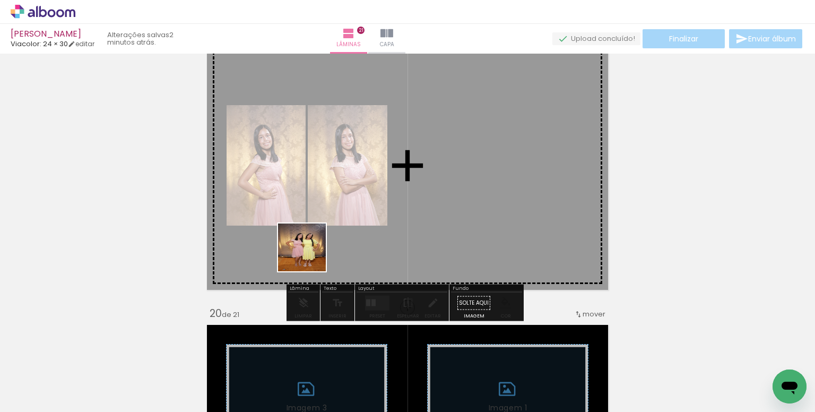
drag, startPoint x: 234, startPoint y: 381, endPoint x: 320, endPoint y: 213, distance: 188.1
click at [320, 213] on quentale-workspace at bounding box center [407, 206] width 815 height 412
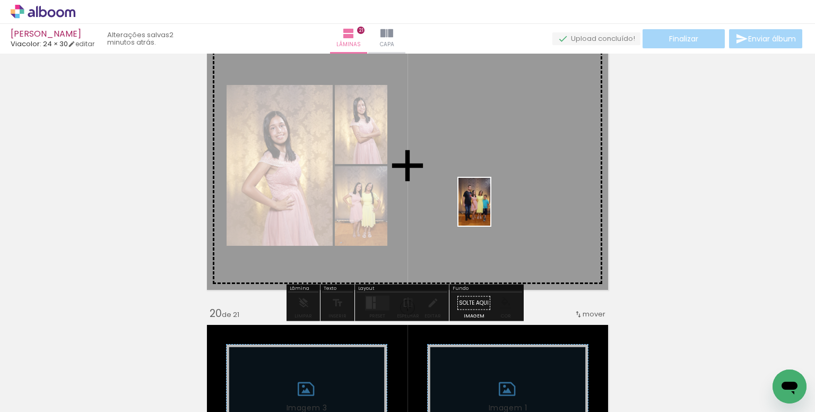
drag, startPoint x: 474, startPoint y: 367, endPoint x: 491, endPoint y: 210, distance: 158.1
click at [491, 210] on quentale-workspace at bounding box center [407, 206] width 815 height 412
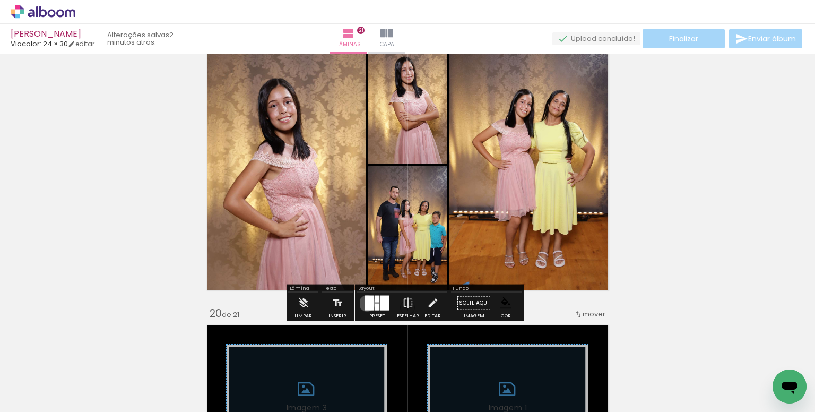
click at [365, 303] on div at bounding box center [369, 303] width 9 height 15
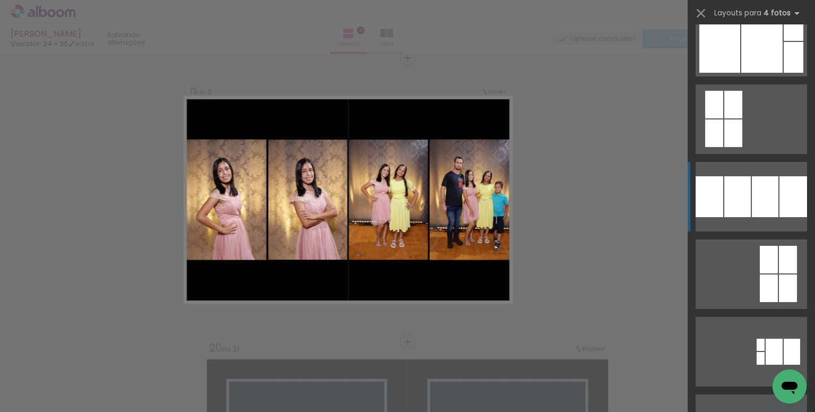
scroll to position [106, 0]
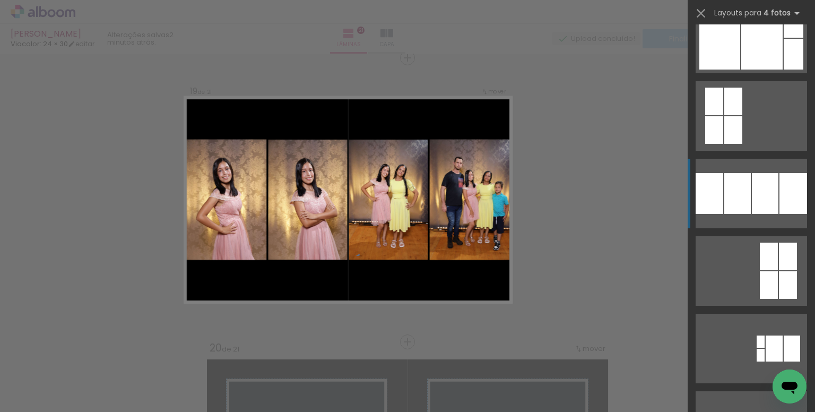
click at [743, 115] on div at bounding box center [734, 102] width 18 height 28
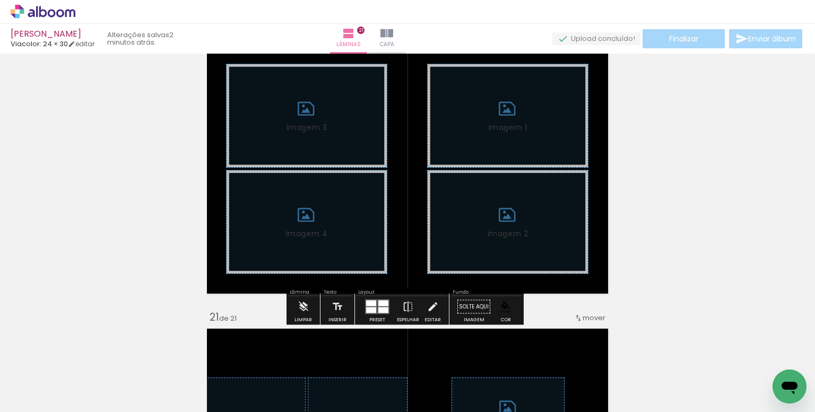
scroll to position [5445, 0]
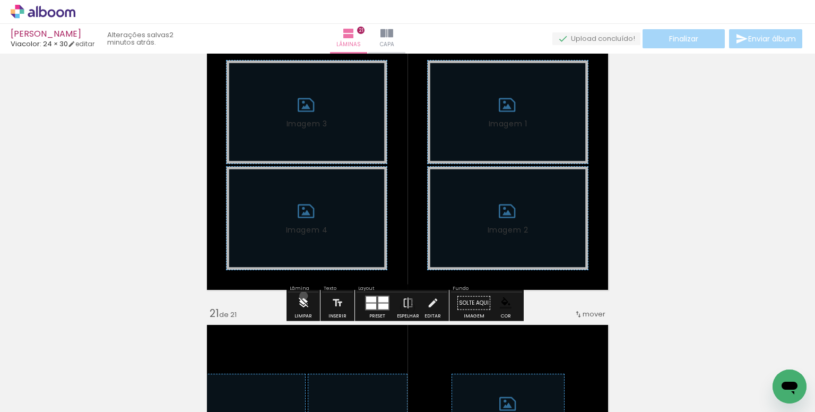
click at [304, 296] on iron-icon at bounding box center [304, 303] width 12 height 21
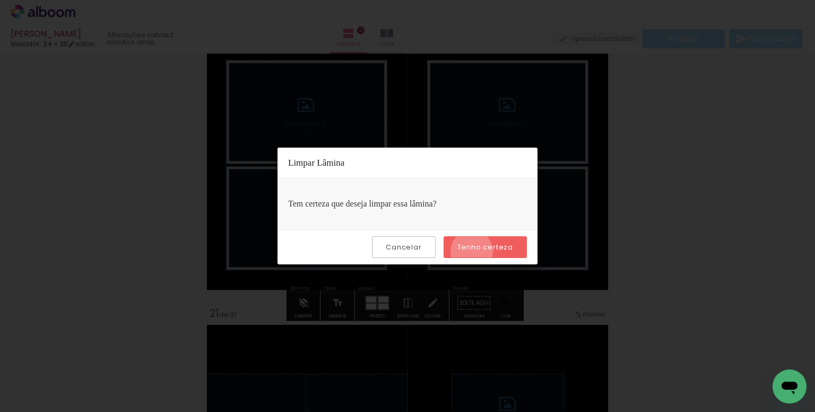
click at [0, 0] on slot "Tenho certeza" at bounding box center [0, 0] width 0 height 0
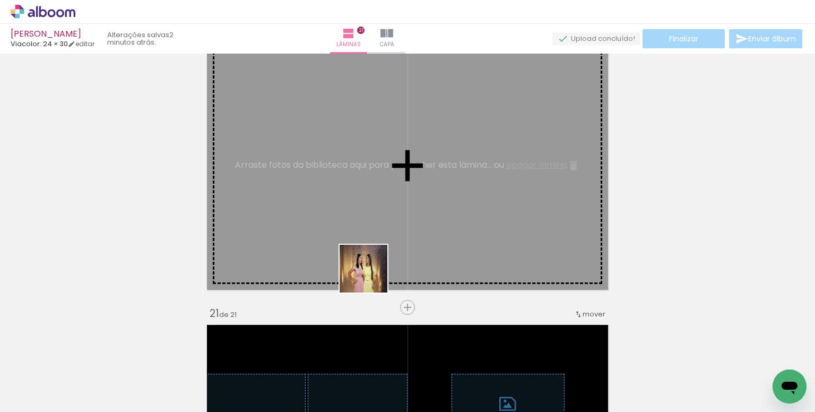
drag, startPoint x: 347, startPoint y: 387, endPoint x: 298, endPoint y: 347, distance: 63.0
click at [370, 238] on quentale-workspace at bounding box center [407, 206] width 815 height 412
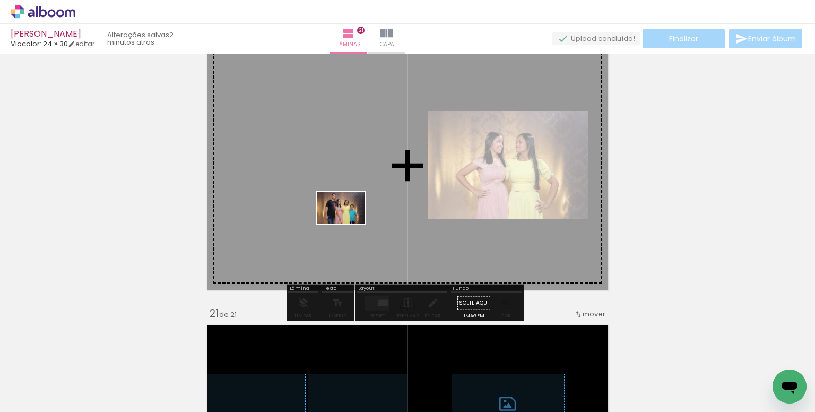
drag, startPoint x: 287, startPoint y: 371, endPoint x: 246, endPoint y: 353, distance: 44.0
click at [332, 243] on quentale-workspace at bounding box center [407, 206] width 815 height 412
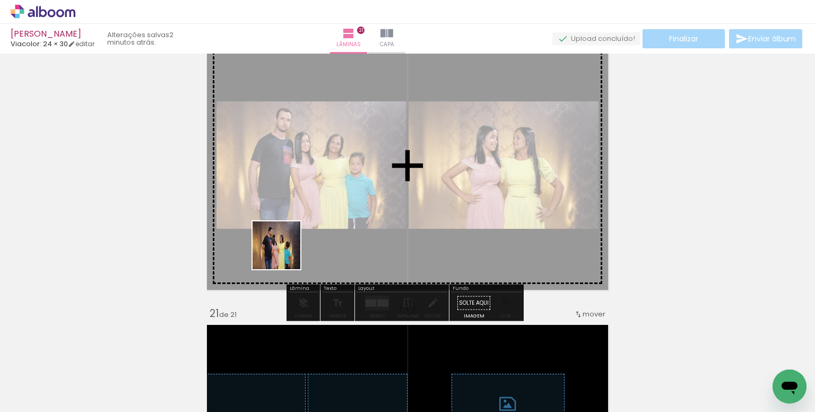
drag, startPoint x: 261, startPoint y: 305, endPoint x: 302, endPoint y: 207, distance: 106.9
click at [302, 207] on quentale-workspace at bounding box center [407, 206] width 815 height 412
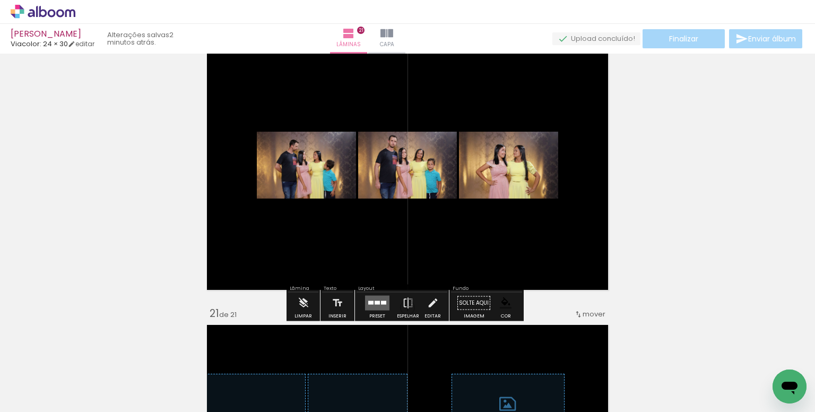
drag, startPoint x: 374, startPoint y: 308, endPoint x: 505, endPoint y: 264, distance: 138.8
click at [376, 308] on quentale-layouter at bounding box center [377, 303] width 24 height 15
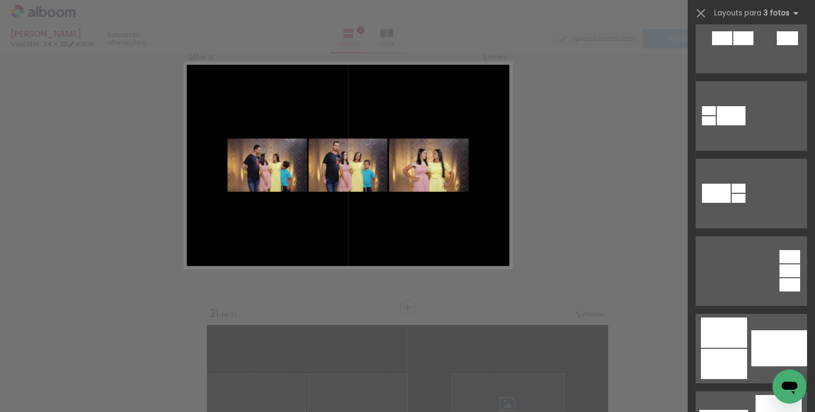
scroll to position [0, 0]
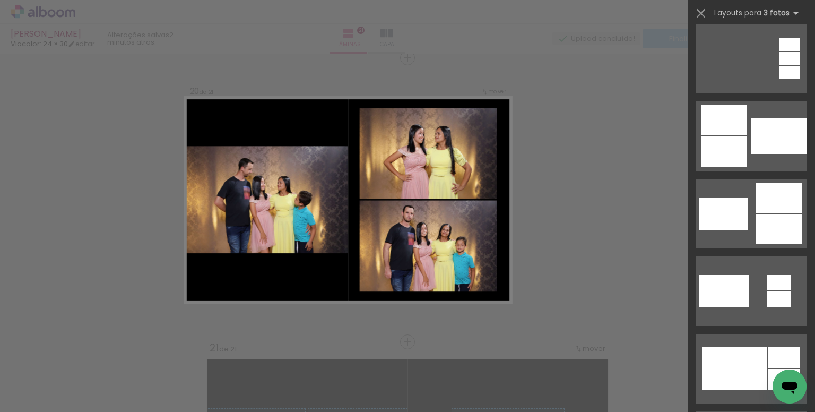
drag, startPoint x: 761, startPoint y: 139, endPoint x: 714, endPoint y: 151, distance: 49.3
click at [761, 139] on div at bounding box center [780, 136] width 56 height 36
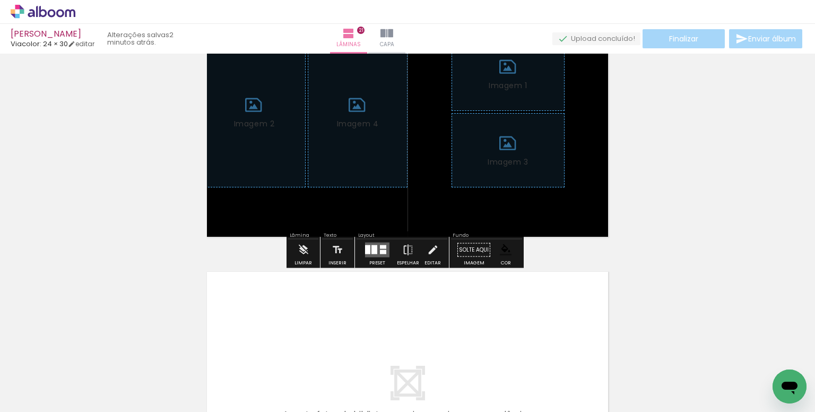
click at [304, 253] on iron-icon at bounding box center [304, 249] width 12 height 21
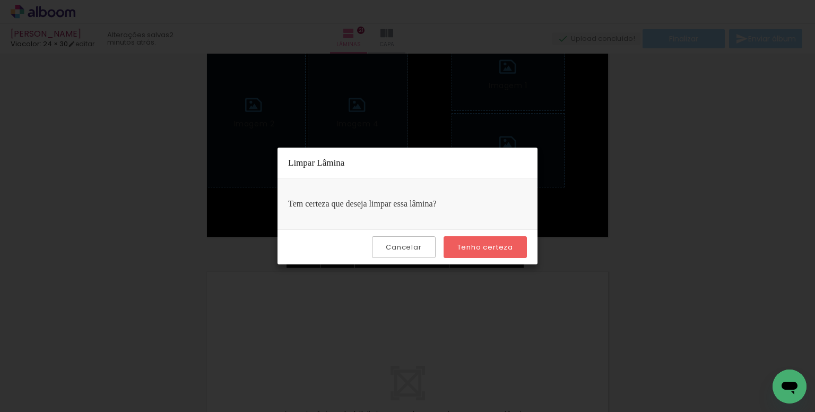
click at [0, 0] on slot "Tenho certeza" at bounding box center [0, 0] width 0 height 0
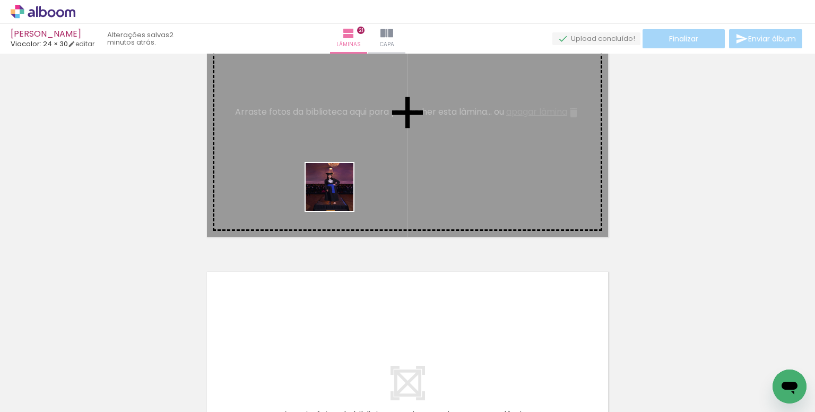
drag, startPoint x: 306, startPoint y: 325, endPoint x: 270, endPoint y: 327, distance: 36.1
click at [340, 183] on quentale-workspace at bounding box center [407, 206] width 815 height 412
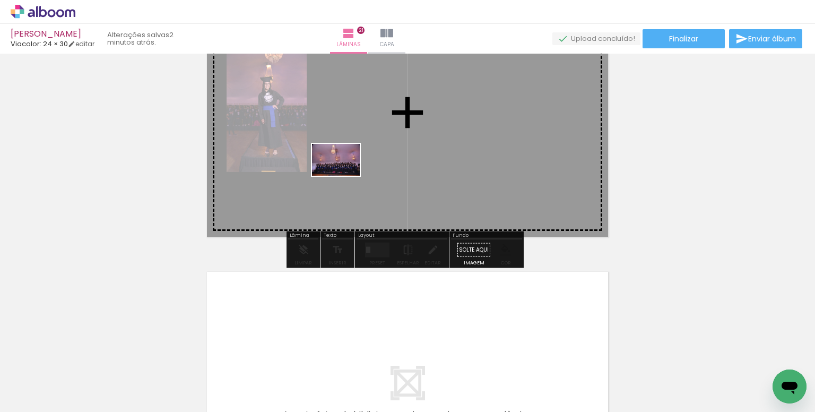
drag, startPoint x: 230, startPoint y: 379, endPoint x: 243, endPoint y: 302, distance: 77.6
click at [342, 177] on quentale-workspace at bounding box center [407, 206] width 815 height 412
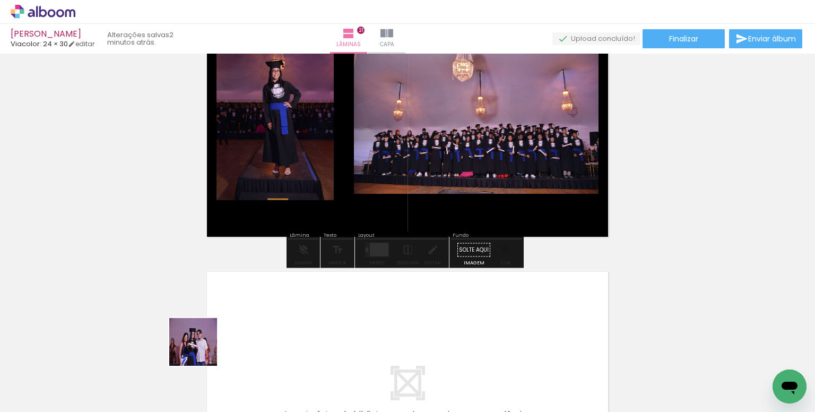
drag, startPoint x: 193, startPoint y: 357, endPoint x: 168, endPoint y: 333, distance: 34.9
click at [321, 194] on quentale-workspace at bounding box center [407, 206] width 815 height 412
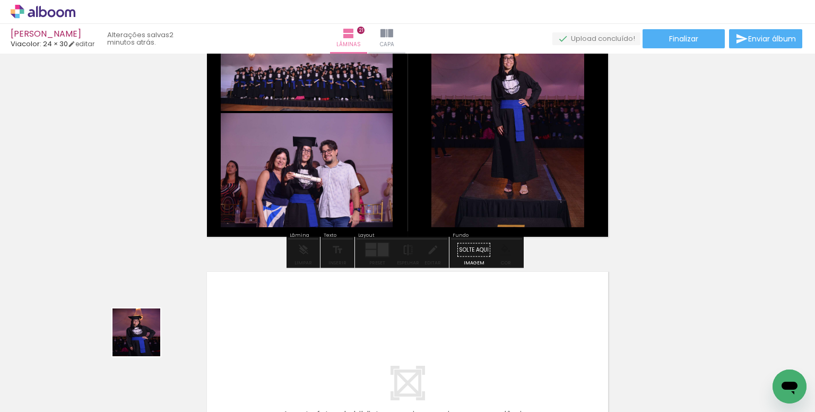
drag, startPoint x: 113, startPoint y: 371, endPoint x: 352, endPoint y: 188, distance: 300.8
click at [352, 188] on quentale-workspace at bounding box center [407, 206] width 815 height 412
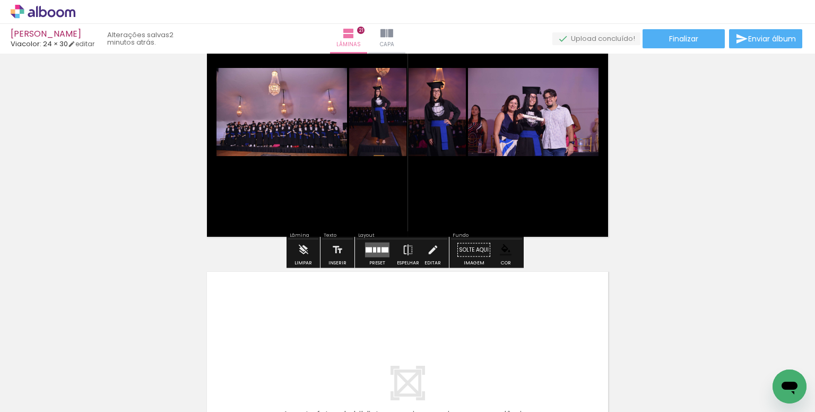
click at [377, 250] on div at bounding box center [378, 249] width 3 height 5
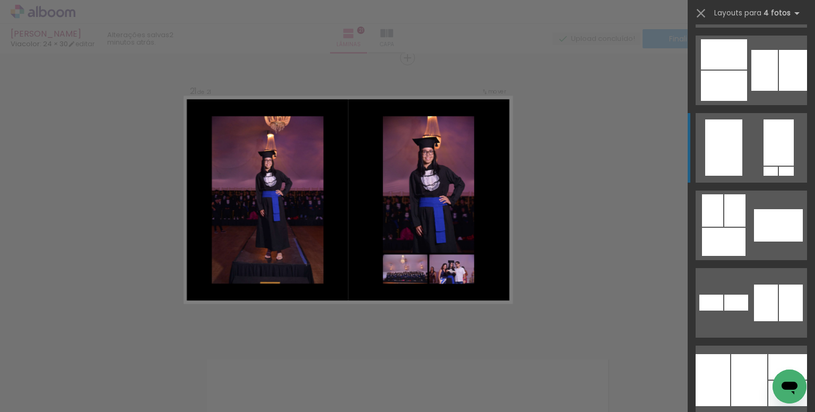
click at [756, 268] on quentale-layouter at bounding box center [751, 303] width 111 height 70
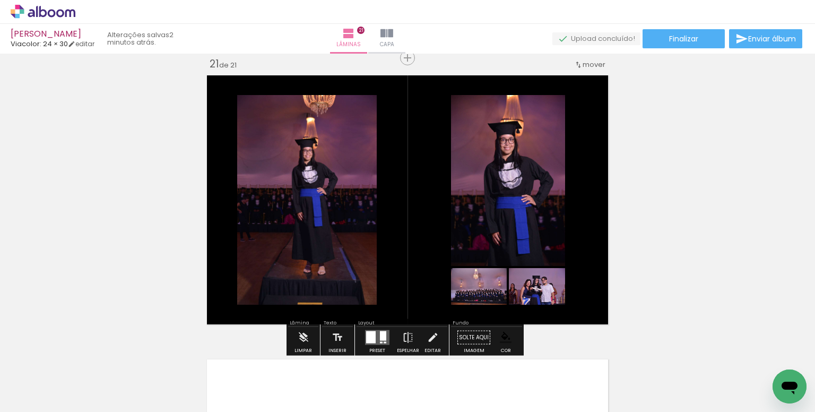
click at [340, 152] on paper-item at bounding box center [345, 153] width 19 height 7
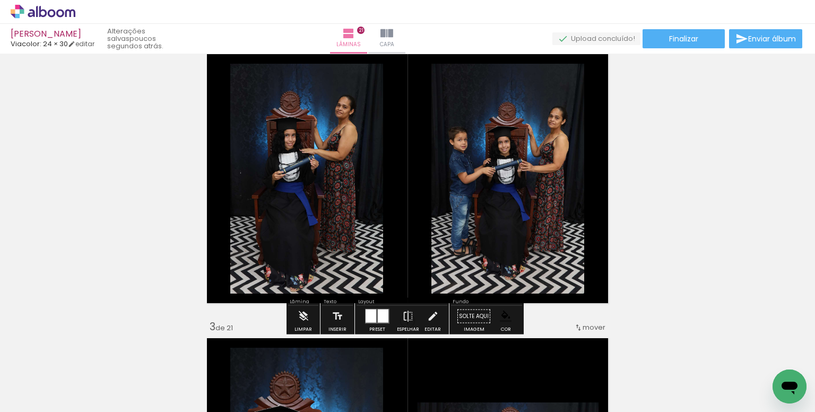
click at [0, 0] on paper-item at bounding box center [0, 0] width 0 height 0
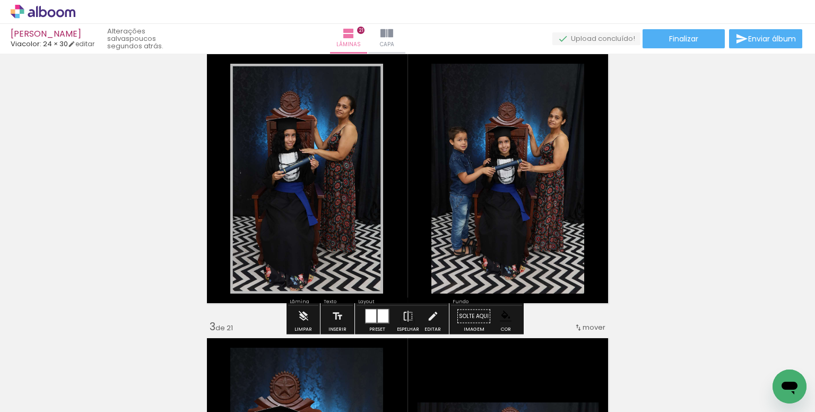
click at [537, 124] on paper-item at bounding box center [539, 121] width 19 height 7
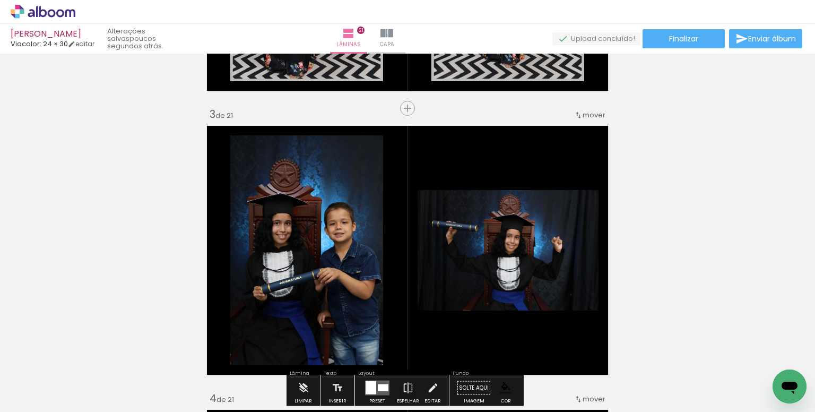
click at [0, 0] on paper-item at bounding box center [0, 0] width 0 height 0
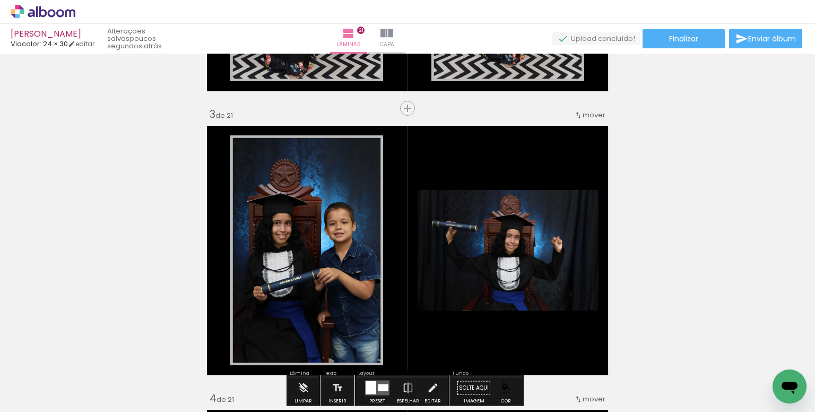
click at [518, 248] on paper-item at bounding box center [526, 248] width 19 height 7
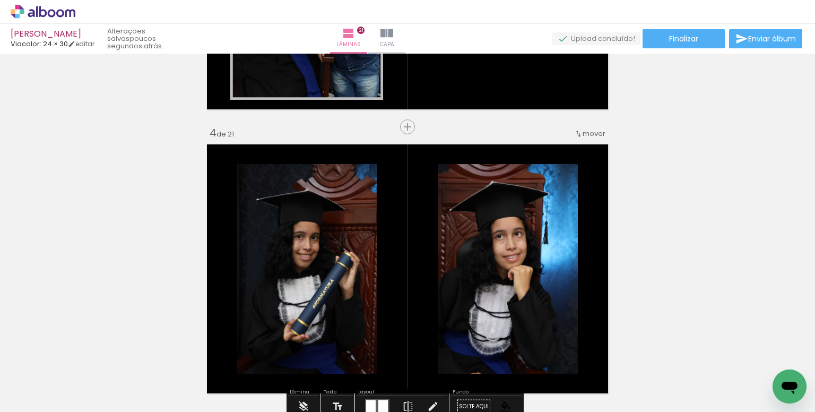
click at [0, 0] on paper-item at bounding box center [0, 0] width 0 height 0
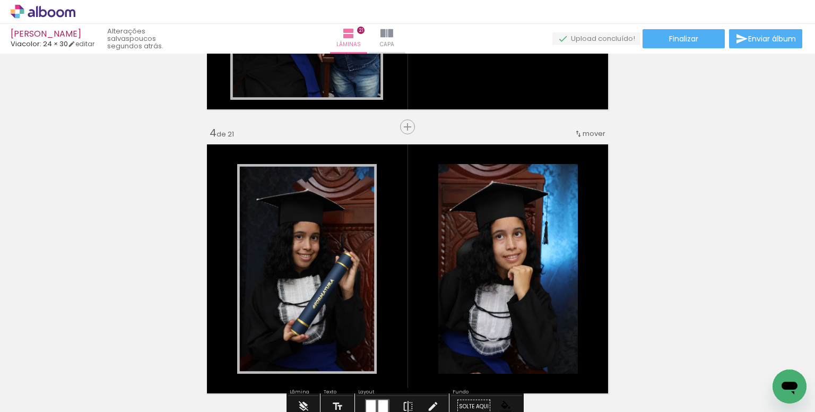
click at [544, 224] on paper-item at bounding box center [546, 222] width 19 height 7
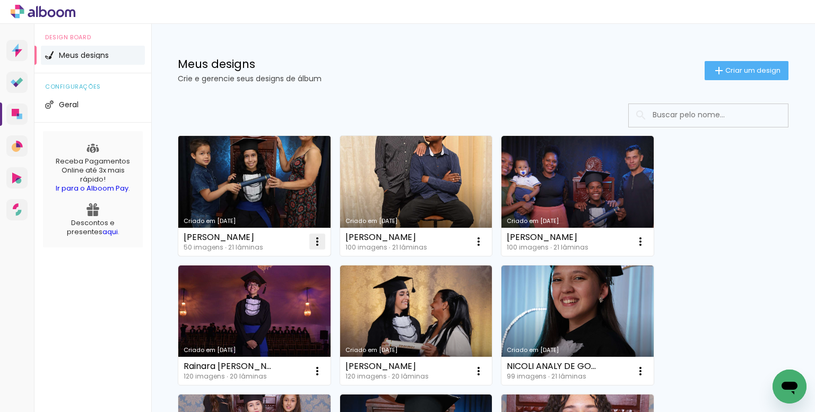
click at [315, 234] on paper-icon-button at bounding box center [317, 241] width 21 height 21
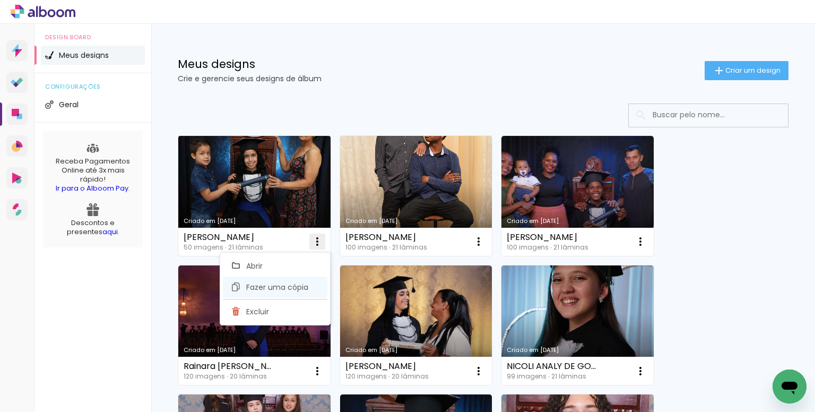
click at [289, 279] on paper-item "Fazer uma cópia" at bounding box center [275, 287] width 105 height 21
type input "Cópia de [PERSON_NAME]"
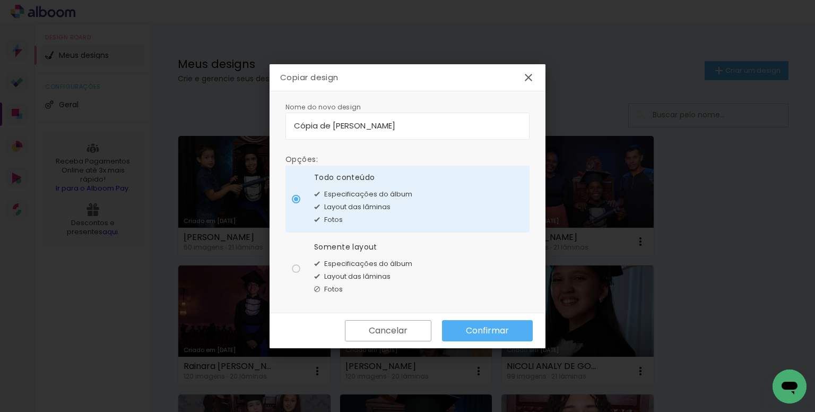
drag, startPoint x: 419, startPoint y: 120, endPoint x: 263, endPoint y: 126, distance: 156.2
click at [263, 126] on body "link( href="../../bower_components/polymer/polymer.html" rel="import" ) picture…" at bounding box center [407, 206] width 815 height 412
type input "[PERSON_NAME]"
type paper-input "[PERSON_NAME]"
click at [354, 121] on input "[PERSON_NAME]" at bounding box center [407, 125] width 227 height 12
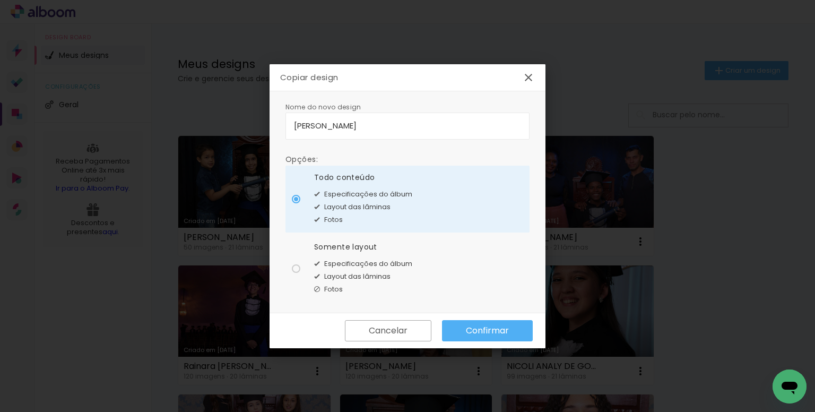
type input "[PERSON_NAME]"
type paper-input "[PERSON_NAME]"
click at [390, 122] on input "[PERSON_NAME]" at bounding box center [407, 125] width 227 height 12
click at [435, 125] on input "[PERSON_NAME]" at bounding box center [407, 125] width 227 height 12
type input "[PERSON_NAME]"
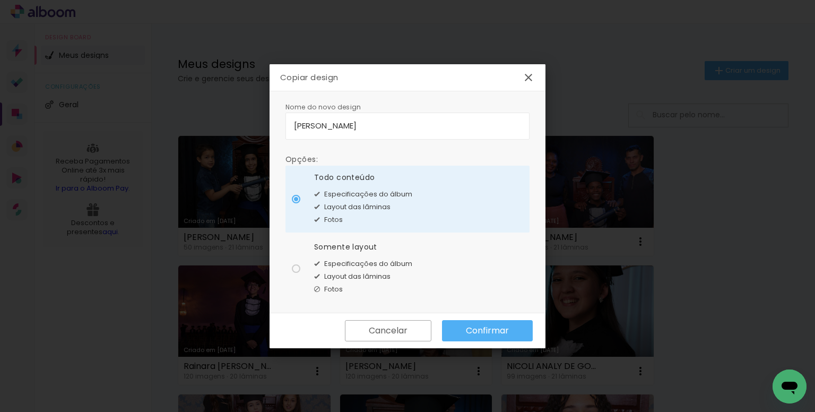
type paper-input "[PERSON_NAME]"
click at [370, 257] on div "Especificações do álbum" at bounding box center [363, 263] width 98 height 13
type paper-radio-button "on"
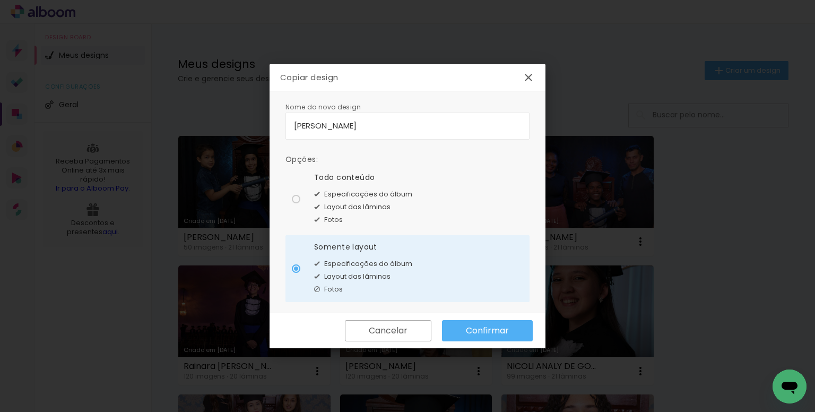
click at [0, 0] on slot "Confirmar" at bounding box center [0, 0] width 0 height 0
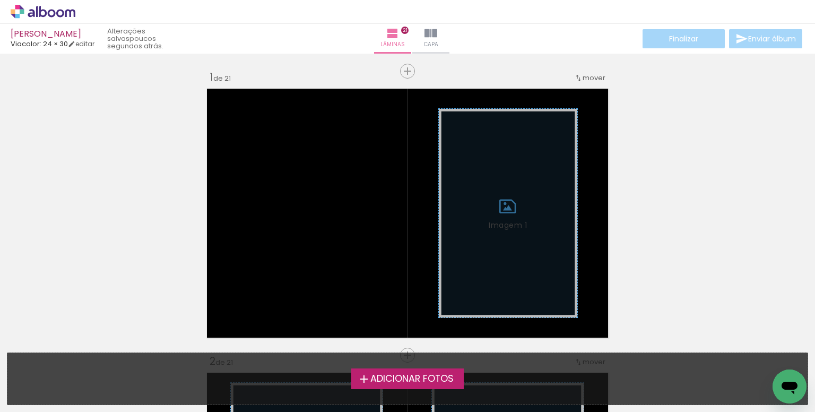
click at [372, 384] on span "Adicionar Fotos" at bounding box center [412, 379] width 83 height 10
click at [0, 0] on input "file" at bounding box center [0, 0] width 0 height 0
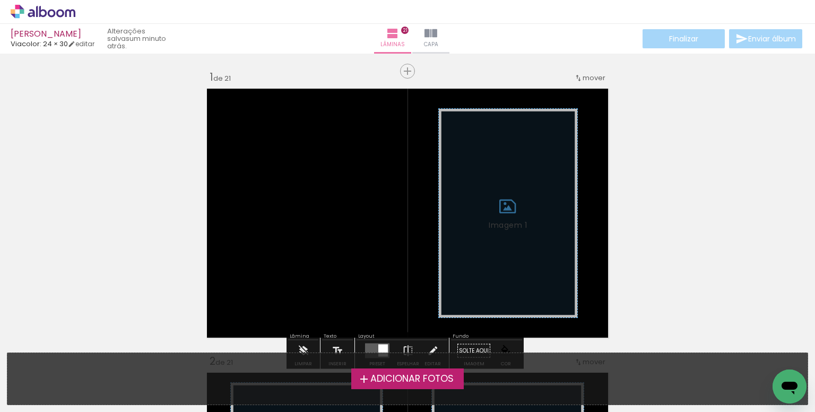
click at [384, 375] on span "Adicionar Fotos" at bounding box center [412, 379] width 83 height 10
click at [0, 0] on input "file" at bounding box center [0, 0] width 0 height 0
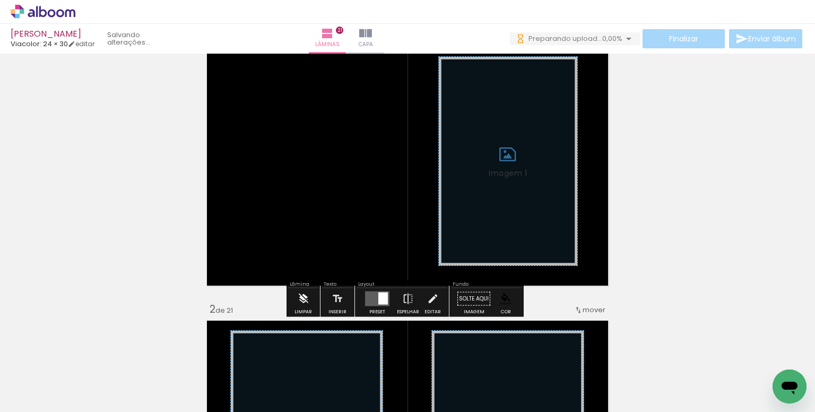
scroll to position [53, 0]
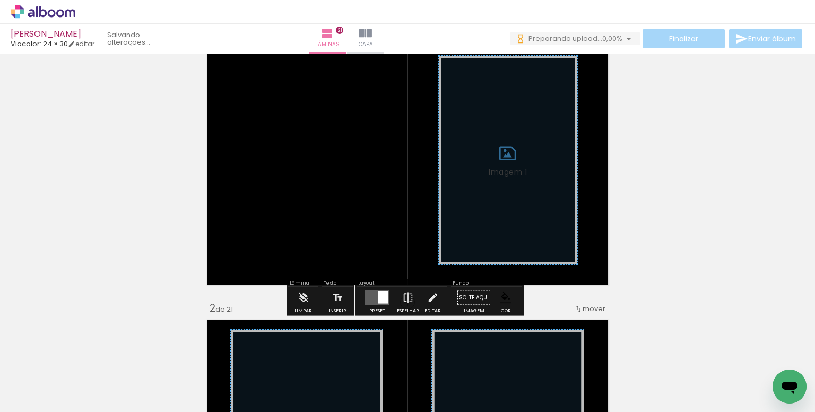
click at [305, 300] on iron-icon at bounding box center [304, 297] width 12 height 21
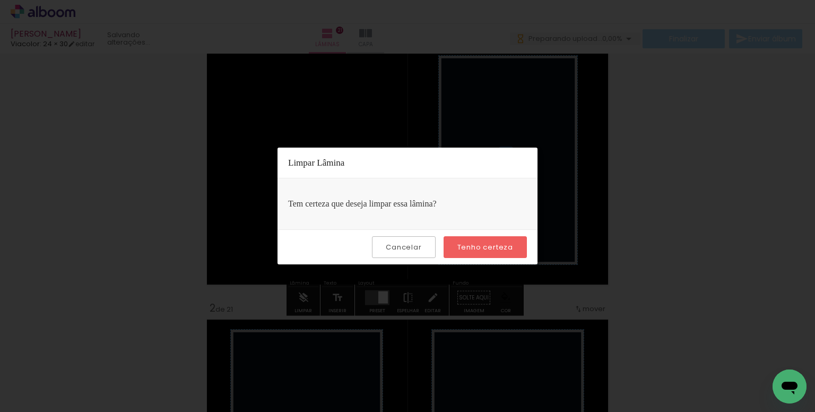
click at [0, 0] on slot "Tenho certeza" at bounding box center [0, 0] width 0 height 0
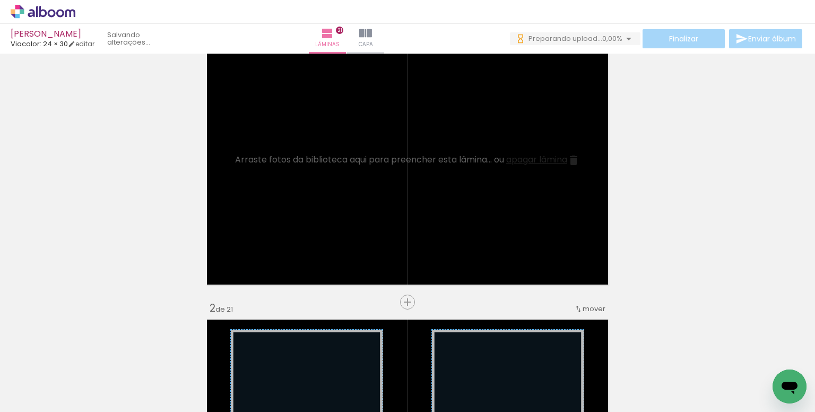
scroll to position [0, 674]
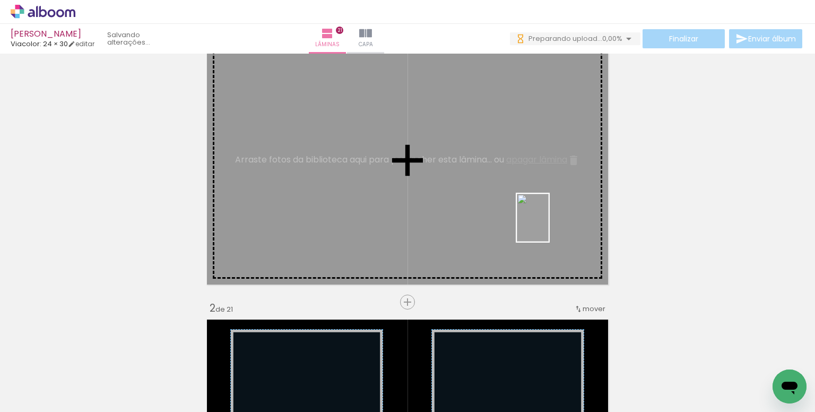
drag, startPoint x: 623, startPoint y: 374, endPoint x: 548, endPoint y: 224, distance: 167.9
click at [548, 224] on quentale-workspace at bounding box center [407, 206] width 815 height 412
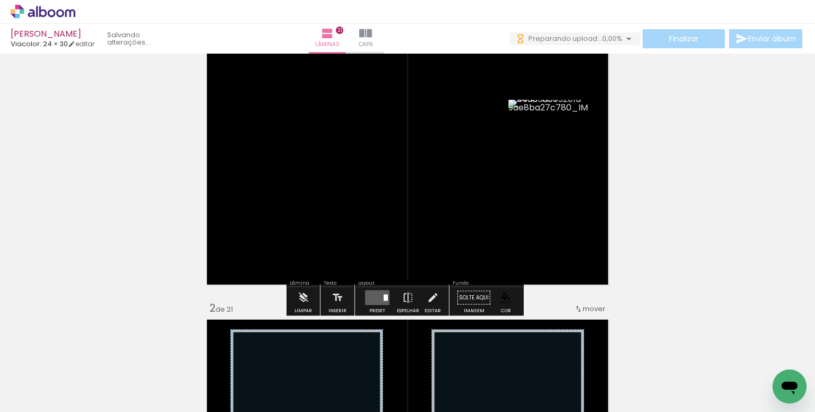
click at [540, 172] on paper-item at bounding box center [542, 174] width 19 height 7
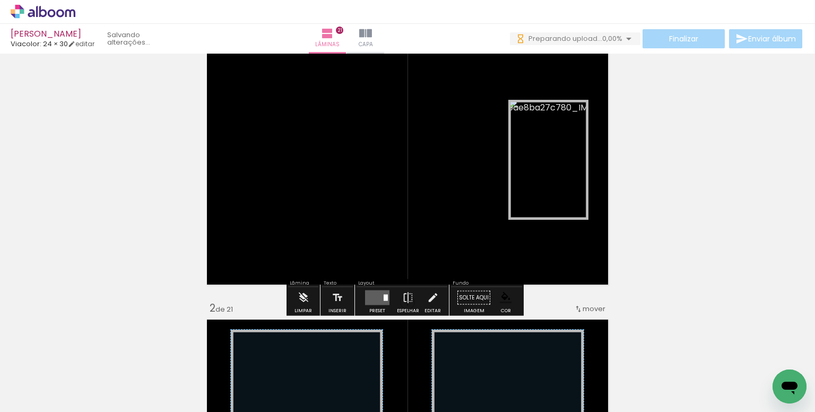
click at [377, 296] on quentale-layouter at bounding box center [377, 297] width 24 height 15
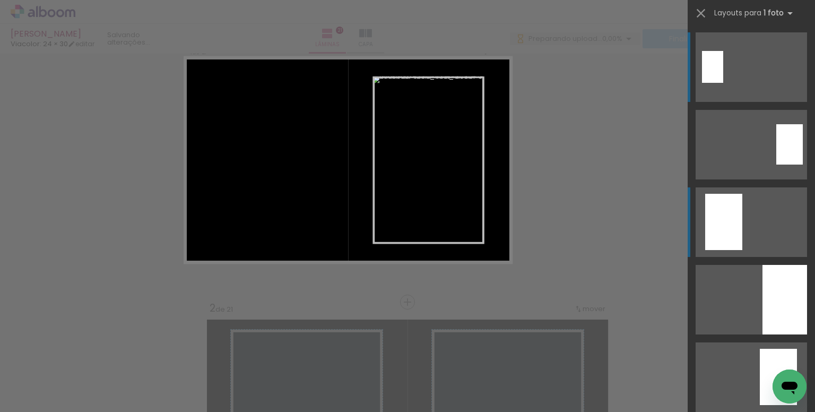
scroll to position [47, 0]
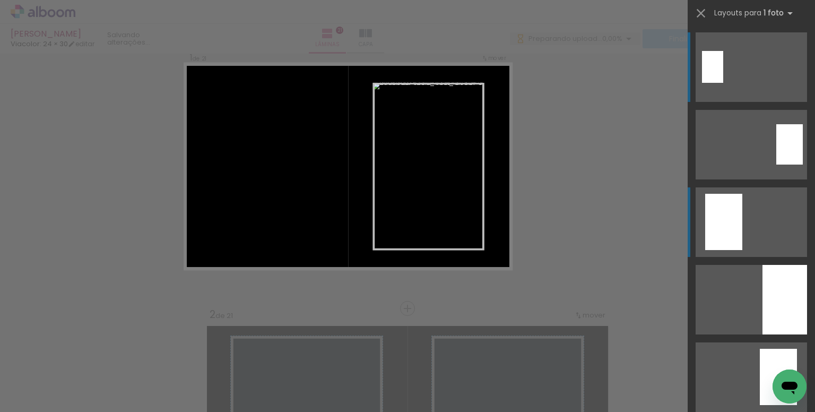
click at [724, 83] on div at bounding box center [712, 67] width 21 height 32
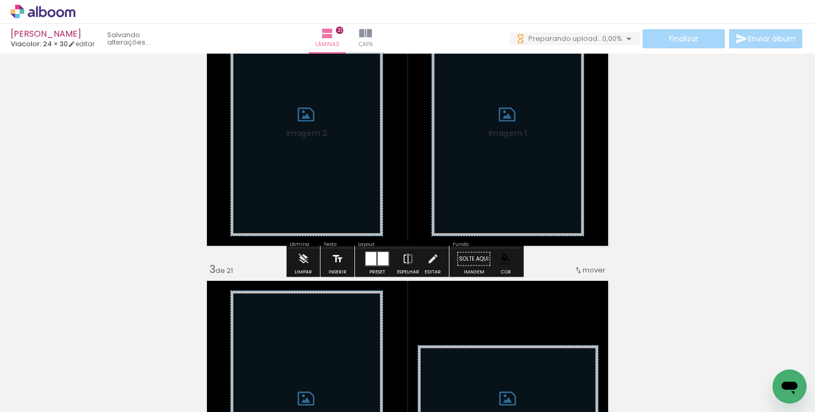
scroll to position [385, 0]
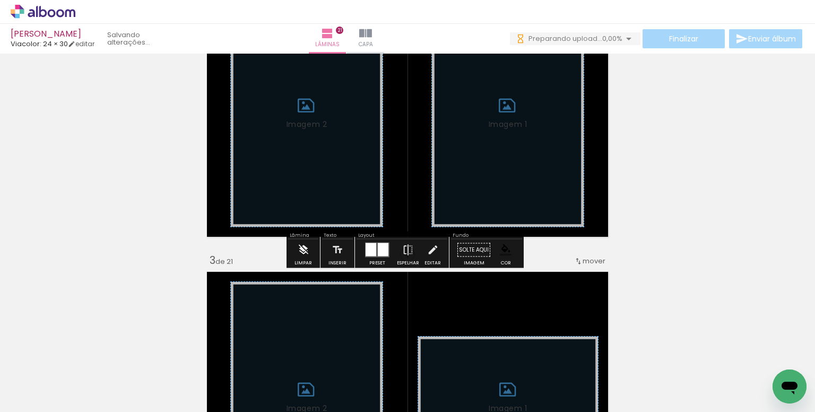
drag, startPoint x: 304, startPoint y: 255, endPoint x: 406, endPoint y: 247, distance: 102.2
click at [305, 255] on iron-icon at bounding box center [304, 249] width 12 height 21
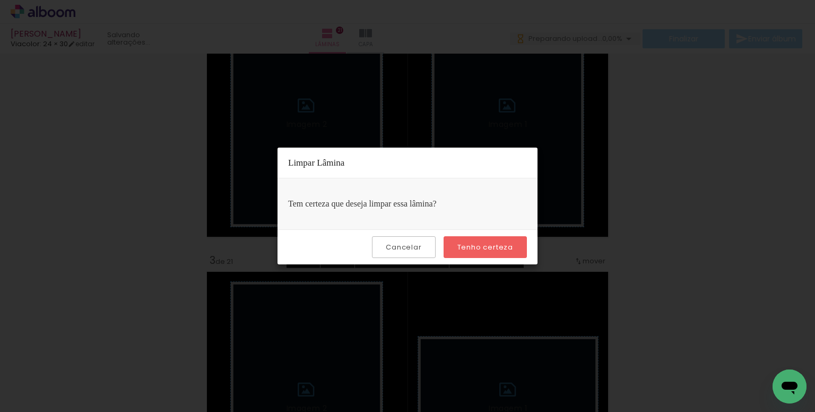
click at [475, 241] on paper-button "Tenho certeza" at bounding box center [485, 247] width 83 height 22
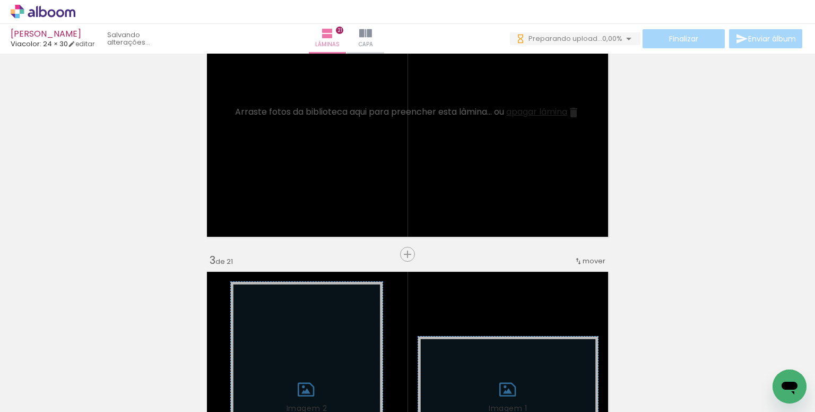
drag, startPoint x: 49, startPoint y: 378, endPoint x: 78, endPoint y: 367, distance: 30.6
click at [49, 378] on input "Todas as fotos" at bounding box center [30, 379] width 40 height 9
click at [53, 376] on paper-item "Não utilizadas" at bounding box center [34, 376] width 55 height 9
type input "Não utilizadas"
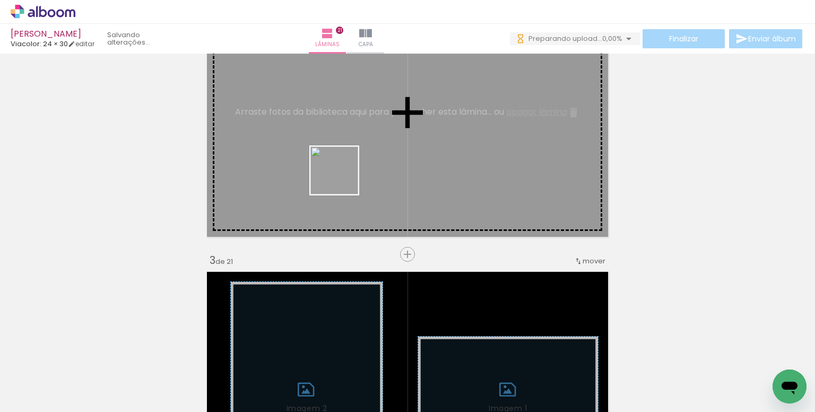
drag, startPoint x: 175, startPoint y: 374, endPoint x: 347, endPoint y: 180, distance: 259.1
click at [347, 173] on quentale-workspace at bounding box center [407, 206] width 815 height 412
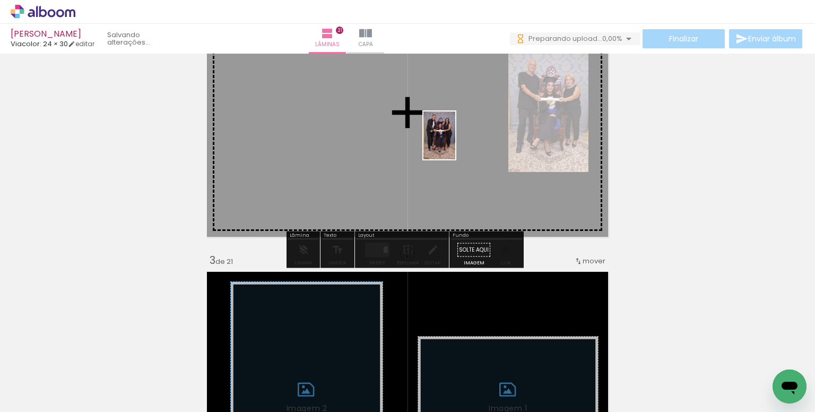
drag, startPoint x: 578, startPoint y: 359, endPoint x: 456, endPoint y: 143, distance: 247.7
click at [456, 143] on quentale-workspace at bounding box center [407, 206] width 815 height 412
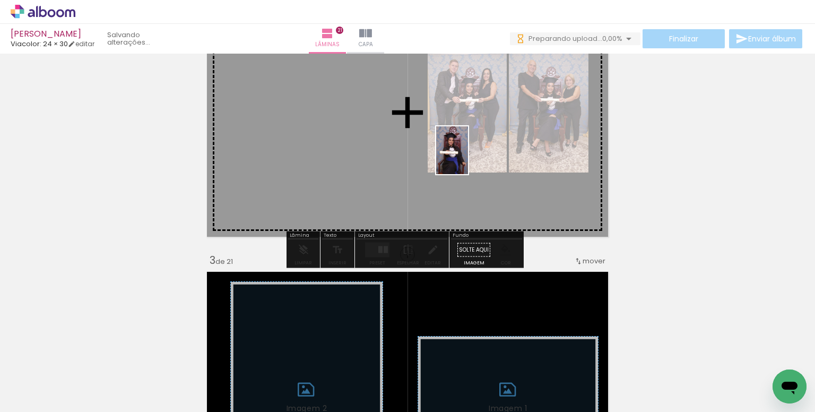
drag, startPoint x: 503, startPoint y: 323, endPoint x: 466, endPoint y: 153, distance: 173.8
click at [466, 153] on quentale-workspace at bounding box center [407, 206] width 815 height 412
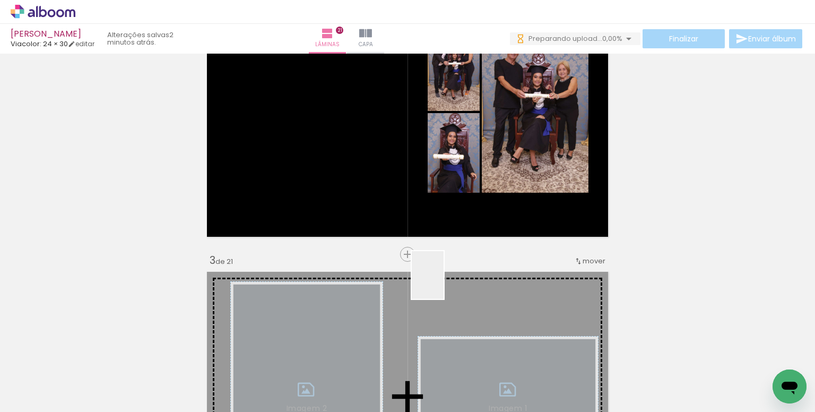
drag, startPoint x: 450, startPoint y: 303, endPoint x: 389, endPoint y: 174, distance: 142.5
click at [389, 174] on quentale-workspace at bounding box center [407, 206] width 815 height 412
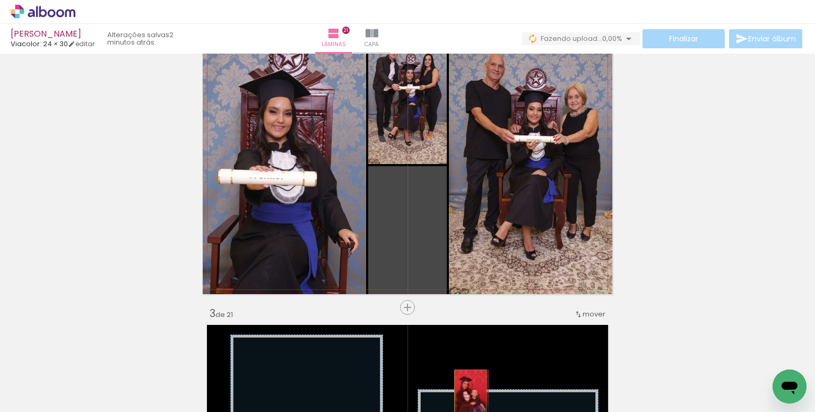
drag, startPoint x: 422, startPoint y: 248, endPoint x: 479, endPoint y: 382, distance: 145.8
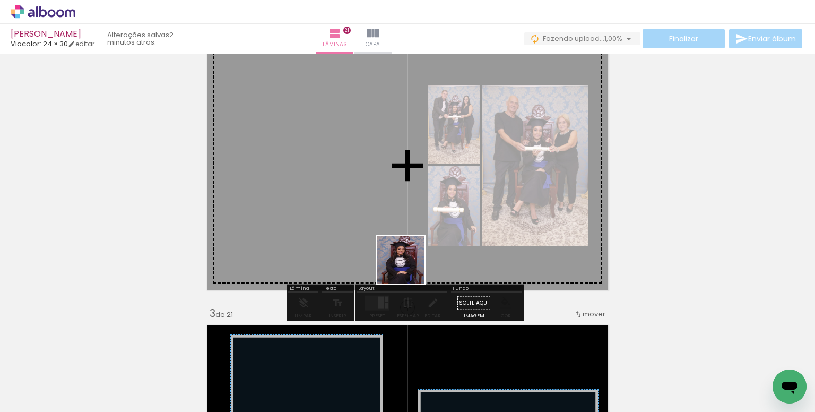
drag, startPoint x: 407, startPoint y: 367, endPoint x: 406, endPoint y: 212, distance: 155.0
click at [406, 212] on quentale-workspace at bounding box center [407, 206] width 815 height 412
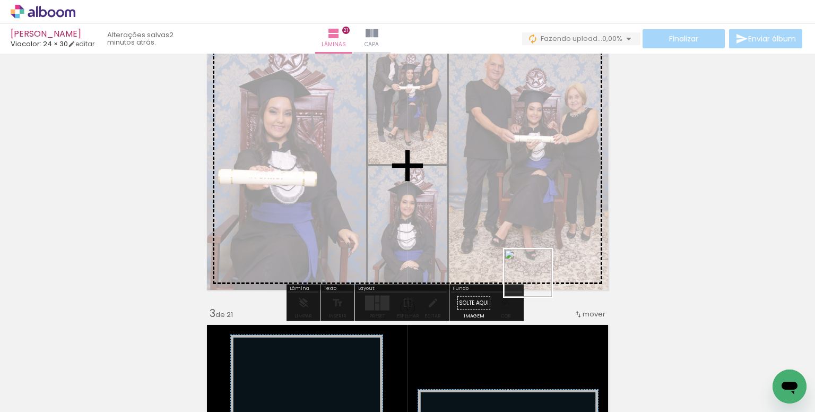
drag, startPoint x: 528, startPoint y: 372, endPoint x: 522, endPoint y: 213, distance: 158.9
click at [522, 213] on quentale-workspace at bounding box center [407, 206] width 815 height 412
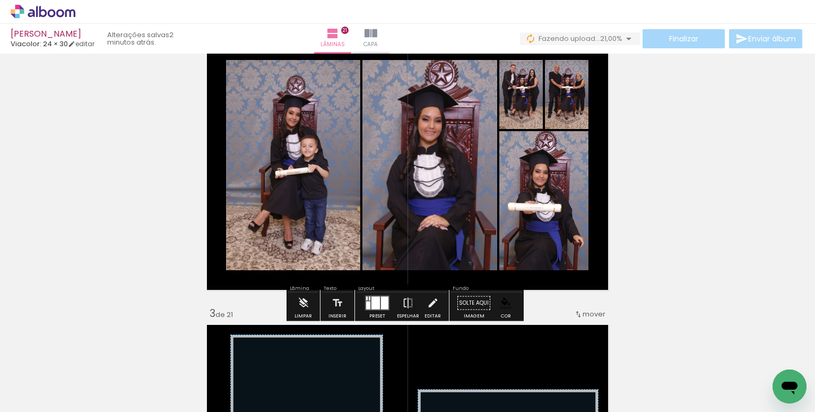
click at [381, 302] on div at bounding box center [384, 303] width 7 height 13
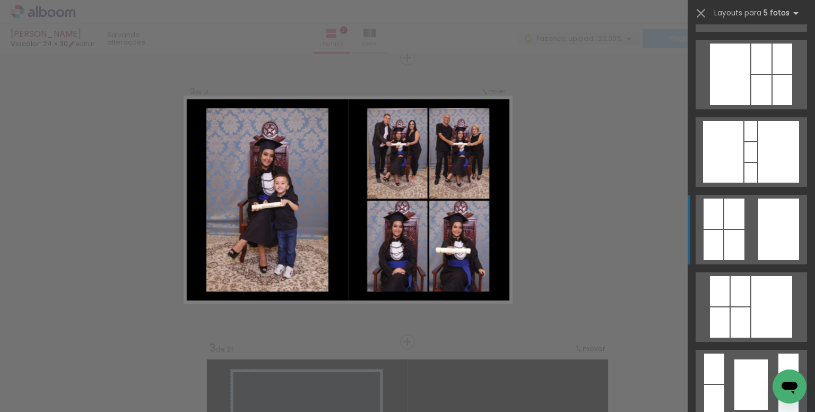
click at [779, 385] on div at bounding box center [789, 400] width 20 height 30
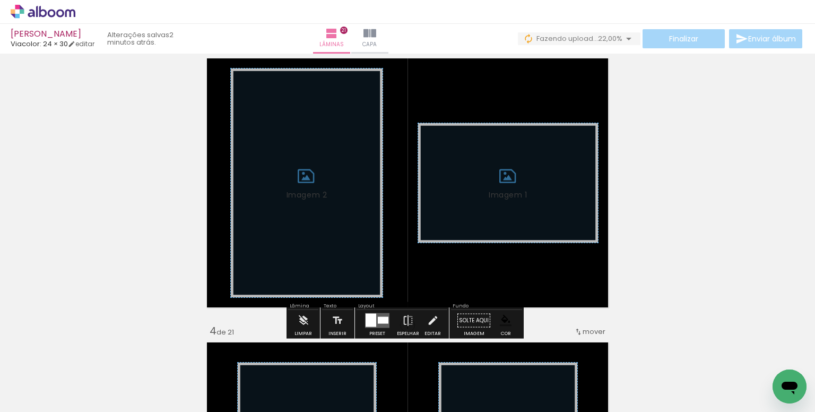
scroll to position [616, 0]
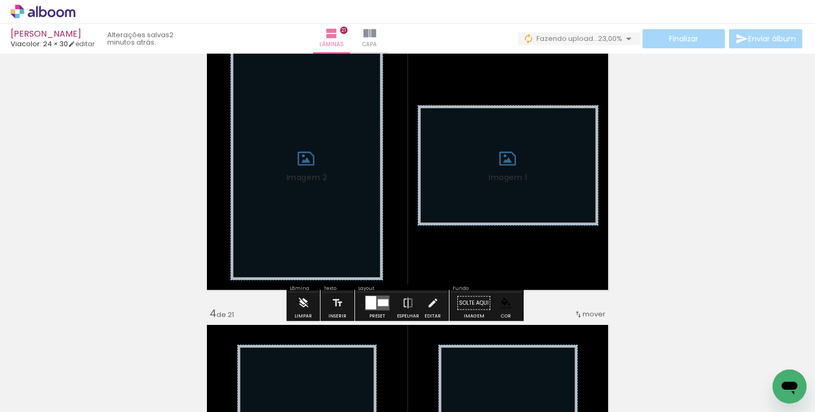
click at [303, 304] on iron-icon at bounding box center [304, 303] width 12 height 21
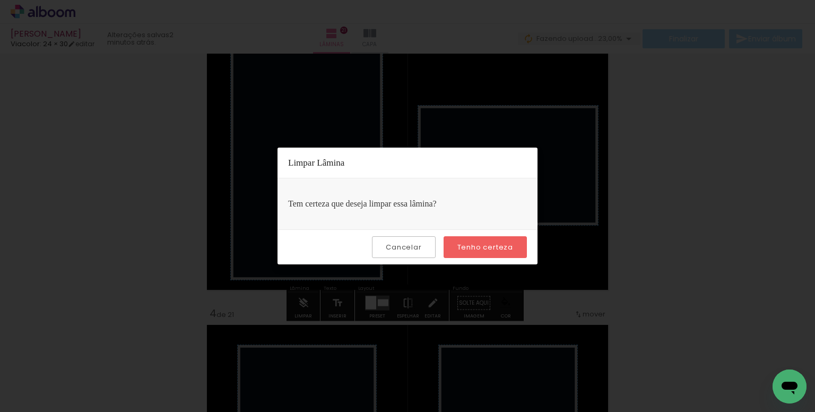
click at [0, 0] on slot "Tenho certeza" at bounding box center [0, 0] width 0 height 0
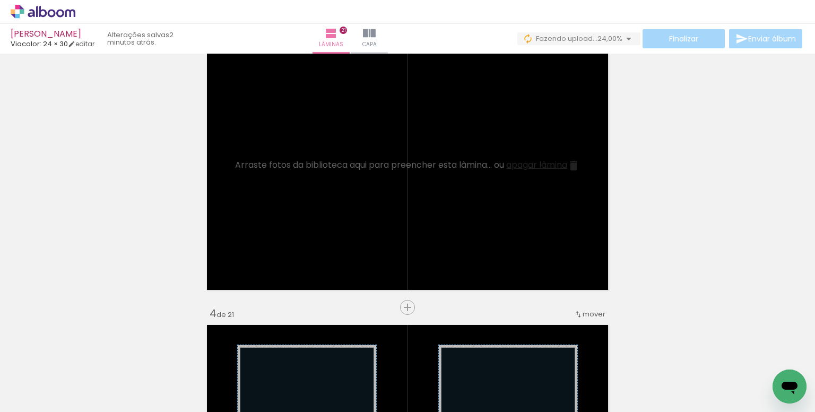
scroll to position [0, 4122]
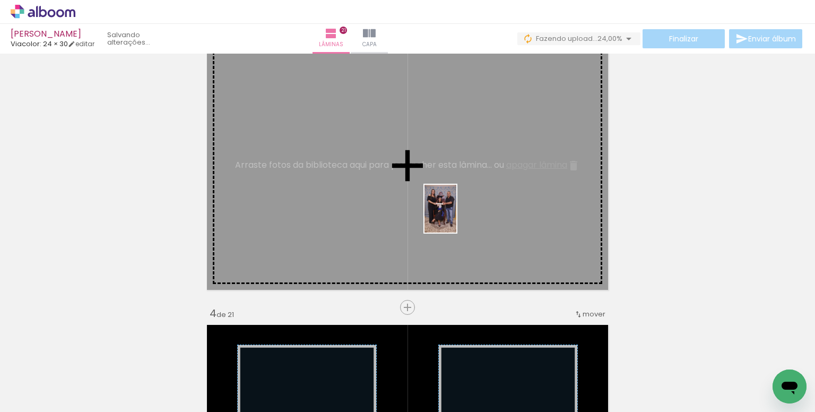
drag, startPoint x: 440, startPoint y: 361, endPoint x: 457, endPoint y: 217, distance: 145.3
click at [457, 217] on quentale-workspace at bounding box center [407, 206] width 815 height 412
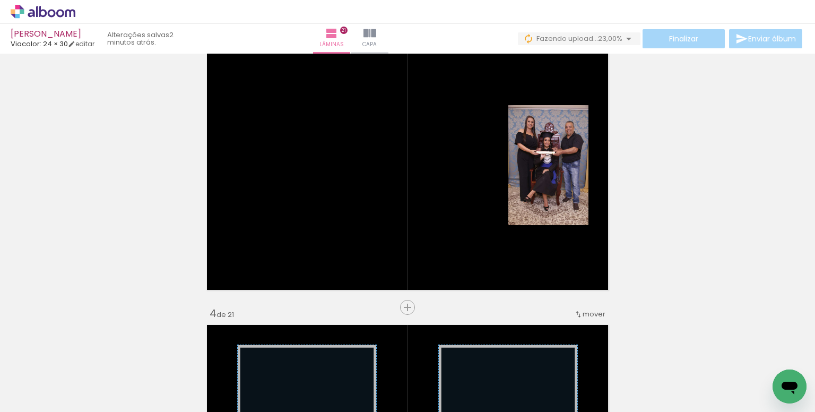
scroll to position [0, 4804]
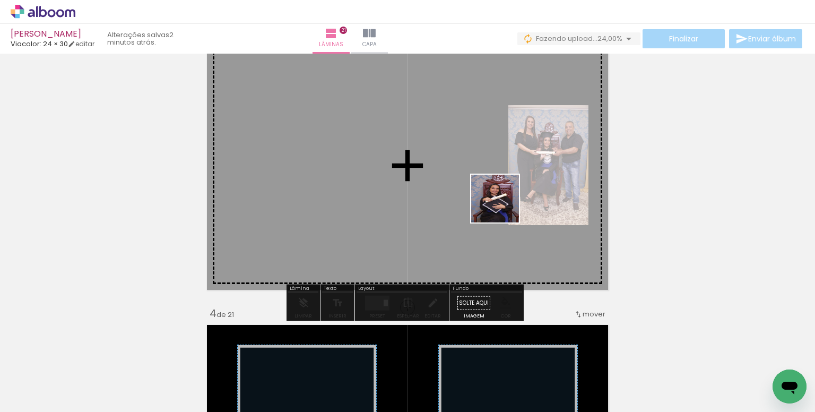
drag, startPoint x: 590, startPoint y: 372, endPoint x: 488, endPoint y: 181, distance: 217.1
click at [488, 181] on quentale-workspace at bounding box center [407, 206] width 815 height 412
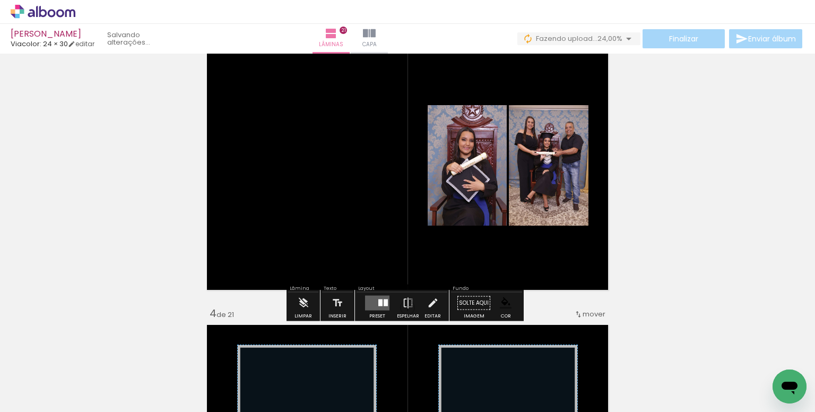
scroll to position [0, 4745]
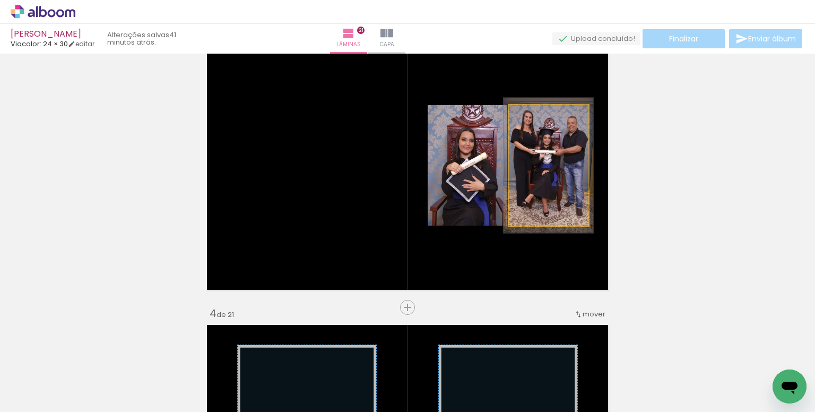
type paper-slider "112"
click at [534, 118] on div at bounding box center [539, 116] width 10 height 10
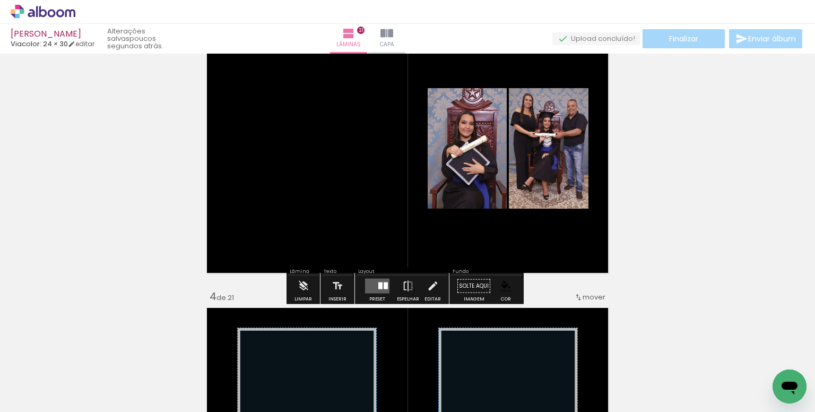
scroll to position [637, 0]
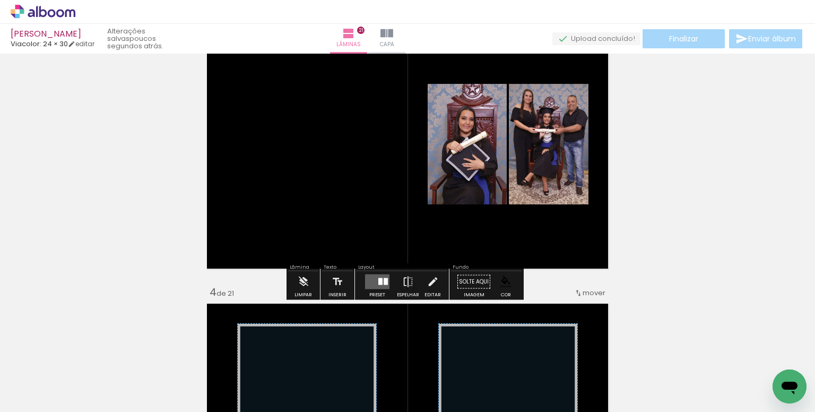
click at [374, 283] on quentale-layouter at bounding box center [377, 281] width 24 height 15
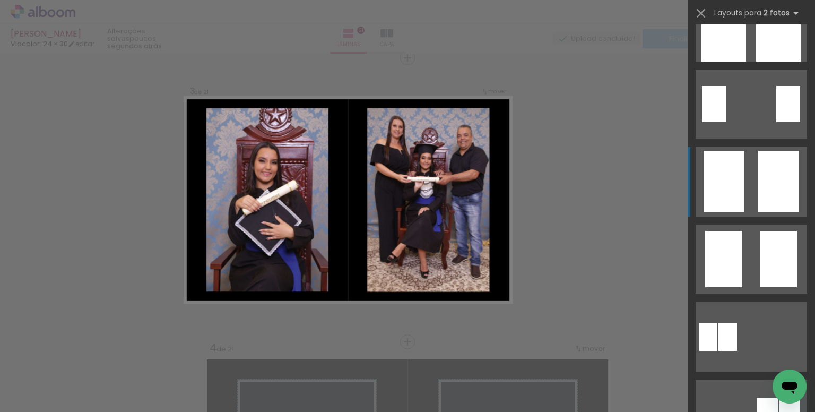
scroll to position [265, 0]
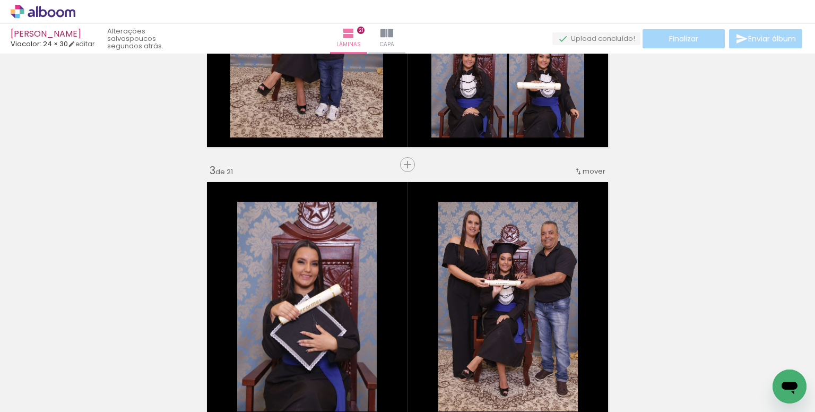
scroll to position [475, 0]
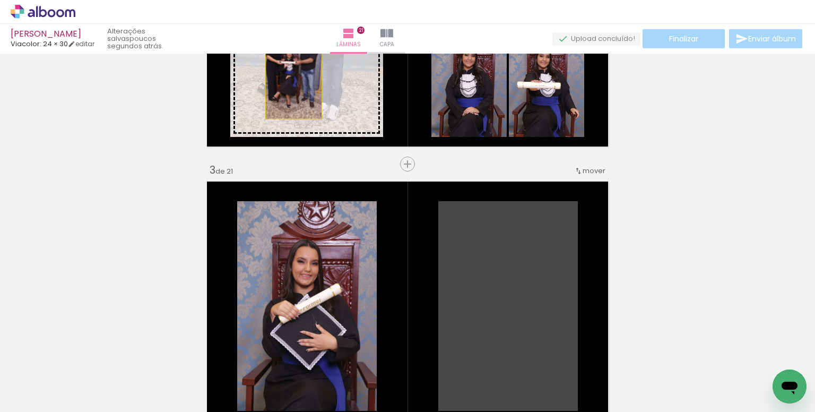
drag, startPoint x: 514, startPoint y: 286, endPoint x: 290, endPoint y: 77, distance: 306.9
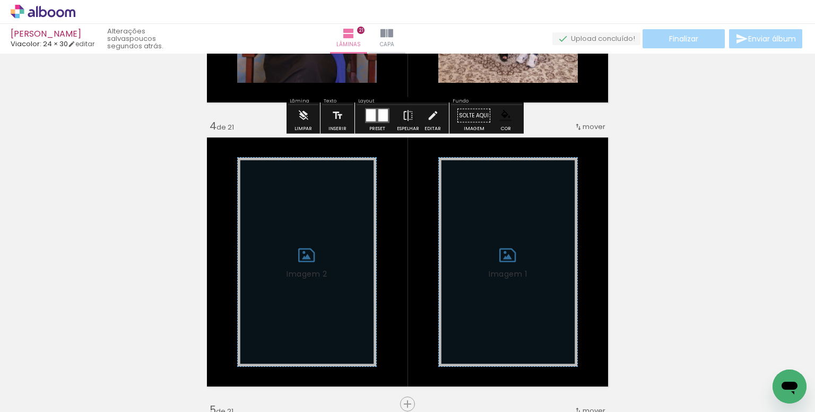
scroll to position [900, 0]
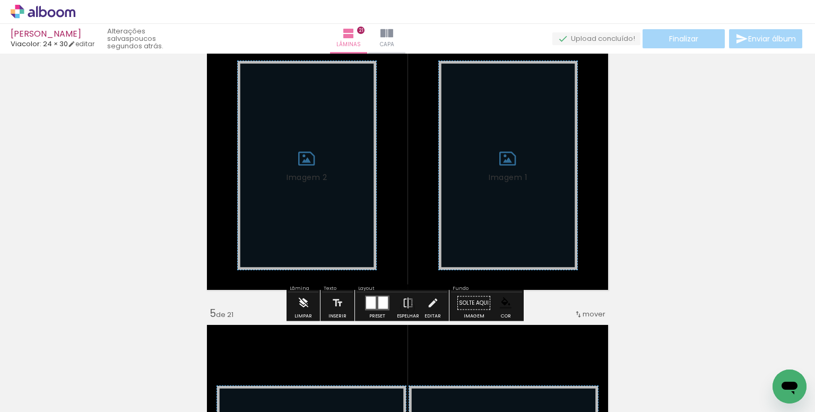
click at [298, 298] on iron-icon at bounding box center [304, 303] width 12 height 21
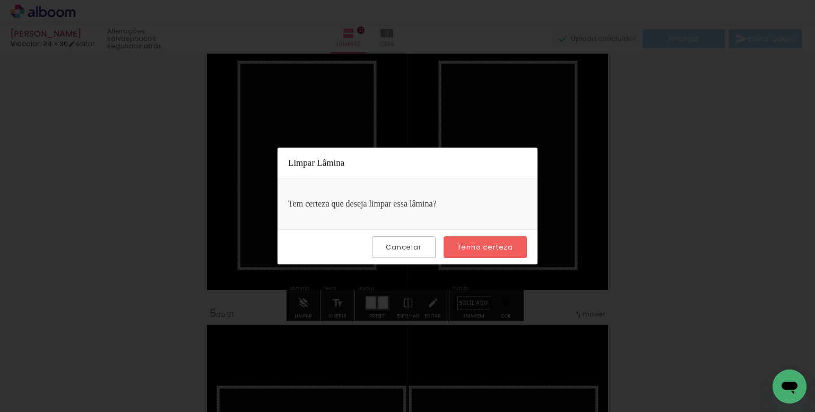
click at [0, 0] on slot "Tenho certeza" at bounding box center [0, 0] width 0 height 0
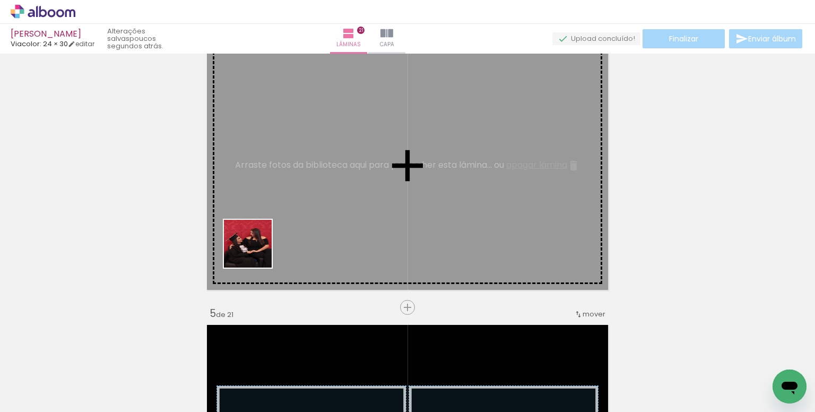
drag, startPoint x: 176, startPoint y: 372, endPoint x: 265, endPoint y: 234, distance: 164.6
click at [265, 234] on quentale-workspace at bounding box center [407, 206] width 815 height 412
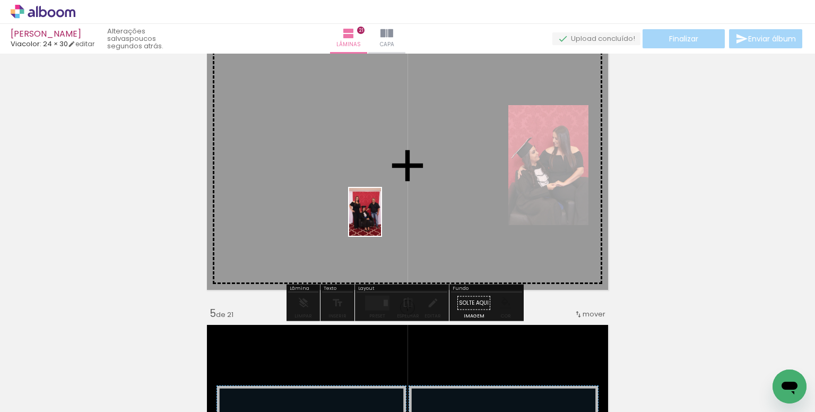
drag, startPoint x: 471, startPoint y: 372, endPoint x: 381, endPoint y: 220, distance: 176.8
click at [381, 220] on quentale-workspace at bounding box center [407, 206] width 815 height 412
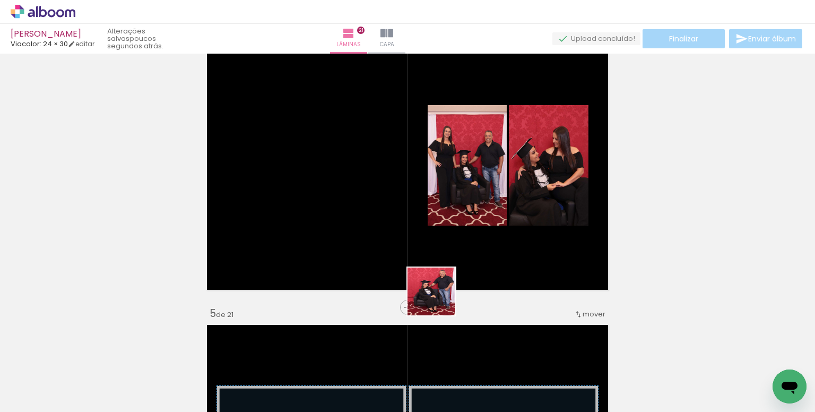
drag, startPoint x: 465, startPoint y: 365, endPoint x: 431, endPoint y: 255, distance: 115.0
click at [405, 236] on quentale-workspace at bounding box center [407, 206] width 815 height 412
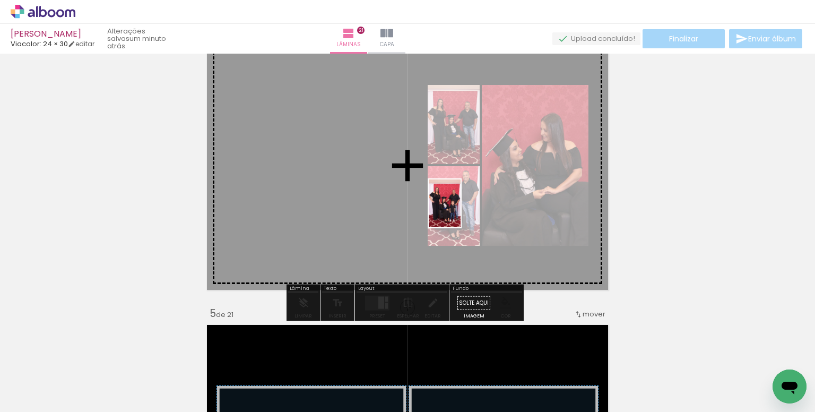
drag, startPoint x: 532, startPoint y: 374, endPoint x: 461, endPoint y: 211, distance: 177.8
click at [461, 211] on quentale-workspace at bounding box center [407, 206] width 815 height 412
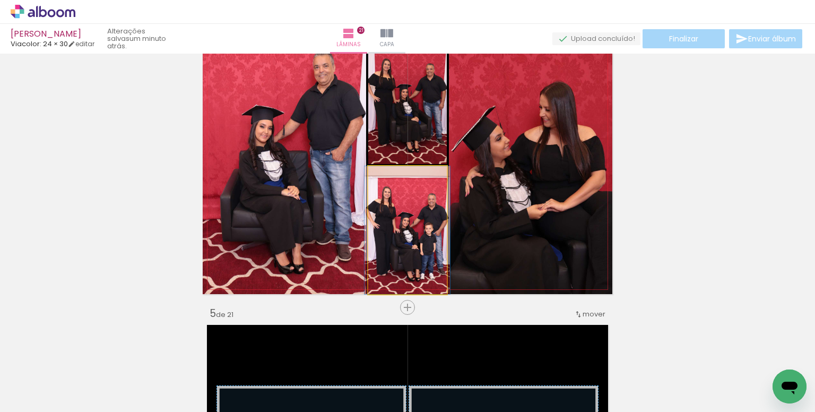
click at [427, 244] on quentale-photo at bounding box center [407, 230] width 79 height 128
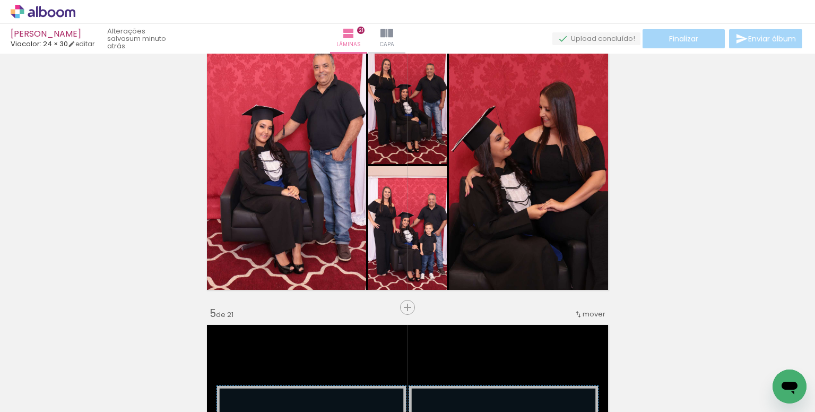
scroll to position [0, 30]
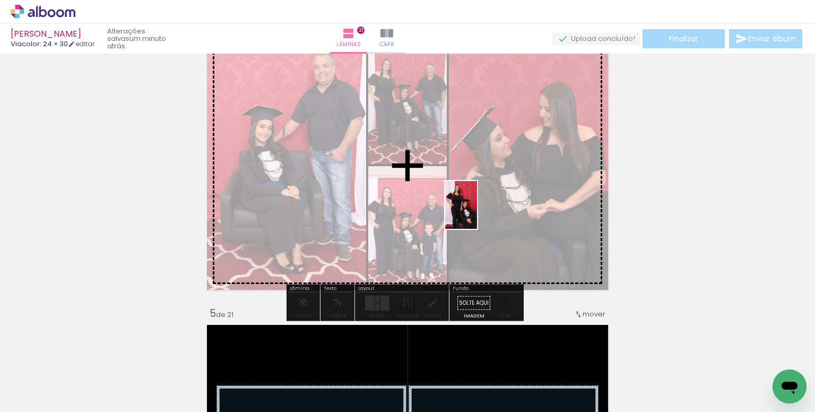
drag, startPoint x: 624, startPoint y: 365, endPoint x: 477, endPoint y: 213, distance: 211.8
click at [477, 213] on quentale-workspace at bounding box center [407, 206] width 815 height 412
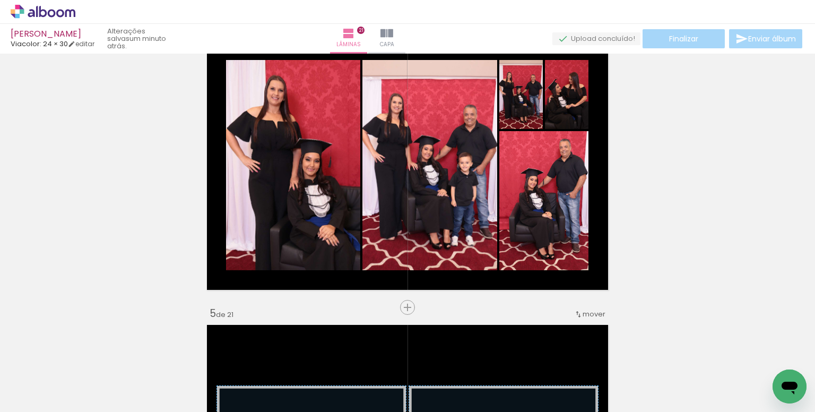
scroll to position [0, 342]
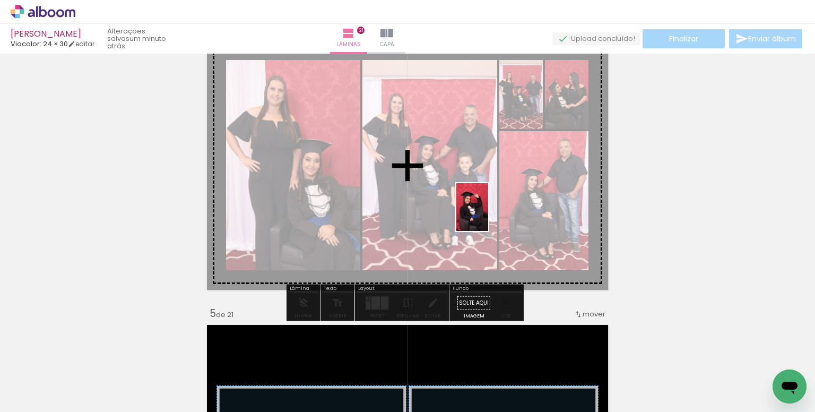
drag, startPoint x: 534, startPoint y: 359, endPoint x: 488, endPoint y: 215, distance: 151.5
click at [488, 215] on quentale-workspace at bounding box center [407, 206] width 815 height 412
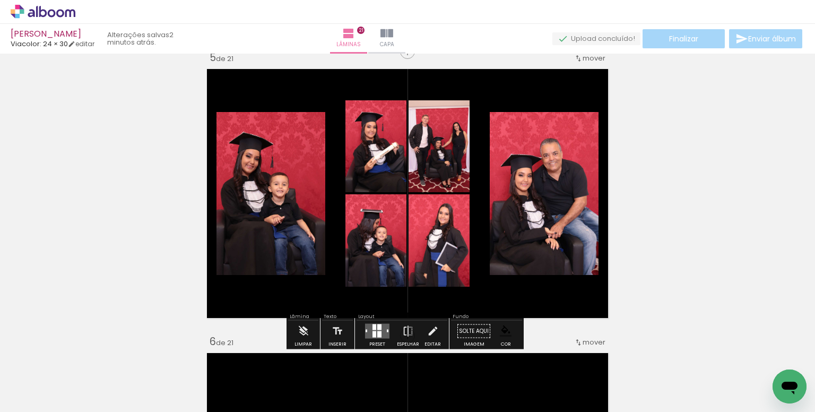
scroll to position [1165, 0]
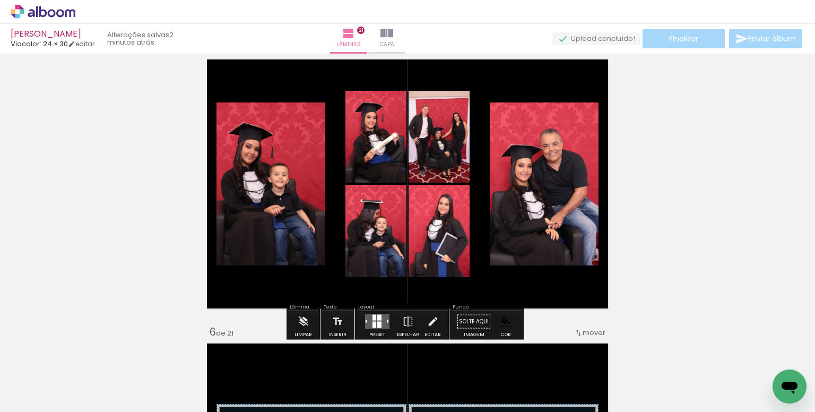
click at [374, 322] on div at bounding box center [375, 325] width 4 height 6
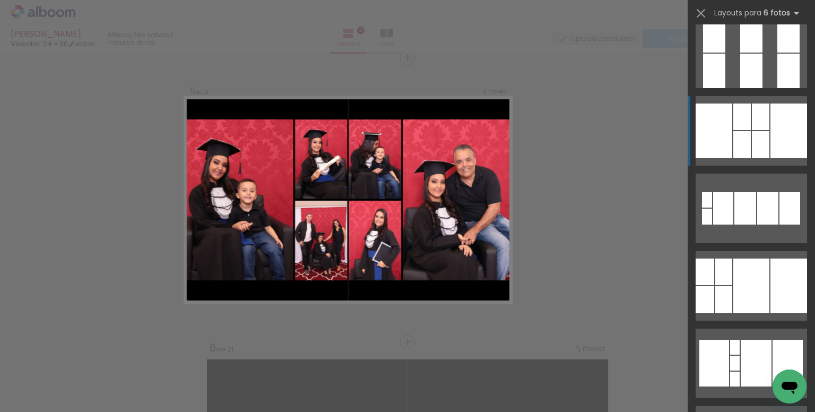
scroll to position [478, 0]
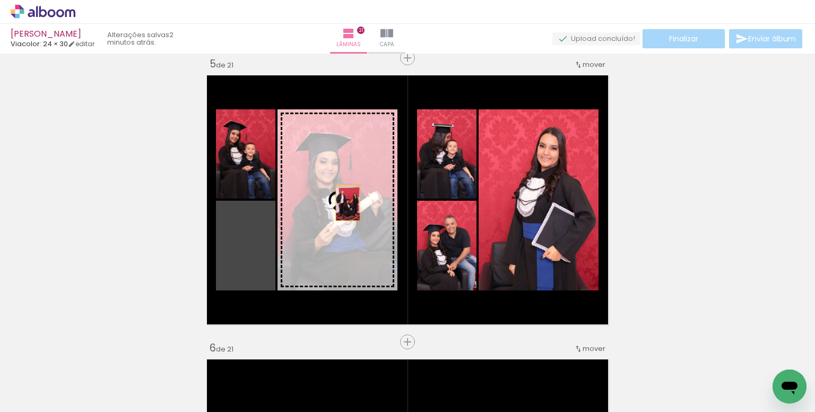
drag, startPoint x: 254, startPoint y: 259, endPoint x: 344, endPoint y: 201, distance: 107.5
click at [0, 0] on slot at bounding box center [0, 0] width 0 height 0
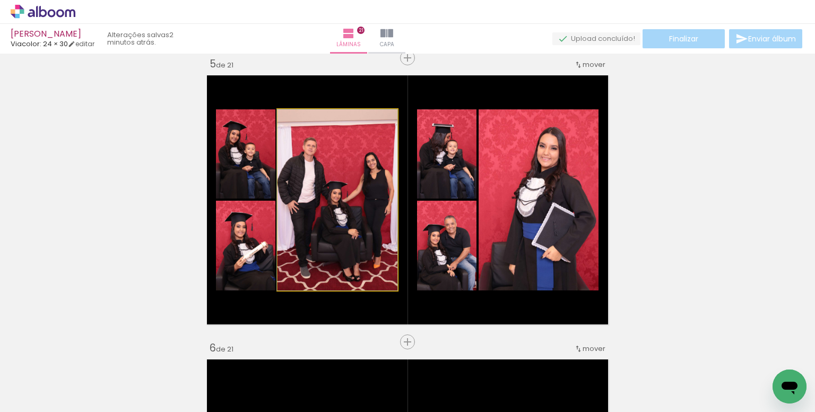
drag, startPoint x: 346, startPoint y: 200, endPoint x: 344, endPoint y: 165, distance: 35.6
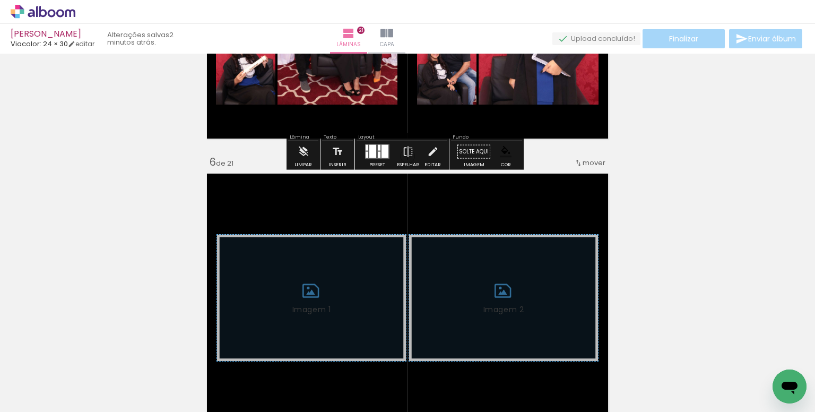
scroll to position [1468, 0]
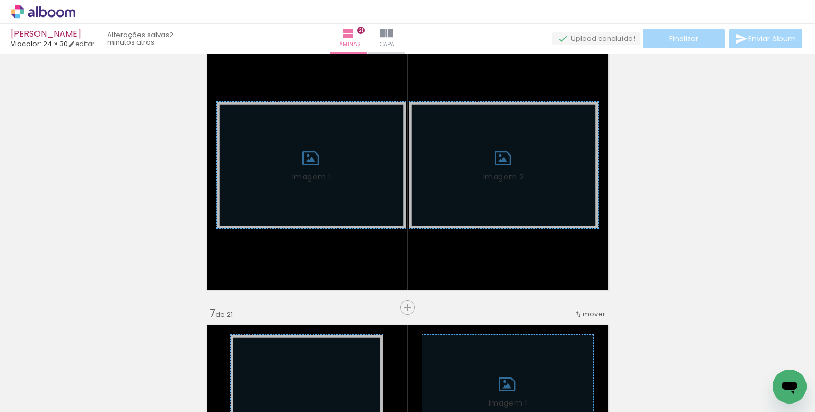
drag, startPoint x: 304, startPoint y: 305, endPoint x: 308, endPoint y: 289, distance: 16.1
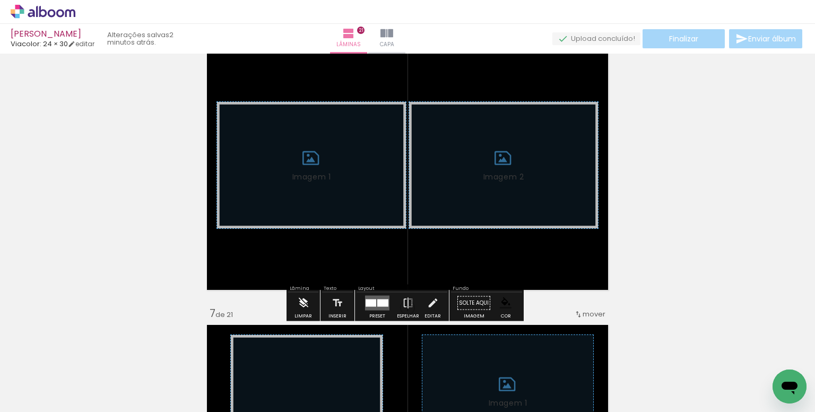
click at [308, 301] on iron-icon at bounding box center [304, 303] width 12 height 21
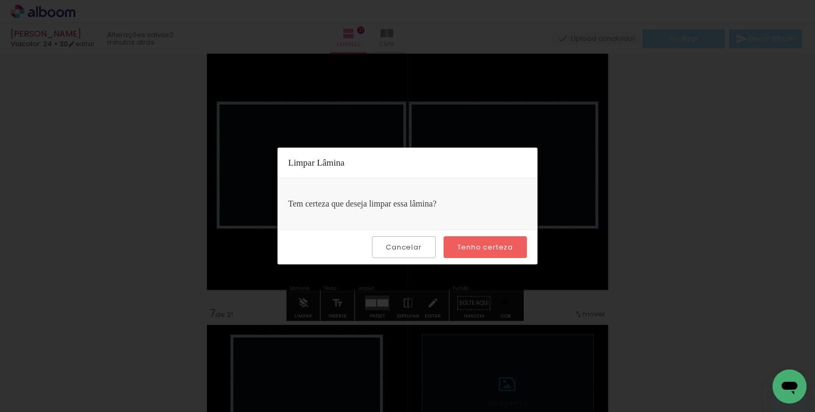
click at [0, 0] on slot "Tenho certeza" at bounding box center [0, 0] width 0 height 0
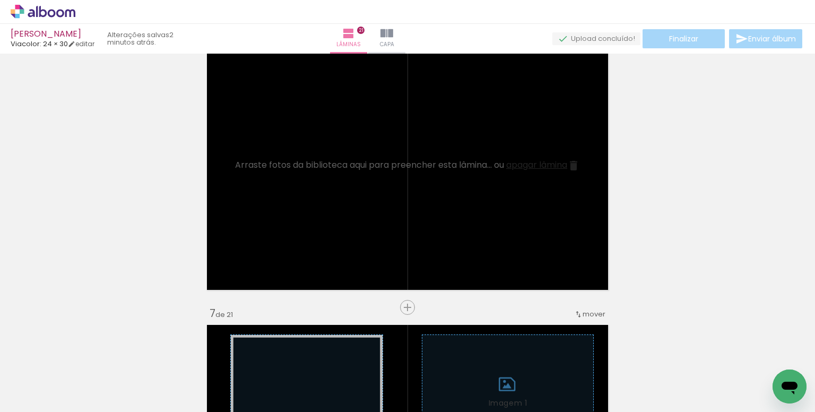
scroll to position [0, 0]
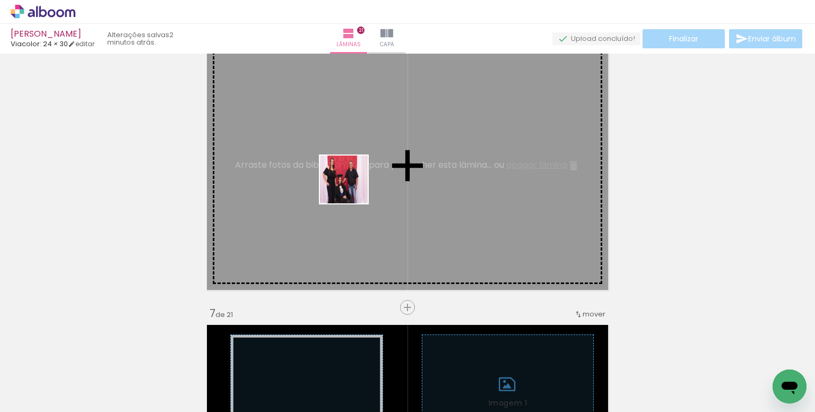
drag, startPoint x: 362, startPoint y: 321, endPoint x: 350, endPoint y: 183, distance: 139.0
click at [350, 183] on quentale-workspace at bounding box center [407, 206] width 815 height 412
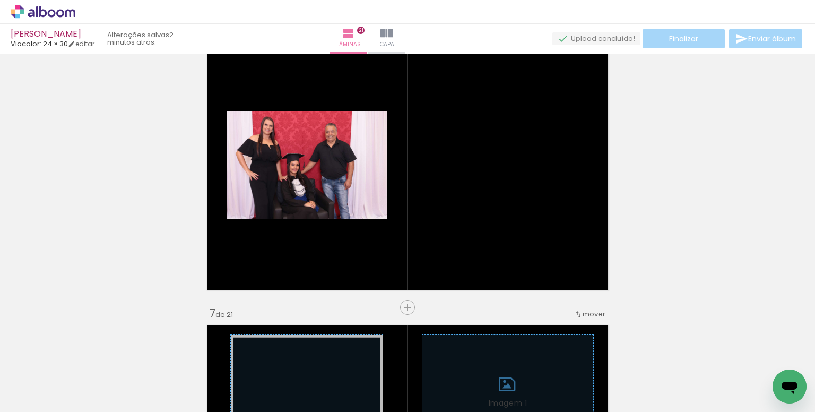
scroll to position [0, 1591]
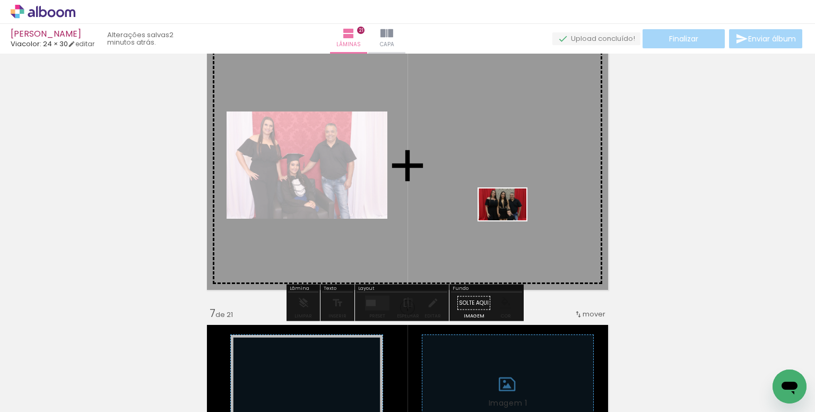
drag, startPoint x: 540, startPoint y: 374, endPoint x: 511, endPoint y: 220, distance: 156.3
click at [511, 220] on quentale-workspace at bounding box center [407, 206] width 815 height 412
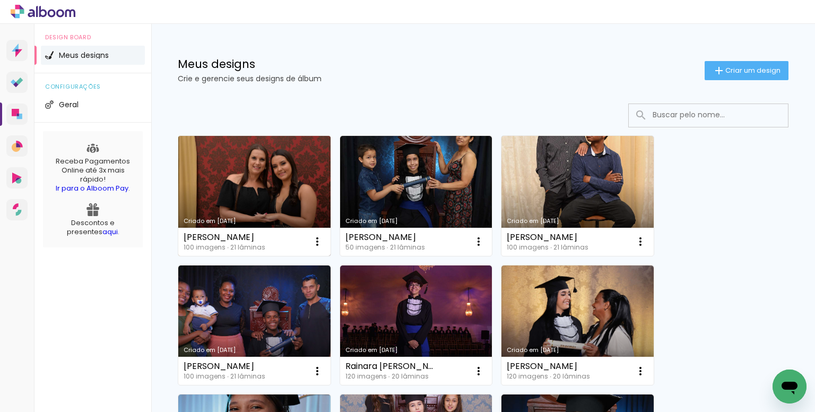
click at [269, 184] on link "Criado em [DATE]" at bounding box center [254, 196] width 152 height 120
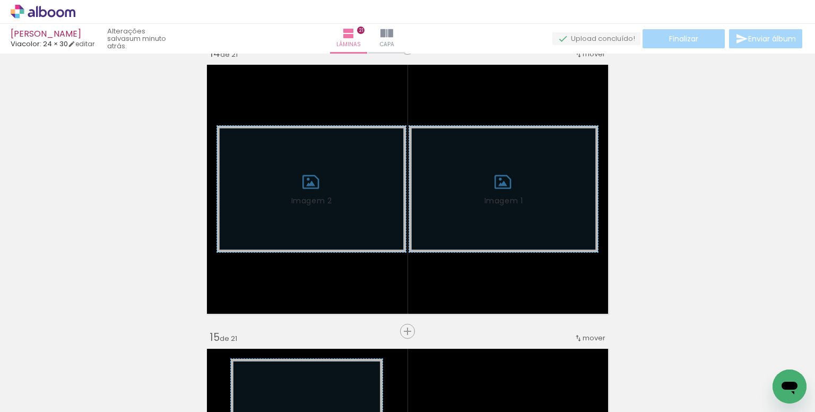
scroll to position [3398, 0]
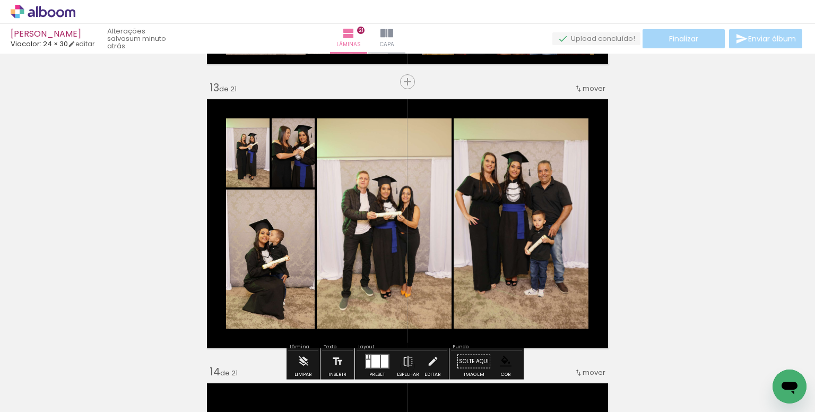
click at [45, 377] on input "Todas as fotos" at bounding box center [30, 379] width 40 height 9
click at [0, 0] on slot "Não utilizadas" at bounding box center [0, 0] width 0 height 0
type input "Não utilizadas"
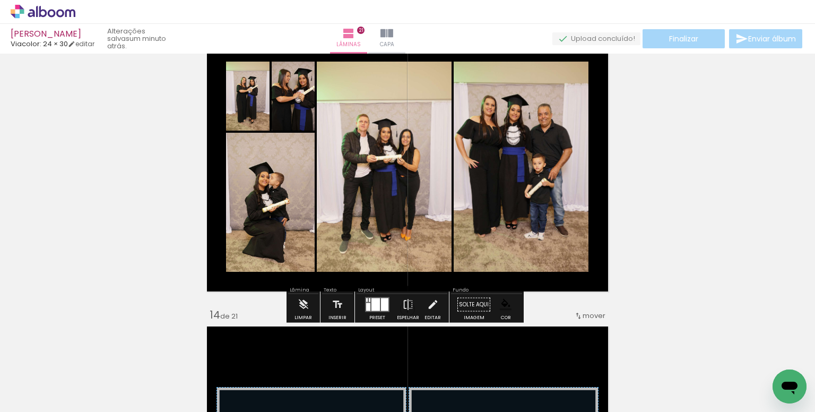
scroll to position [3451, 0]
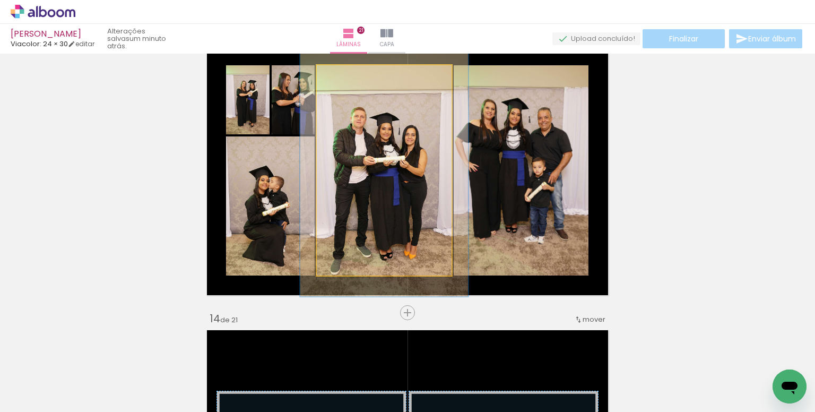
drag, startPoint x: 339, startPoint y: 76, endPoint x: 346, endPoint y: 77, distance: 7.5
type paper-slider "120"
click at [346, 77] on div at bounding box center [350, 77] width 10 height 10
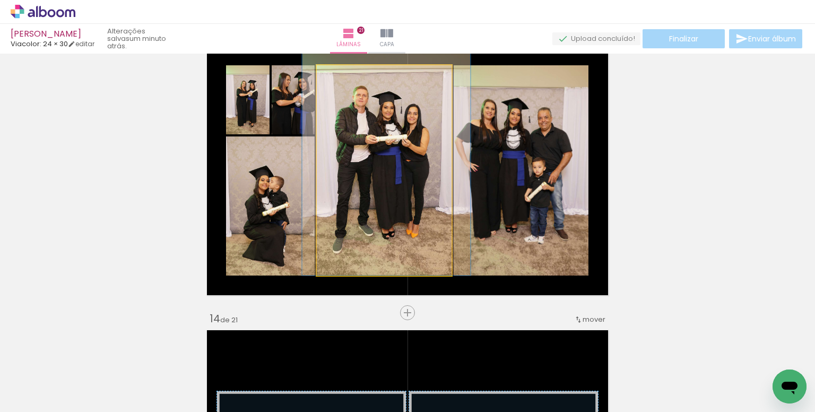
drag, startPoint x: 394, startPoint y: 188, endPoint x: 397, endPoint y: 164, distance: 24.5
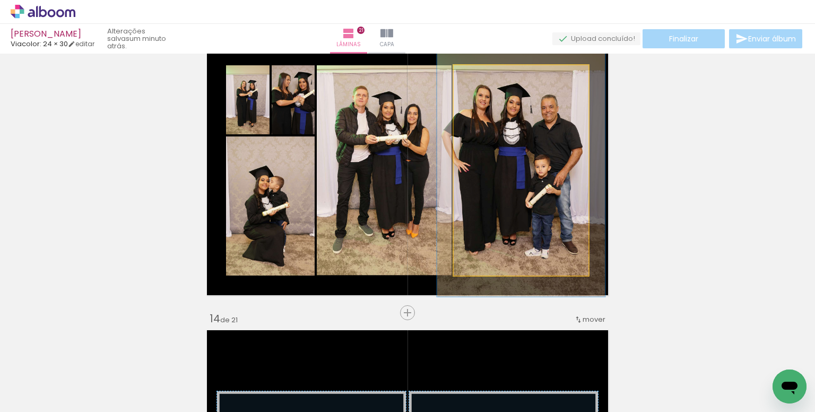
drag, startPoint x: 475, startPoint y: 78, endPoint x: 483, endPoint y: 79, distance: 7.5
click at [483, 79] on div at bounding box center [487, 77] width 10 height 10
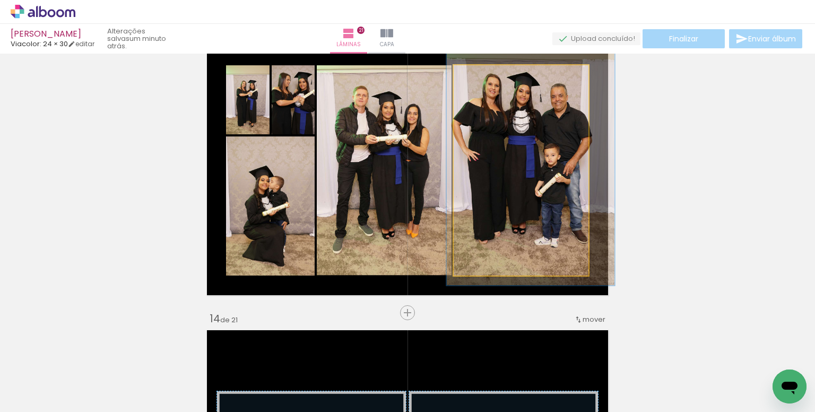
drag, startPoint x: 520, startPoint y: 151, endPoint x: 526, endPoint y: 140, distance: 12.4
click at [483, 76] on div at bounding box center [488, 77] width 10 height 10
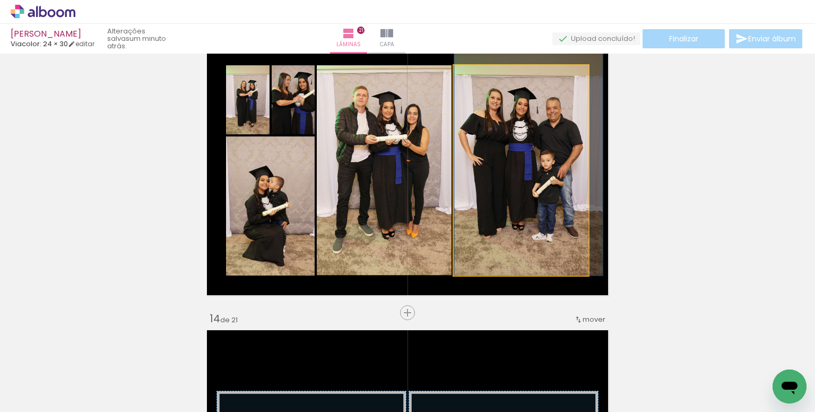
drag, startPoint x: 485, startPoint y: 78, endPoint x: 479, endPoint y: 78, distance: 5.9
click at [479, 78] on div at bounding box center [482, 77] width 10 height 10
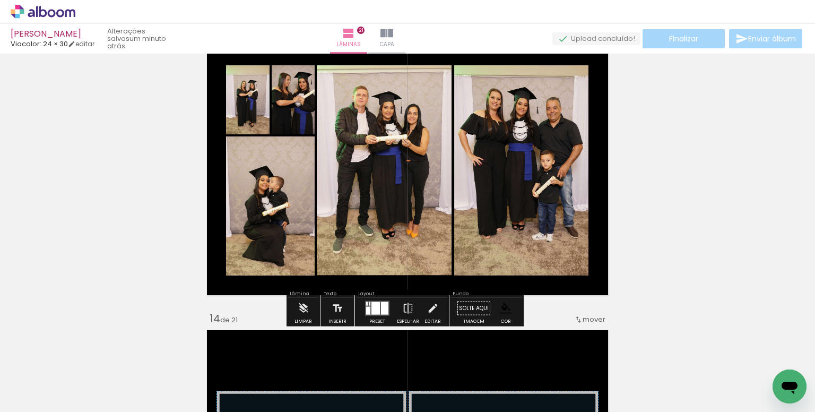
click at [372, 308] on div at bounding box center [376, 308] width 8 height 13
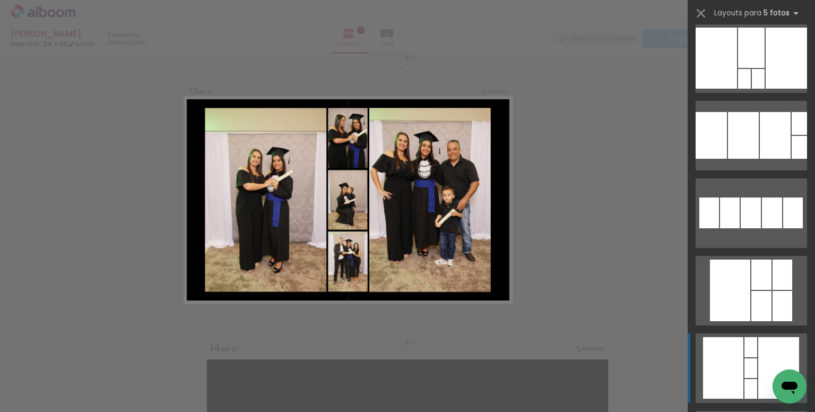
scroll to position [690, 0]
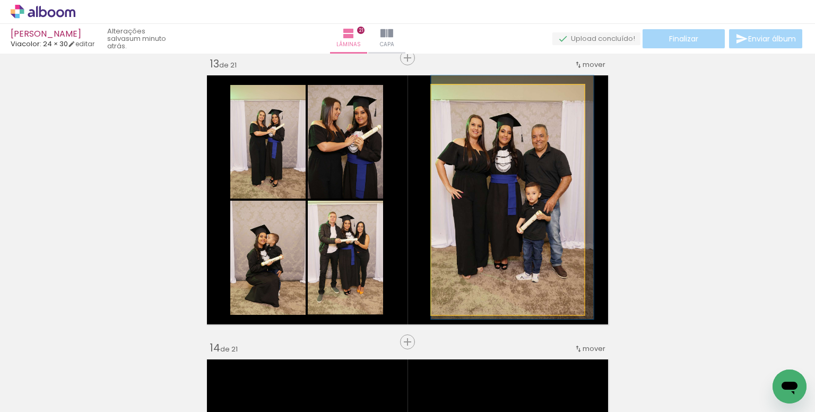
drag, startPoint x: 518, startPoint y: 158, endPoint x: 529, endPoint y: 157, distance: 11.2
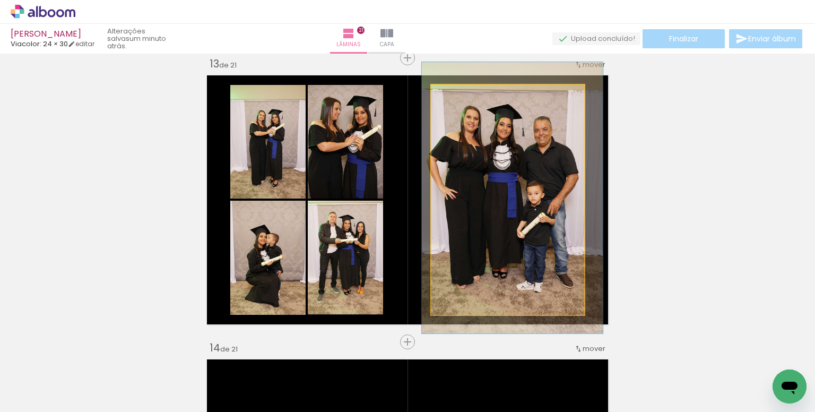
drag, startPoint x: 457, startPoint y: 94, endPoint x: 484, endPoint y: 133, distance: 48.0
type paper-slider "116"
click at [461, 94] on div at bounding box center [464, 96] width 10 height 10
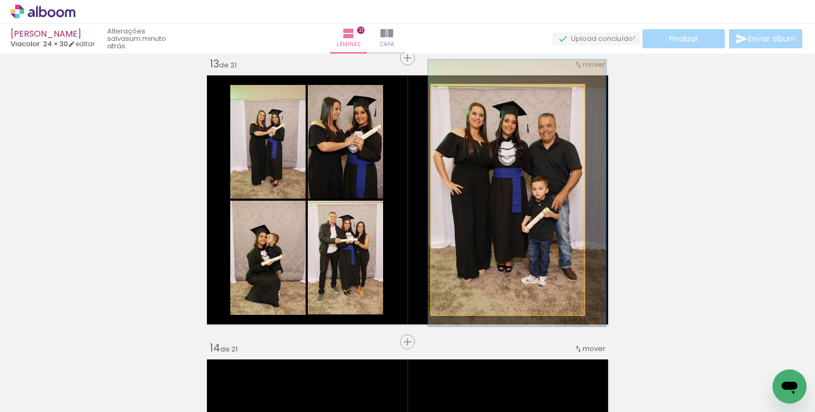
drag, startPoint x: 493, startPoint y: 143, endPoint x: 496, endPoint y: 139, distance: 5.7
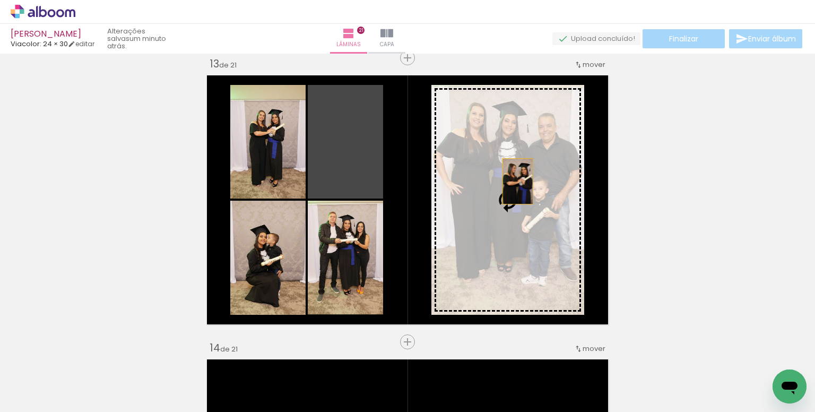
drag, startPoint x: 356, startPoint y: 167, endPoint x: 516, endPoint y: 181, distance: 160.4
click at [0, 0] on slot at bounding box center [0, 0] width 0 height 0
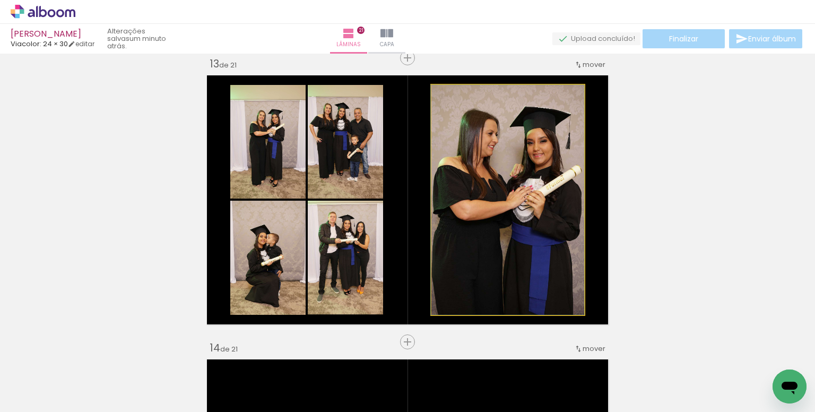
click at [494, 191] on quentale-photo at bounding box center [508, 200] width 153 height 230
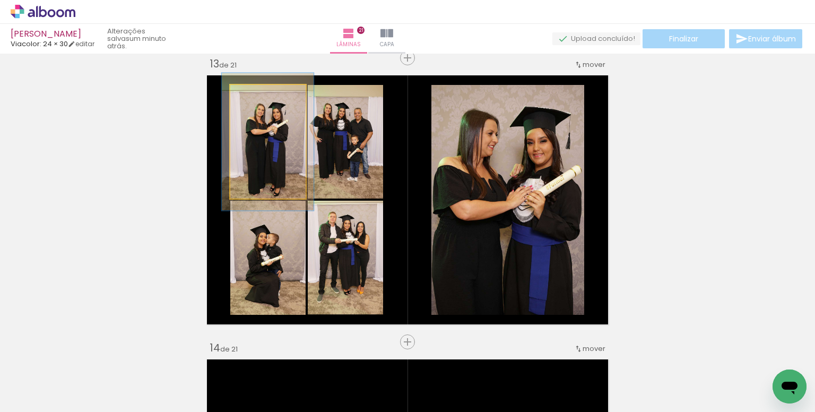
drag, startPoint x: 253, startPoint y: 96, endPoint x: 260, endPoint y: 99, distance: 7.6
type paper-slider "121"
click at [260, 99] on div at bounding box center [262, 96] width 10 height 10
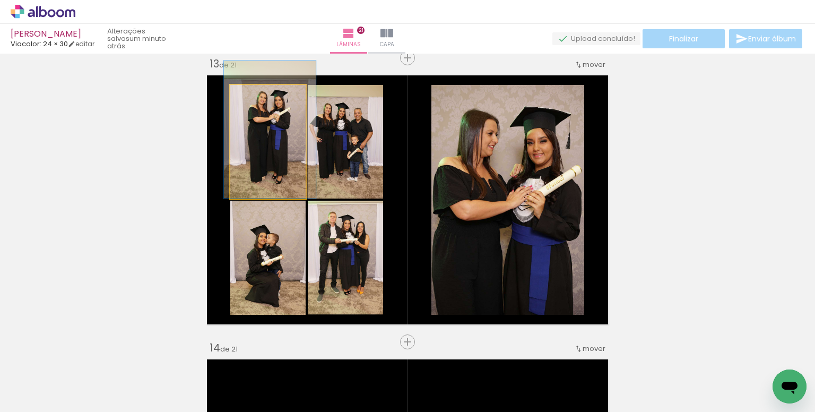
drag, startPoint x: 272, startPoint y: 153, endPoint x: 274, endPoint y: 144, distance: 9.8
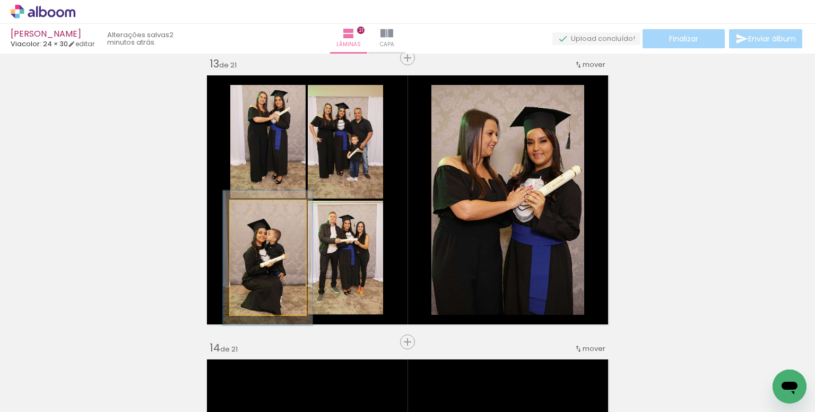
drag, startPoint x: 248, startPoint y: 209, endPoint x: 254, endPoint y: 208, distance: 6.5
type paper-slider "118"
click at [254, 208] on div at bounding box center [261, 211] width 17 height 17
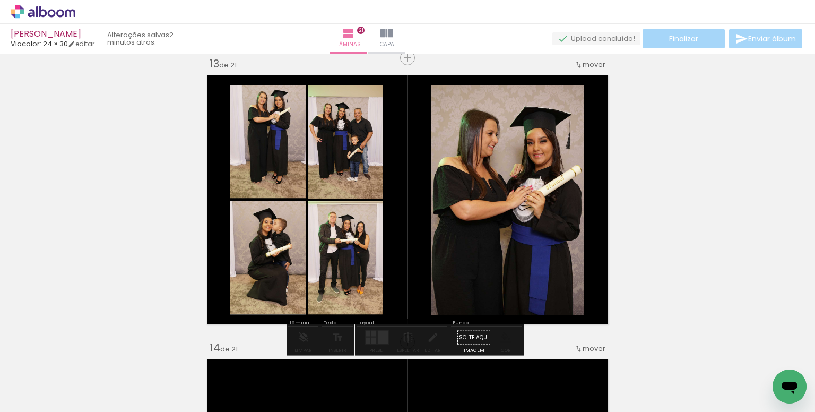
drag, startPoint x: 261, startPoint y: 245, endPoint x: 265, endPoint y: 231, distance: 14.1
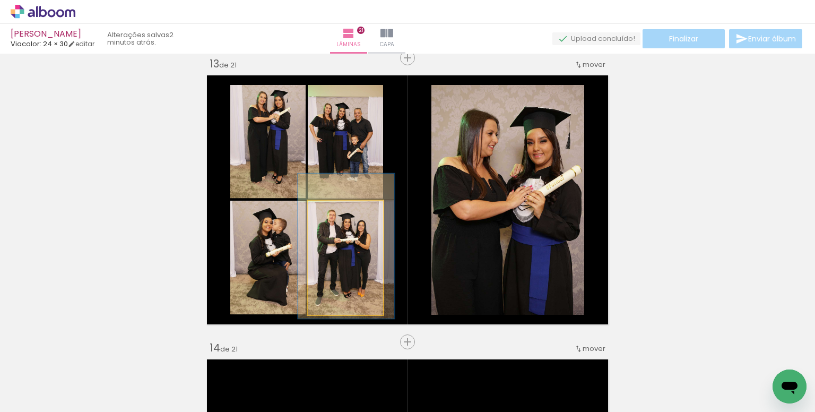
type paper-slider "127"
click at [335, 214] on div at bounding box center [342, 211] width 17 height 17
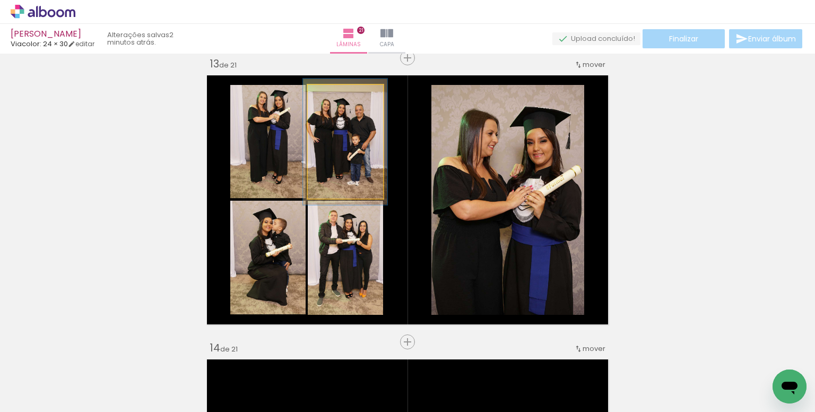
type paper-slider "111"
click at [332, 96] on div at bounding box center [336, 96] width 10 height 10
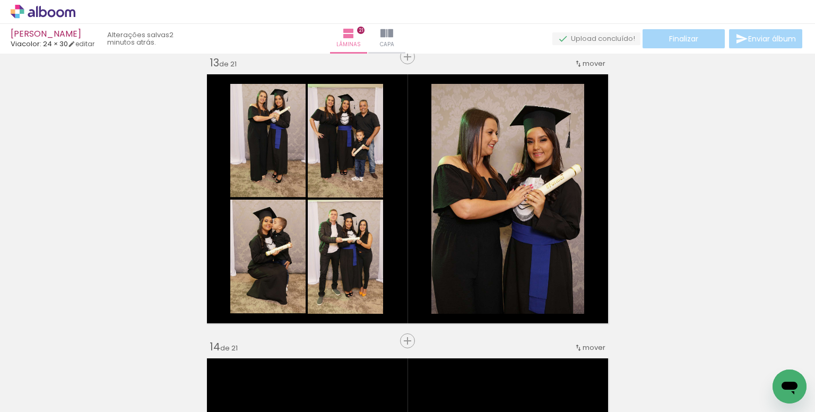
scroll to position [3422, 0]
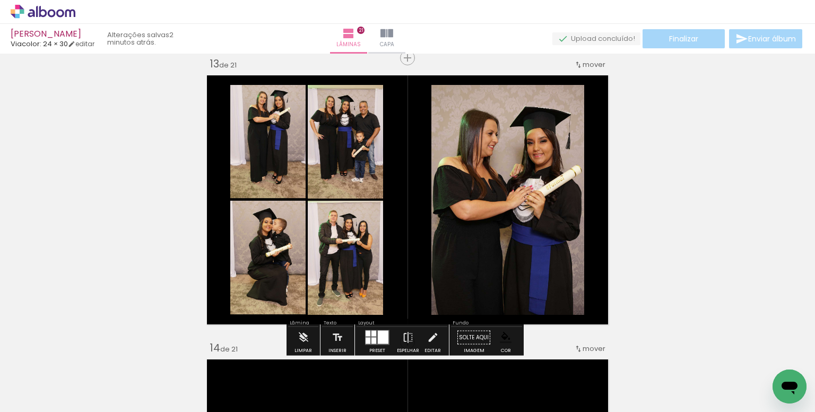
click at [588, 70] on div "mover" at bounding box center [589, 65] width 31 height 18
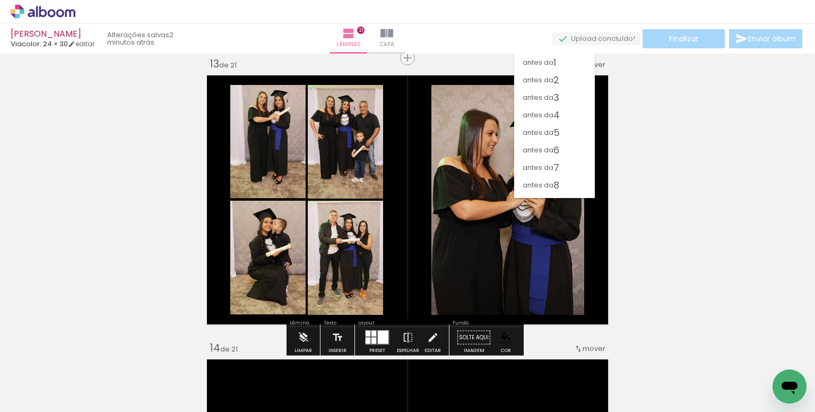
scroll to position [151, 0]
